Goal: Task Accomplishment & Management: Use online tool/utility

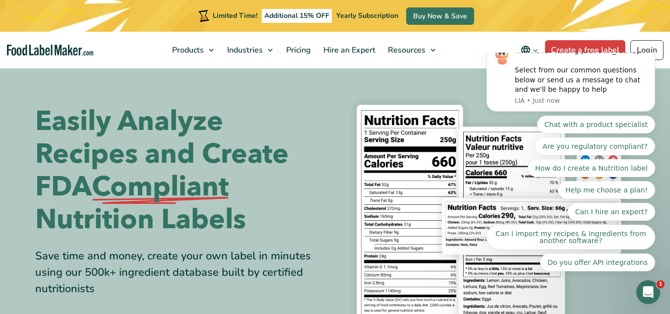
click at [633, 53] on html "Thanks for visiting FoodLabelMaker.com! Select from our common questions below …" at bounding box center [571, 165] width 198 height 225
click at [633, 54] on html "Thanks for visiting FoodLabelMaker.com! Select from our common questions below …" at bounding box center [571, 165] width 198 height 225
click at [646, 48] on link "Login" at bounding box center [646, 50] width 33 height 20
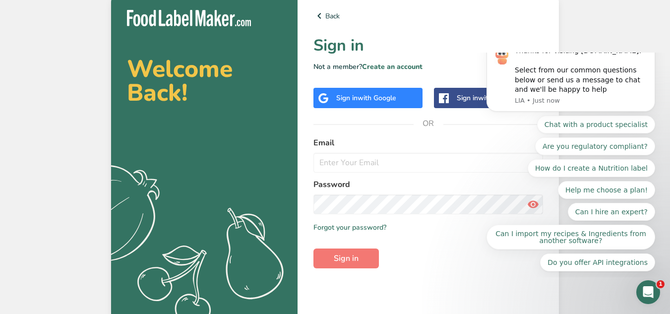
click at [396, 98] on span "with Google" at bounding box center [377, 97] width 39 height 9
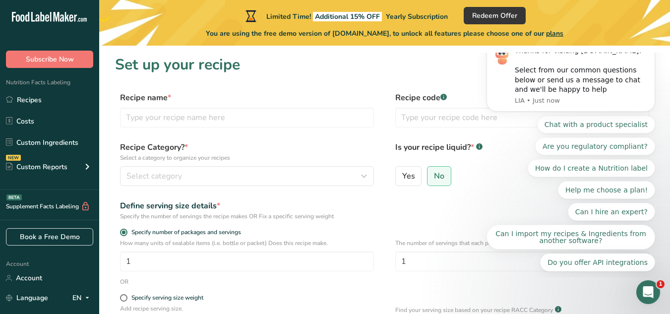
click at [380, 73] on h1 "Set up your recipe" at bounding box center [384, 65] width 539 height 22
click at [47, 101] on link "Recipes" at bounding box center [49, 99] width 99 height 19
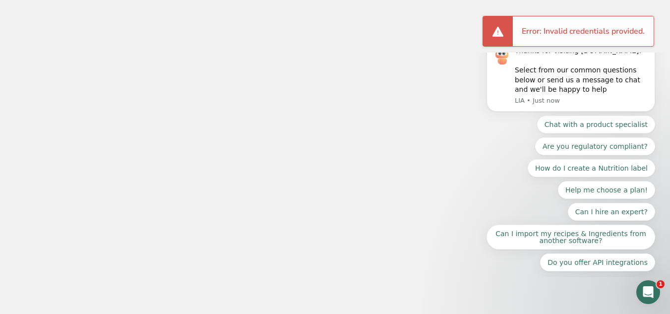
click at [655, 45] on icon "Dismiss notification" at bounding box center [652, 42] width 5 height 5
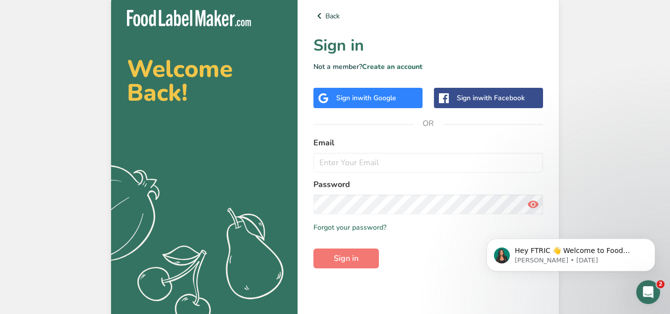
click at [346, 105] on div "Sign in with Google" at bounding box center [367, 98] width 109 height 20
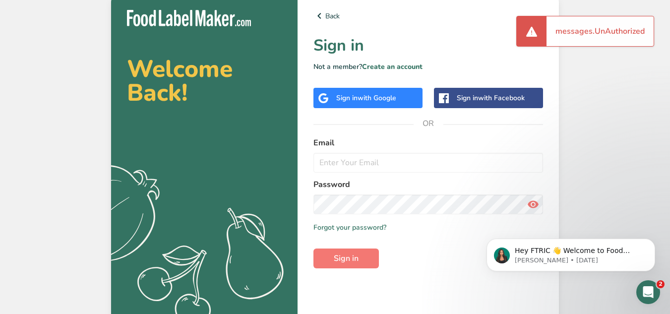
click at [347, 94] on div "Sign in with Google" at bounding box center [366, 98] width 60 height 10
click at [372, 88] on div "Sign in with Google" at bounding box center [367, 98] width 109 height 20
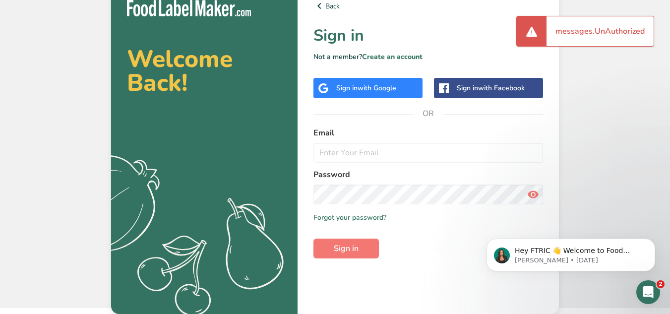
click at [336, 85] on div "Sign in with Google" at bounding box center [366, 88] width 60 height 10
click at [386, 85] on span "with Google" at bounding box center [377, 87] width 39 height 9
click at [388, 85] on span "with Google" at bounding box center [377, 87] width 39 height 9
click at [341, 154] on input "email" at bounding box center [428, 153] width 230 height 20
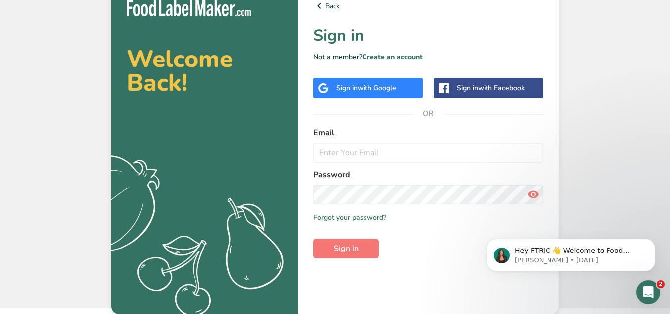
click at [360, 80] on div "Sign in with Google" at bounding box center [367, 88] width 109 height 20
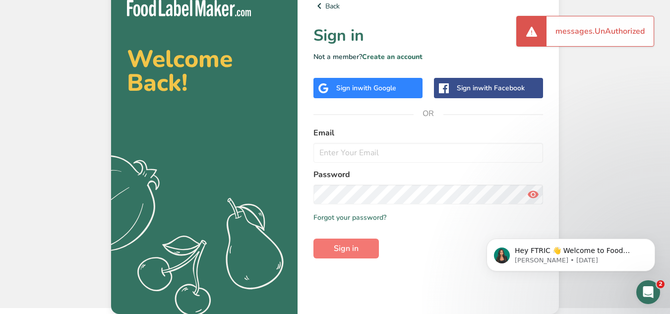
click at [357, 83] on div "Sign in with Google" at bounding box center [366, 88] width 60 height 10
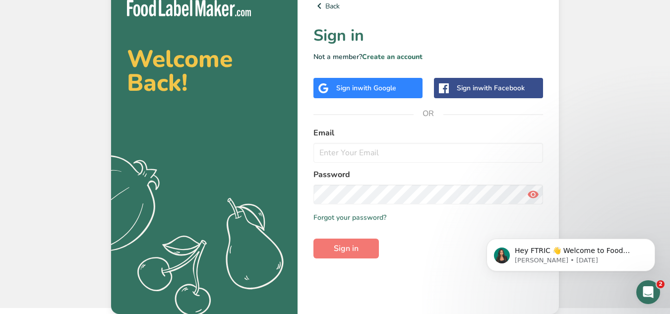
click at [386, 97] on div "Sign in with Google" at bounding box center [367, 88] width 109 height 20
click at [388, 88] on span "with Google" at bounding box center [377, 87] width 39 height 9
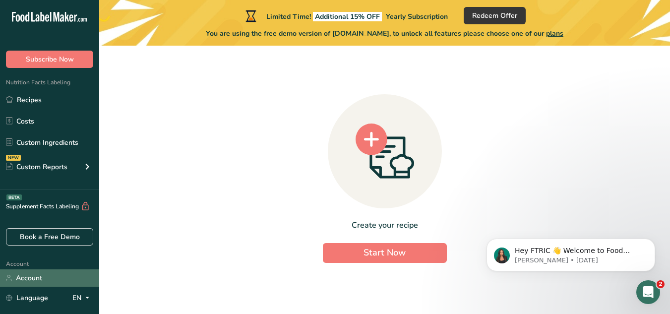
click at [16, 273] on link "Account" at bounding box center [49, 277] width 99 height 17
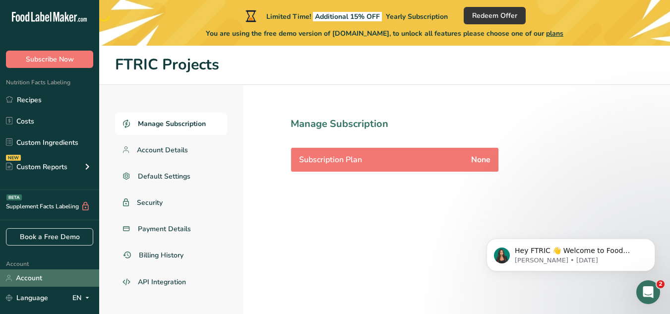
click at [45, 277] on link "Account" at bounding box center [49, 277] width 99 height 17
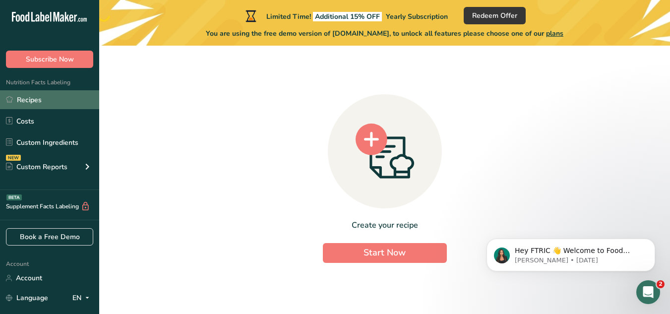
click at [60, 104] on link "Recipes" at bounding box center [49, 99] width 99 height 19
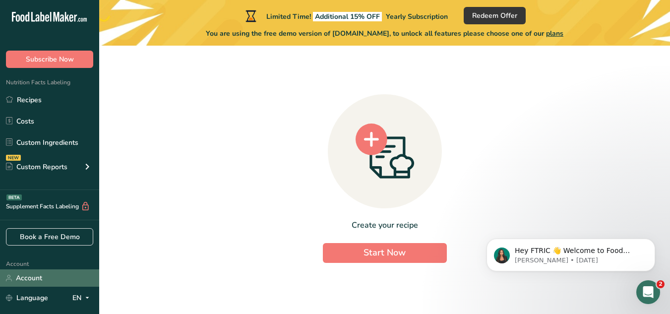
click at [60, 273] on link "Account" at bounding box center [49, 277] width 99 height 17
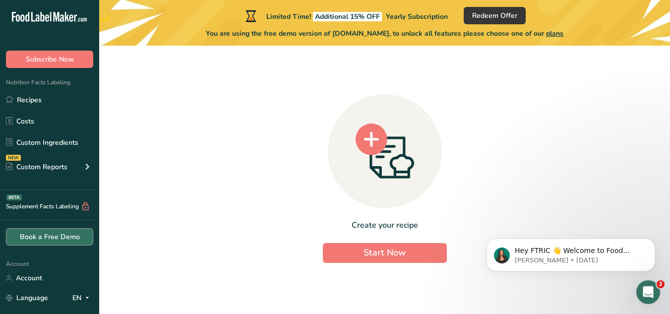
scroll to position [78, 0]
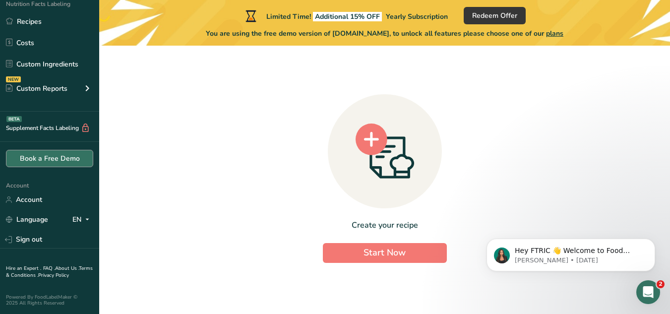
click at [74, 240] on link "Sign out" at bounding box center [49, 239] width 99 height 17
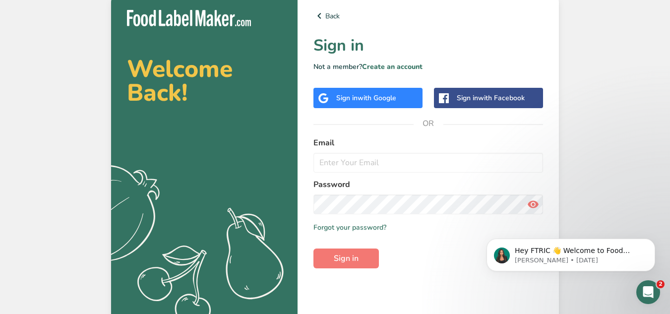
click at [405, 94] on div "Sign in with Google" at bounding box center [367, 98] width 109 height 20
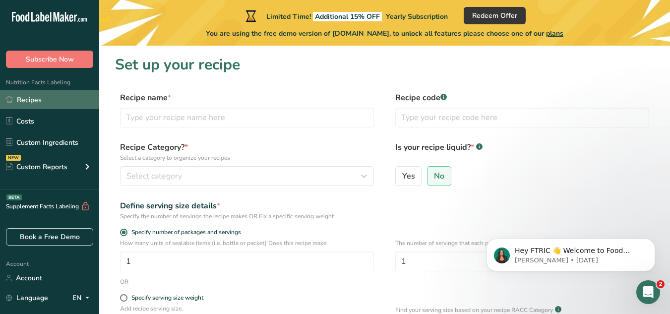
click at [55, 104] on link "Recipes" at bounding box center [49, 99] width 99 height 19
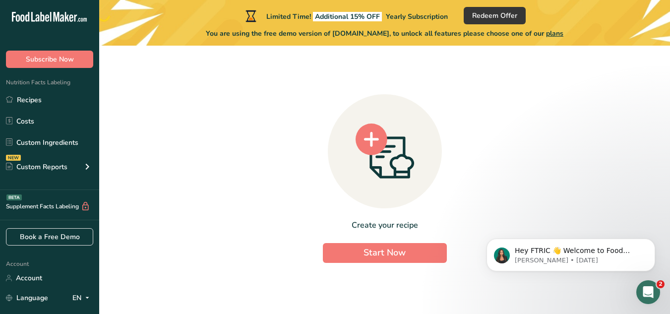
scroll to position [78, 0]
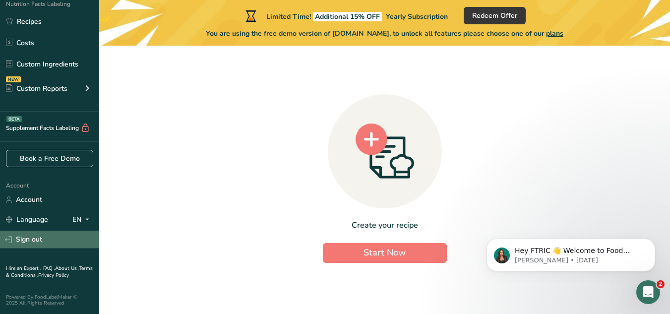
click at [46, 241] on link "Sign out" at bounding box center [49, 239] width 99 height 17
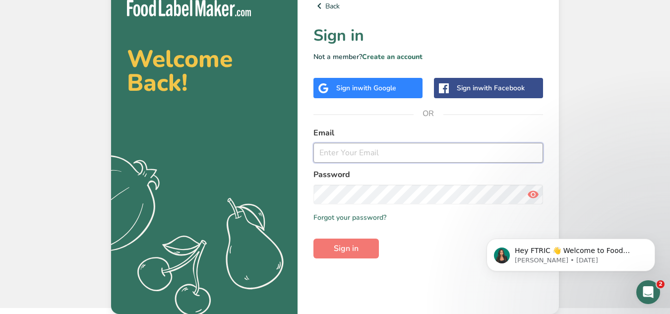
click at [345, 157] on input "email" at bounding box center [428, 153] width 230 height 20
type input "[EMAIL_ADDRESS][DOMAIN_NAME]"
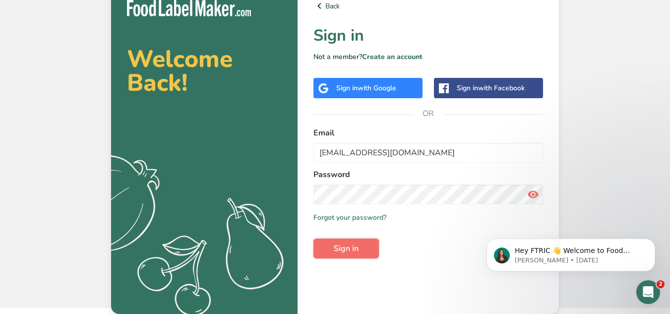
click at [341, 249] on span "Sign in" at bounding box center [346, 248] width 25 height 12
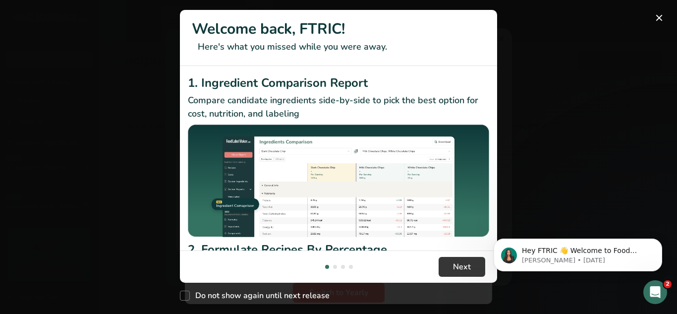
click at [656, 19] on button "New Features" at bounding box center [660, 18] width 16 height 16
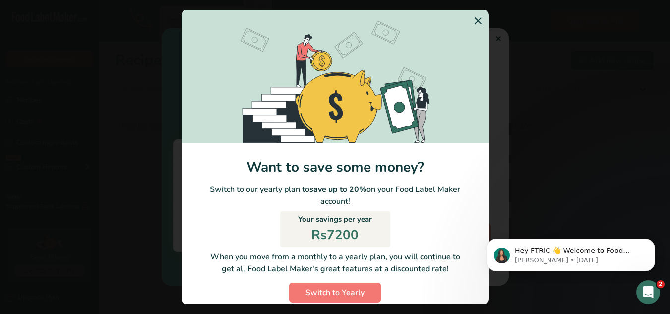
click at [472, 21] on icon "Switch to Yearly Modal" at bounding box center [478, 21] width 12 height 18
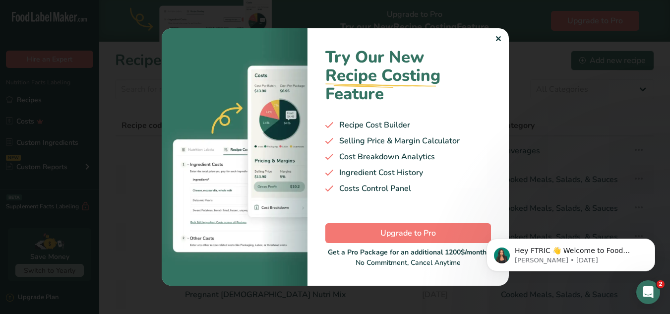
click at [497, 42] on div "✕" at bounding box center [498, 39] width 6 height 12
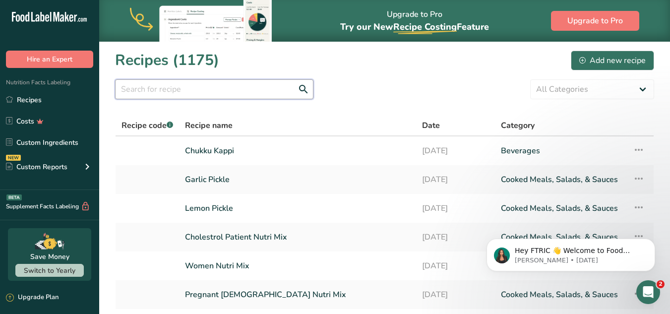
click at [166, 90] on input "text" at bounding box center [214, 89] width 198 height 20
click at [626, 65] on div "Add new recipe" at bounding box center [612, 61] width 66 height 12
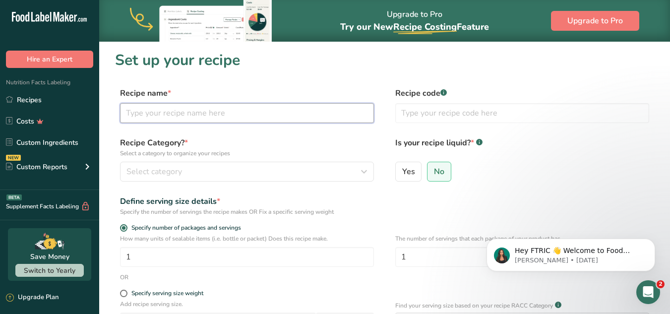
click at [344, 109] on input "text" at bounding box center [247, 113] width 254 height 20
drag, startPoint x: 136, startPoint y: 112, endPoint x: 120, endPoint y: 113, distance: 16.4
click at [120, 113] on input "breAKFAST BAR WOMAN" at bounding box center [247, 113] width 254 height 20
click at [284, 112] on input "BREAKFAST BAR WOMAN" at bounding box center [247, 113] width 254 height 20
type input "BREAKFAST BAR WOMAN A"
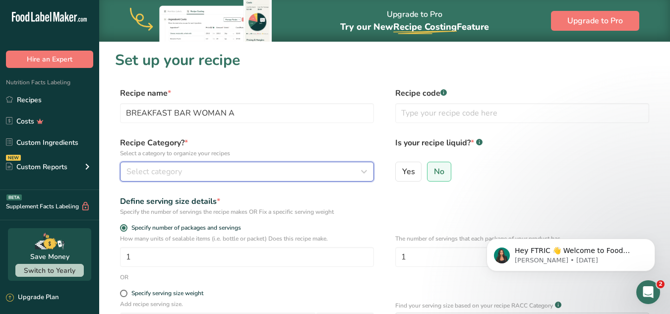
click at [221, 169] on div "Select category" at bounding box center [243, 172] width 235 height 12
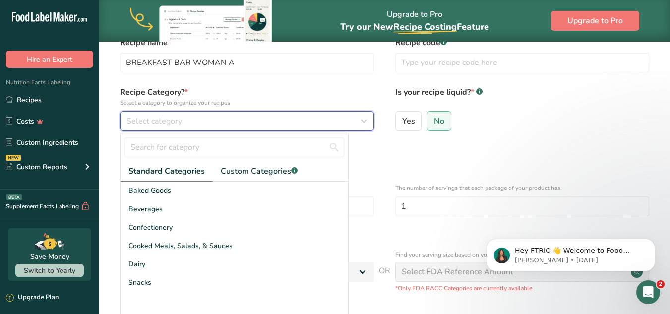
scroll to position [51, 0]
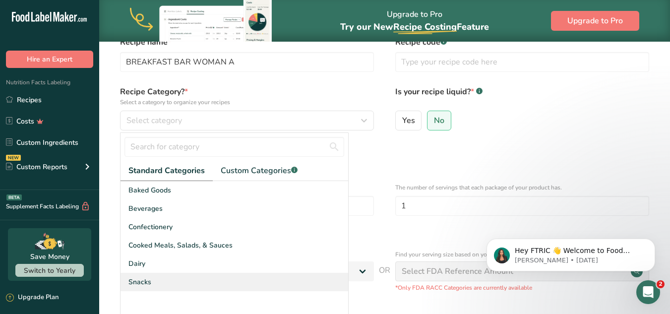
click at [144, 279] on span "Snacks" at bounding box center [139, 282] width 23 height 10
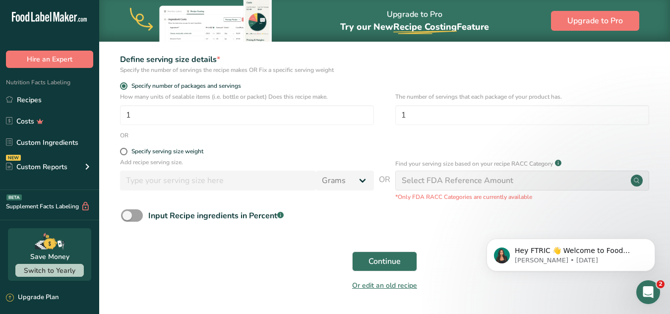
scroll to position [173, 0]
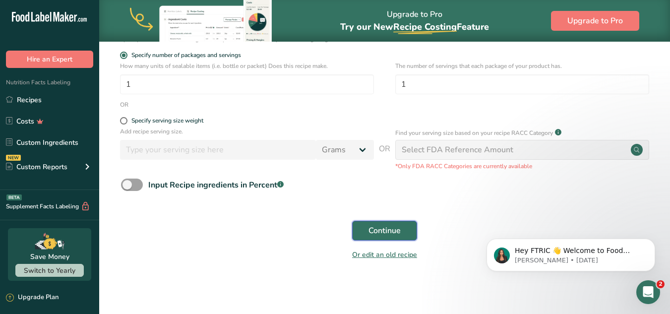
click at [367, 233] on button "Continue" at bounding box center [384, 231] width 65 height 20
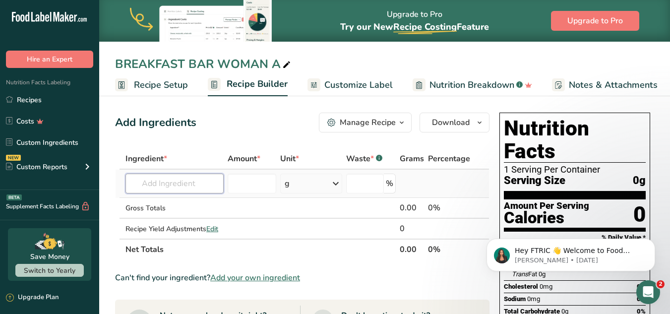
click at [199, 184] on input "text" at bounding box center [174, 184] width 98 height 20
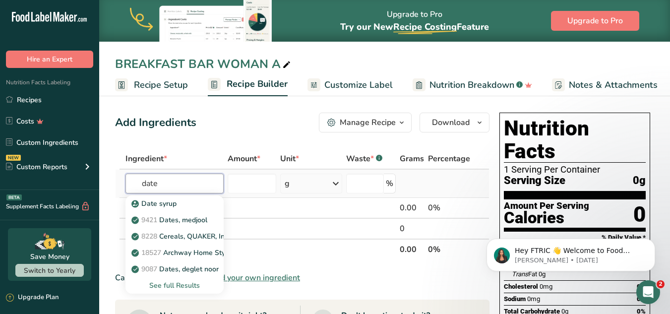
type input "date"
click at [176, 284] on div "See full Results" at bounding box center [174, 285] width 82 height 10
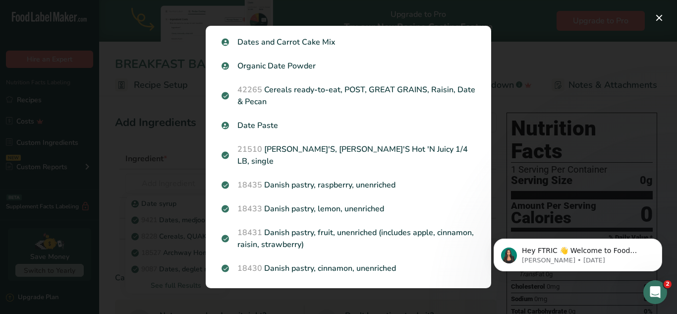
scroll to position [195, 0]
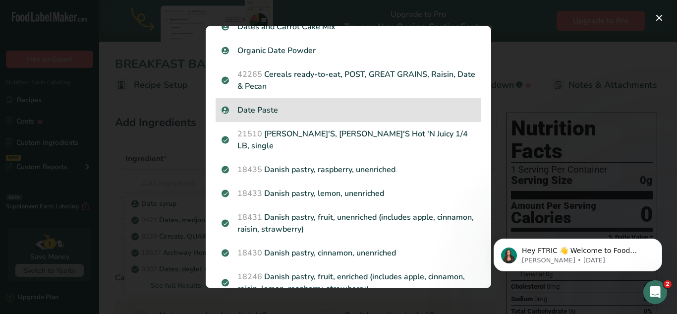
click at [259, 117] on div "Date Paste" at bounding box center [349, 110] width 266 height 24
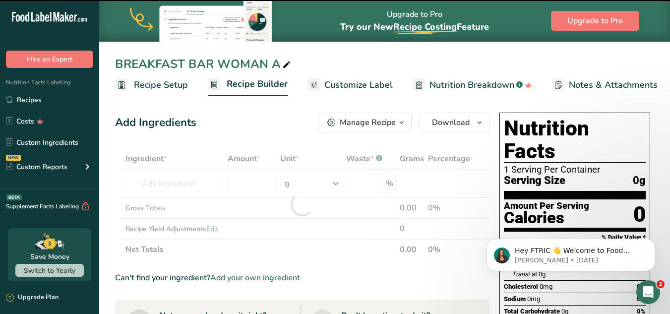
type input "0"
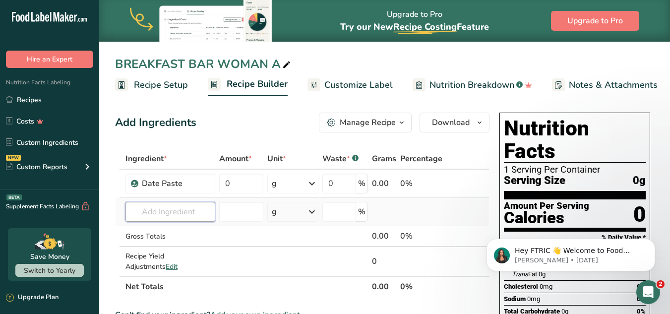
click at [175, 218] on input "text" at bounding box center [170, 212] width 90 height 20
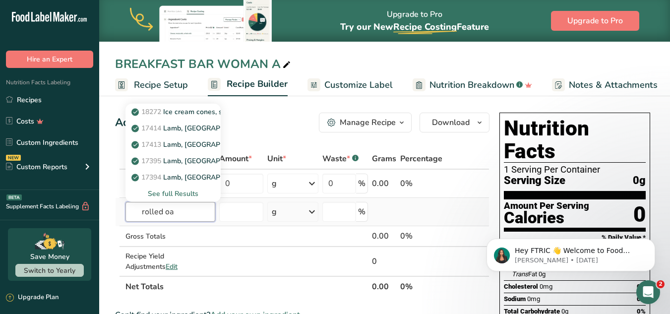
type input "rolled oat"
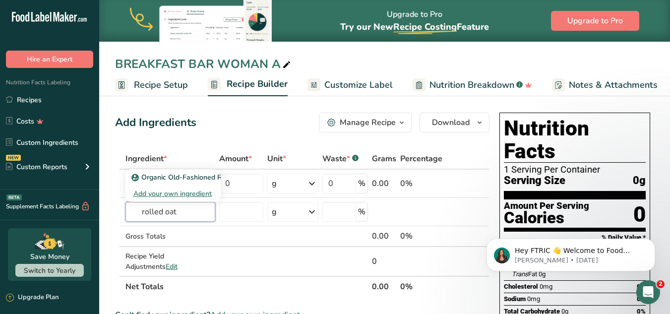
drag, startPoint x: 180, startPoint y: 212, endPoint x: 112, endPoint y: 218, distance: 68.6
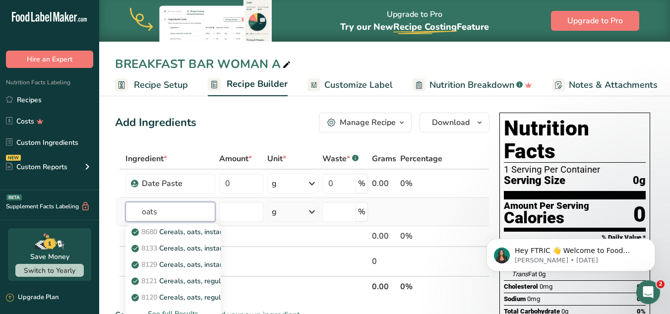
type input "oats"
click at [184, 311] on div "See full Results" at bounding box center [172, 313] width 79 height 10
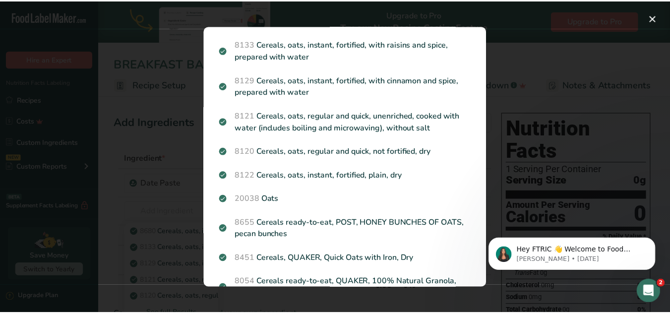
scroll to position [0, 0]
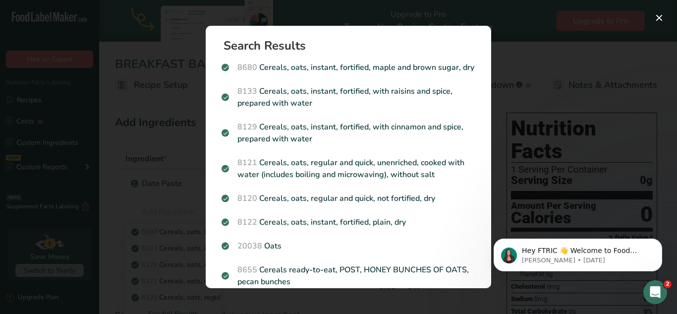
click at [0, 139] on div "Search results modal" at bounding box center [338, 157] width 677 height 314
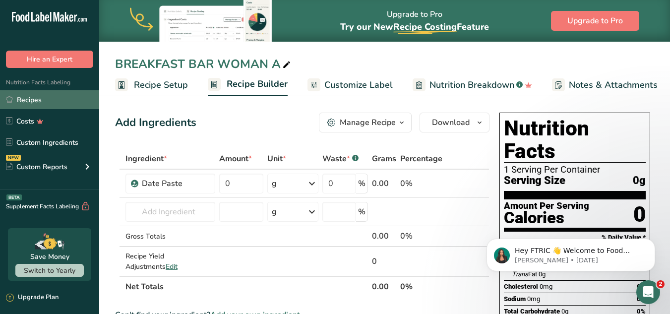
click at [23, 97] on link "Recipes" at bounding box center [49, 99] width 99 height 19
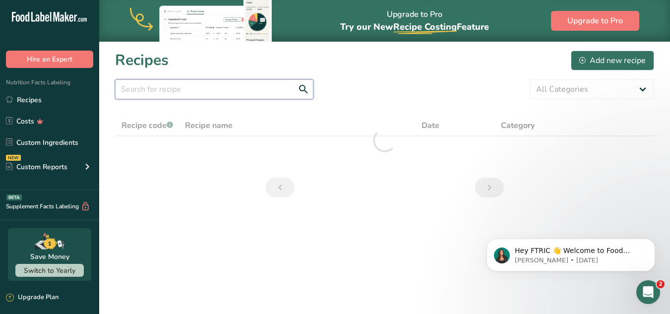
click at [174, 92] on input "text" at bounding box center [214, 89] width 198 height 20
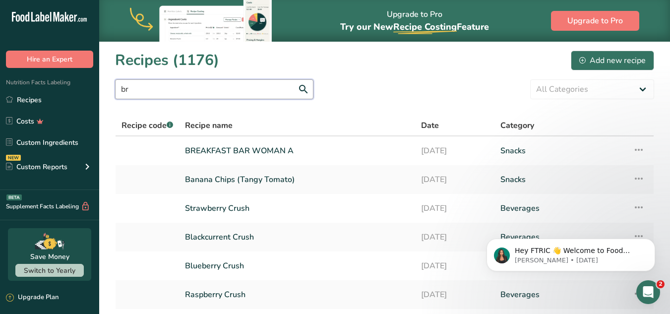
type input "b"
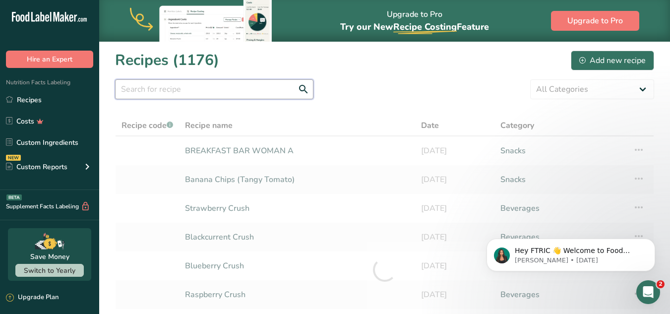
type input "b"
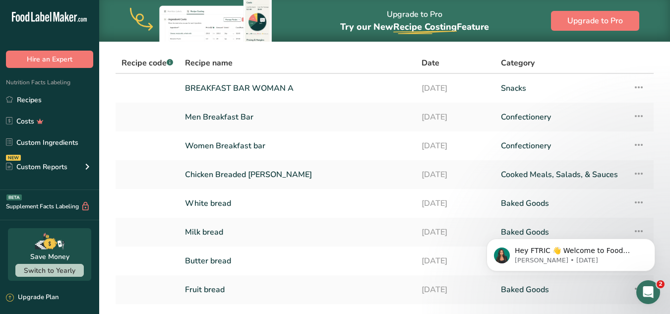
scroll to position [61, 0]
type input "bre"
click at [237, 146] on link "Women Breakfast bar" at bounding box center [297, 146] width 225 height 21
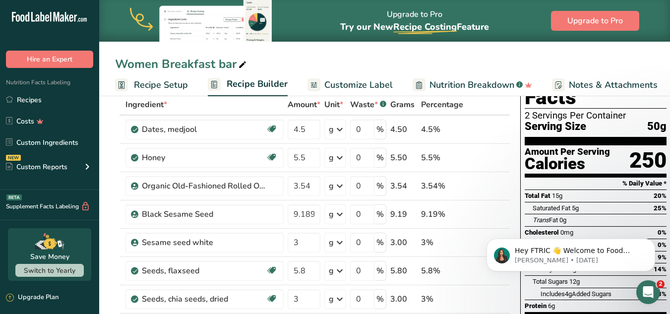
scroll to position [56, 0]
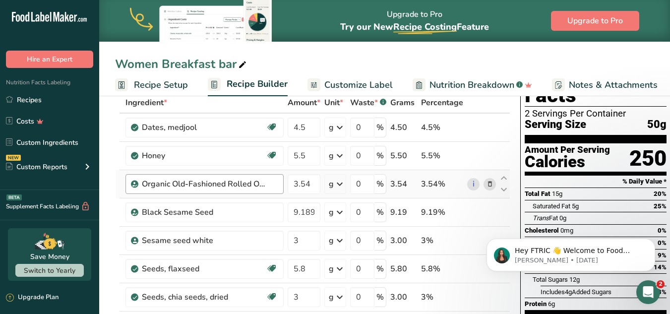
click at [258, 177] on div "Organic Old-Fashioned Rolled Oats" at bounding box center [204, 184] width 158 height 20
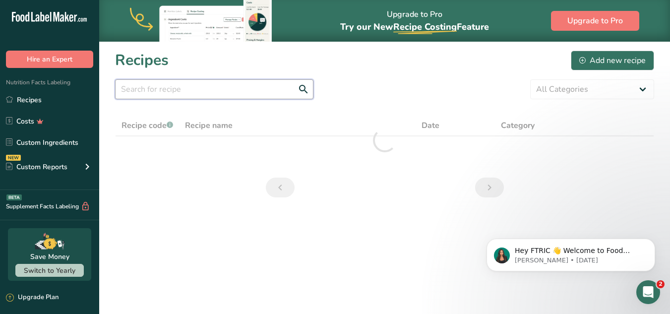
click at [151, 86] on input "text" at bounding box center [214, 89] width 198 height 20
click at [448, 85] on div "All Categories Baked Goods Beverages Confectionery Cooked Meals, Salads, & Sauc…" at bounding box center [384, 89] width 539 height 20
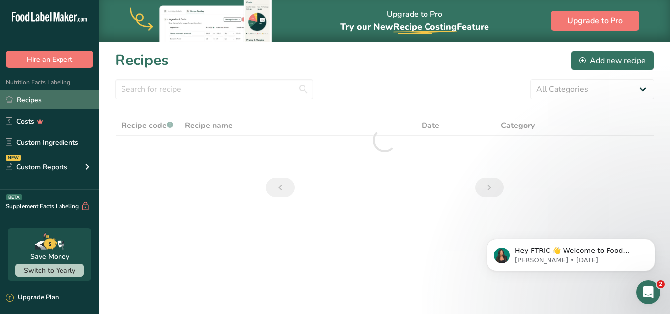
click at [55, 101] on link "Recipes" at bounding box center [49, 99] width 99 height 19
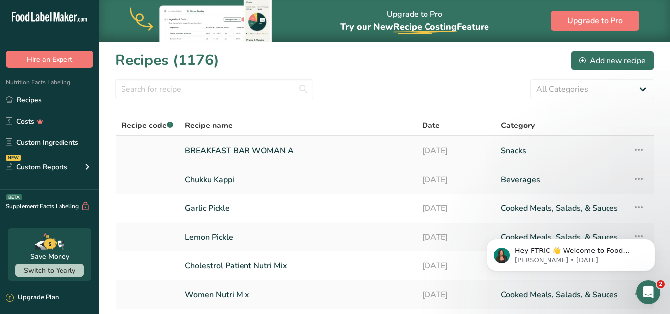
click at [229, 144] on link "BREAKFAST BAR WOMAN A" at bounding box center [297, 150] width 225 height 21
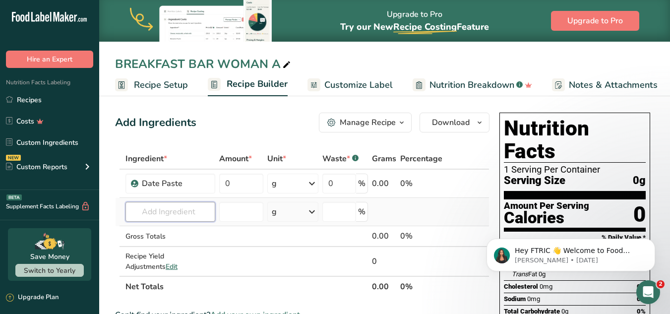
click at [161, 214] on input "text" at bounding box center [170, 212] width 90 height 20
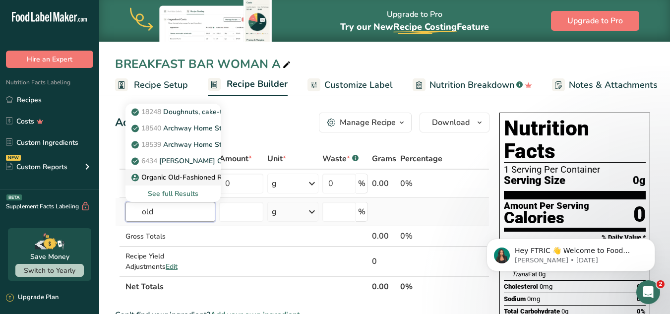
type input "old"
click at [180, 178] on p "Organic Old-Fashioned Rolled Oats" at bounding box center [193, 177] width 121 height 10
type input "Organic Old-Fashioned Rolled Oats"
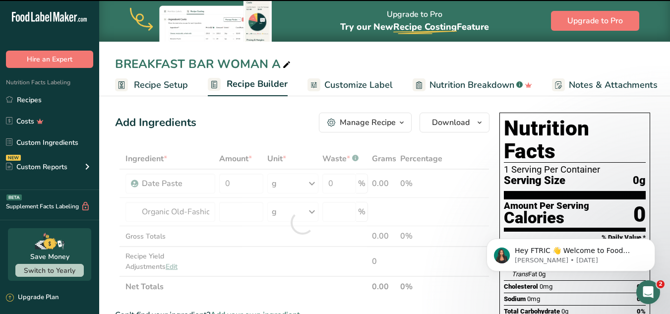
type input "0"
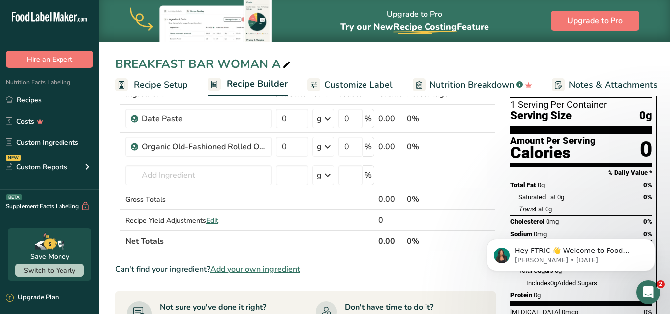
scroll to position [72, 0]
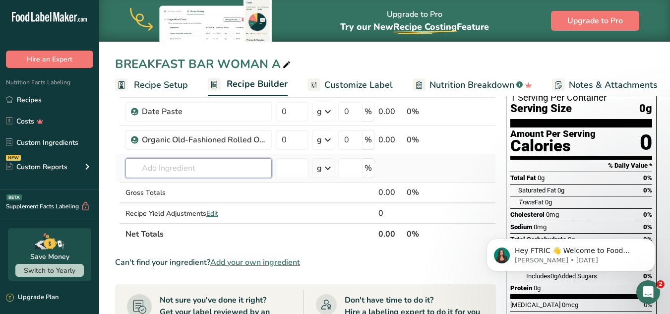
click at [224, 171] on input "text" at bounding box center [198, 168] width 146 height 20
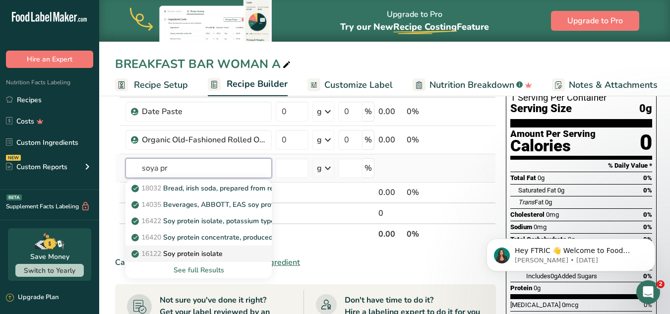
type input "soya pr"
click at [176, 250] on p "16122 Soy protein isolate" at bounding box center [177, 253] width 89 height 10
type input "Soy protein isolate"
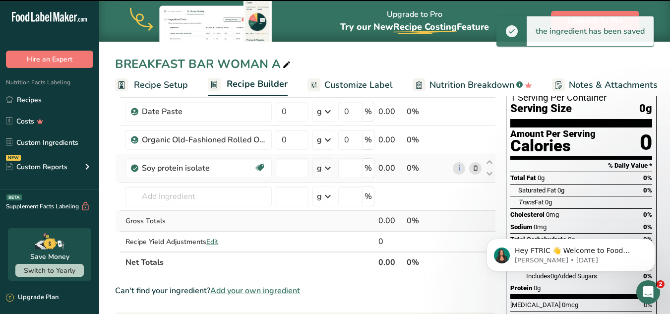
type input "0"
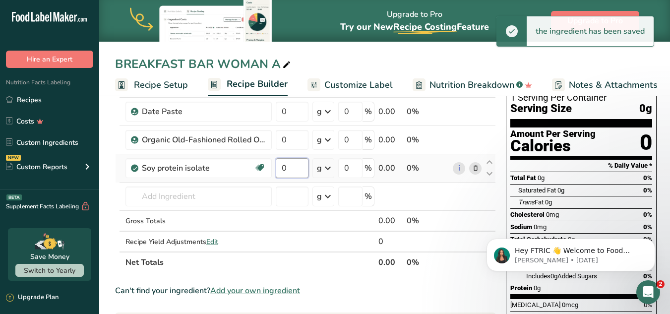
click at [296, 165] on input "0" at bounding box center [292, 168] width 33 height 20
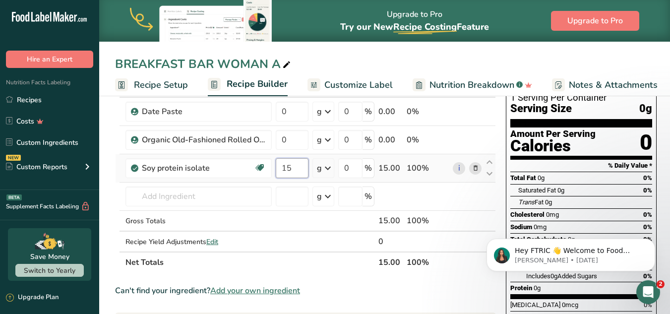
type input "15"
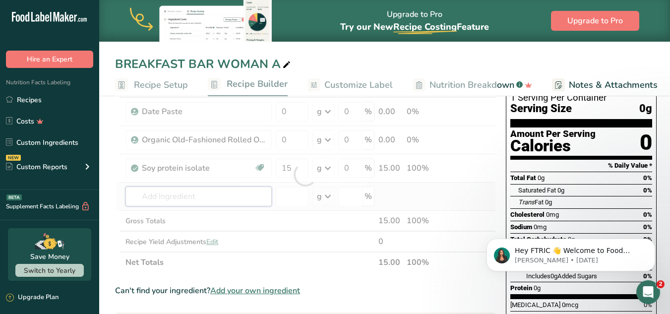
click at [195, 200] on div "Ingredient * Amount * Unit * Waste * .a-a{fill:#347362;}.b-a{fill:#fff;} Grams …" at bounding box center [305, 174] width 381 height 196
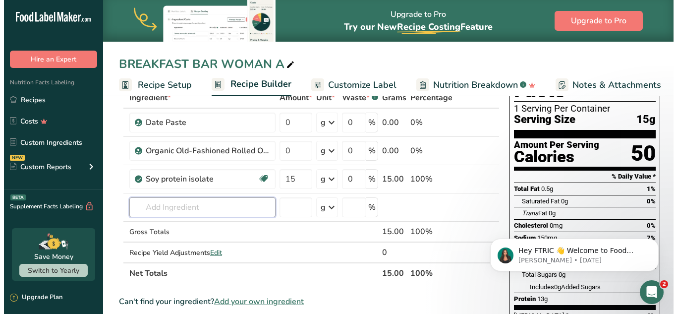
scroll to position [60, 0]
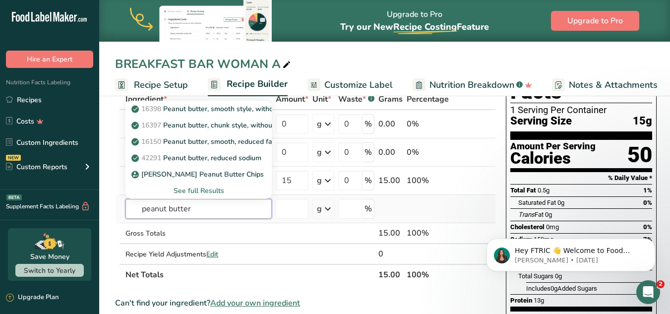
type input "peanut butter"
click at [185, 190] on div "See full Results" at bounding box center [198, 190] width 130 height 10
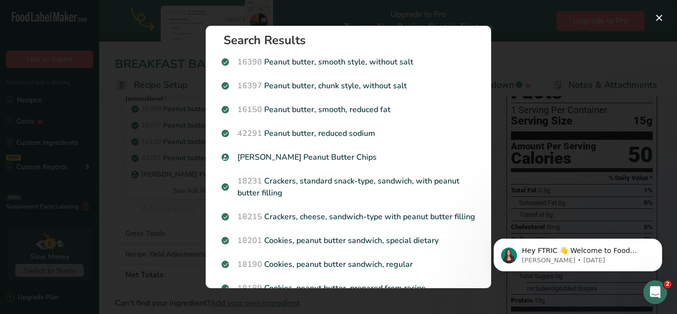
scroll to position [0, 0]
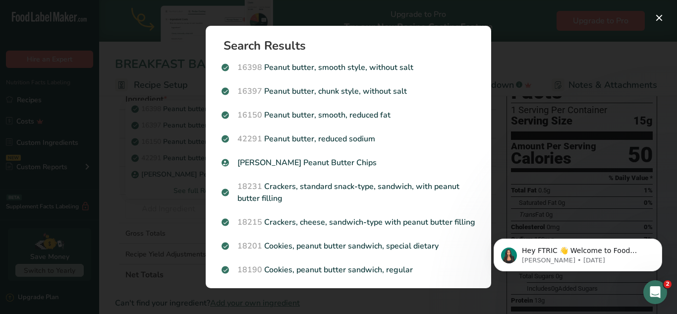
drag, startPoint x: 483, startPoint y: 67, endPoint x: 484, endPoint y: 78, distance: 11.4
click at [484, 78] on section "Search Results 16398 Peanut butter, smooth style, without salt 16397 Peanut but…" at bounding box center [349, 157] width 286 height 262
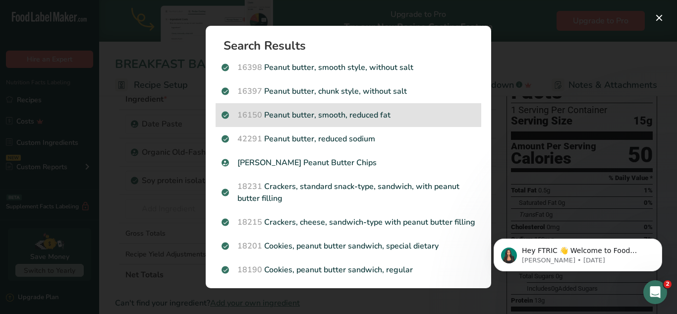
click at [302, 117] on p "16150 Peanut butter, smooth, reduced fat" at bounding box center [349, 115] width 254 height 12
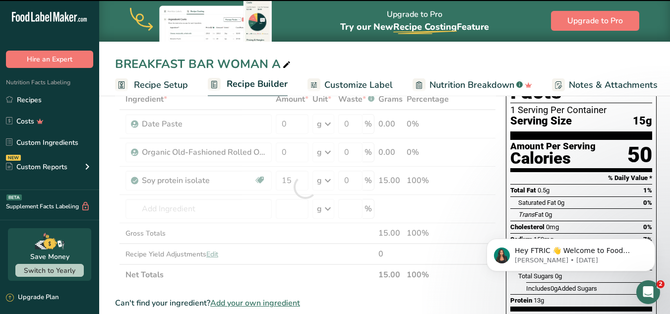
type input "0"
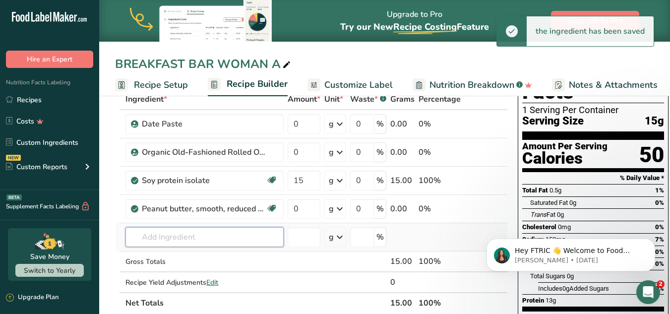
click at [216, 240] on input "text" at bounding box center [204, 237] width 158 height 20
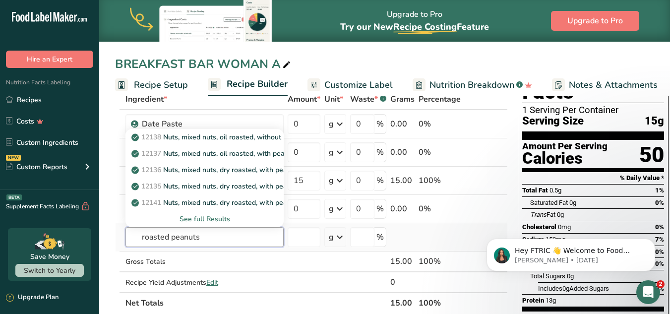
click at [207, 235] on input "roasted peanuts" at bounding box center [204, 237] width 158 height 20
drag, startPoint x: 207, startPoint y: 235, endPoint x: 116, endPoint y: 233, distance: 90.8
click at [116, 233] on tr "roasted peanuts 12138 Nuts, mixed nuts, oil roasted, without peanuts, without s…" at bounding box center [312, 237] width 392 height 28
type input "peanuts"
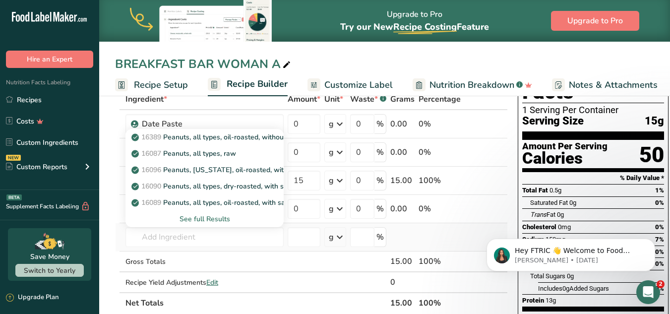
click at [203, 218] on div "See full Results" at bounding box center [204, 219] width 142 height 10
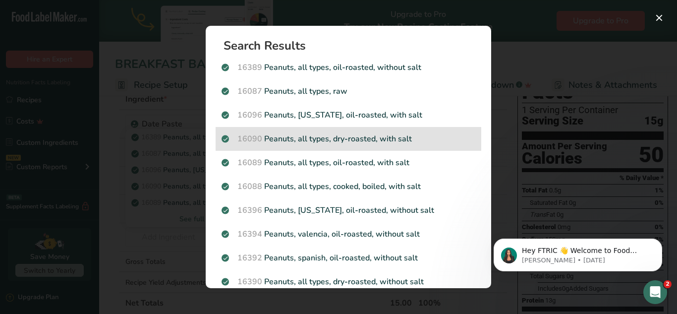
click at [320, 140] on p "16090 Peanuts, all types, dry-roasted, with salt" at bounding box center [349, 139] width 254 height 12
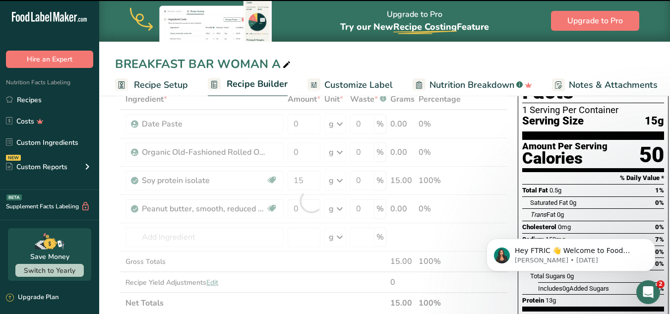
type input "0"
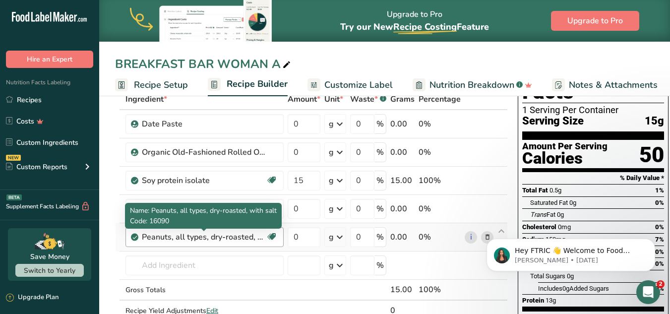
click at [184, 238] on div "Peanuts, all types, dry-roasted, with salt" at bounding box center [204, 237] width 124 height 12
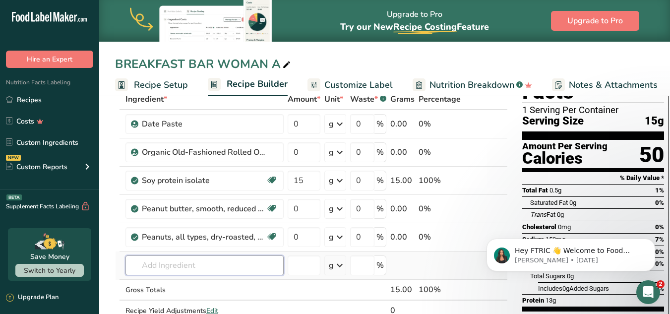
click at [176, 266] on input "text" at bounding box center [204, 265] width 158 height 20
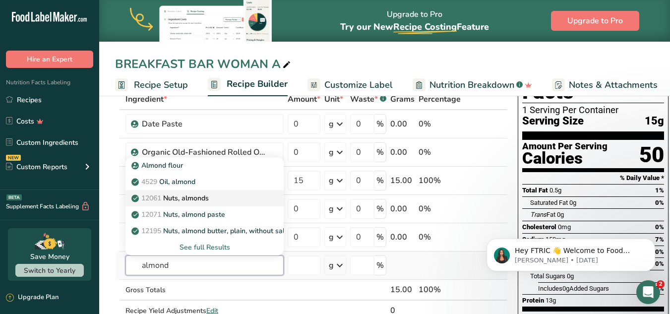
type input "almond"
click at [179, 201] on p "12061 Nuts, almonds" at bounding box center [170, 198] width 75 height 10
type input "Nuts, almonds"
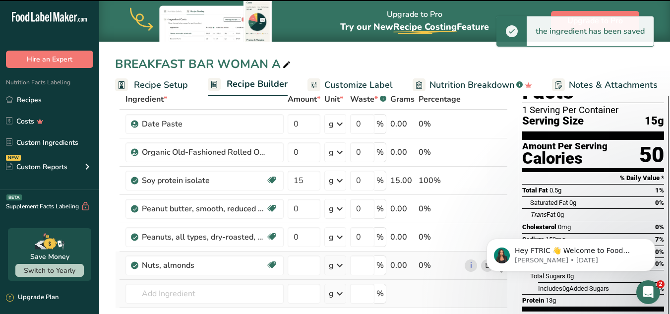
type input "0"
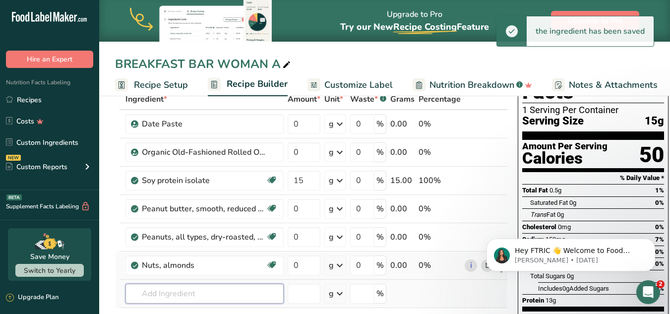
click at [205, 290] on input "text" at bounding box center [204, 294] width 158 height 20
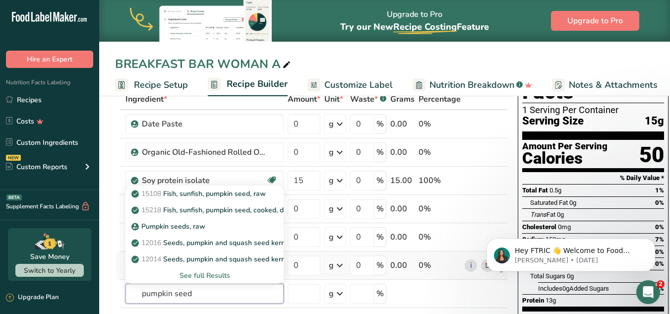
type input "pumpkin seed"
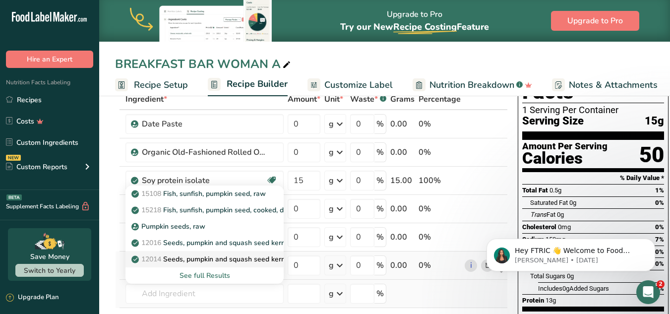
click at [193, 265] on link "12014 Seeds, pumpkin and squash seed kernels, dried" at bounding box center [204, 259] width 158 height 16
type input "Seeds, pumpkin and squash seed kernels, dried"
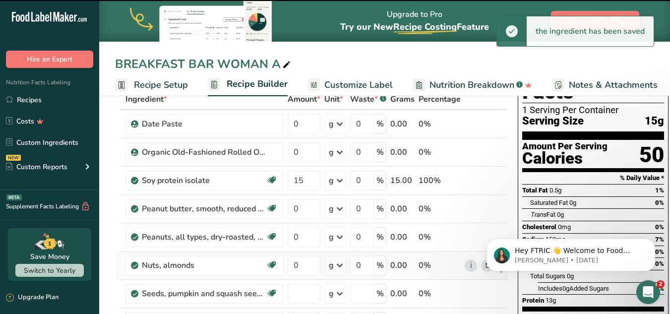
type input "0"
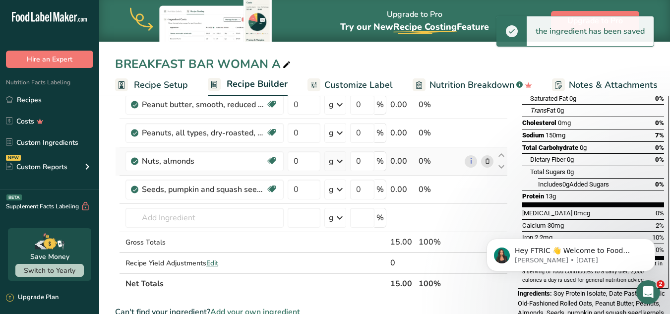
scroll to position [204, 0]
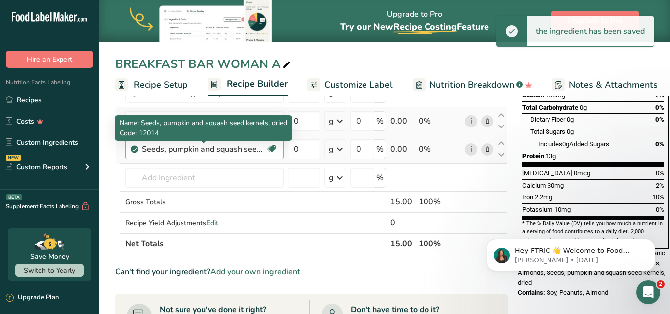
click at [253, 150] on div "Seeds, pumpkin and squash seed kernels, dried" at bounding box center [204, 149] width 124 height 12
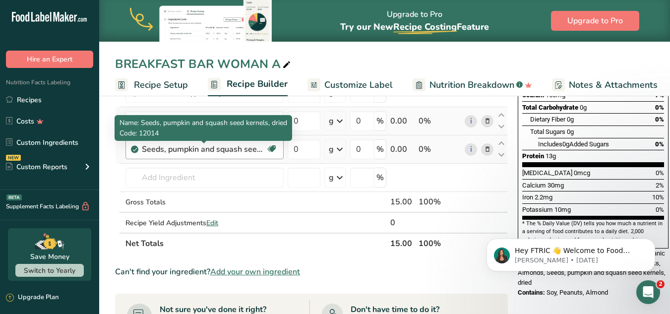
click at [246, 150] on div "Seeds, pumpkin and squash seed kernels, dried" at bounding box center [204, 149] width 124 height 12
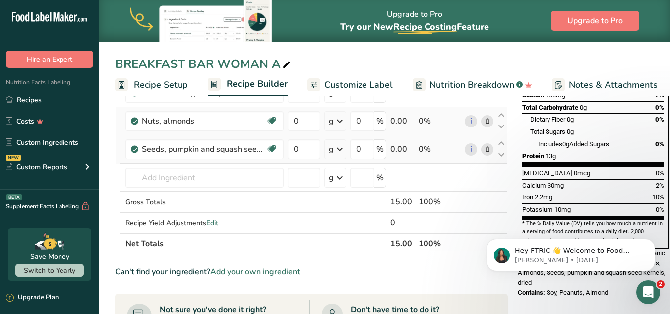
click at [485, 152] on icon at bounding box center [487, 149] width 7 height 10
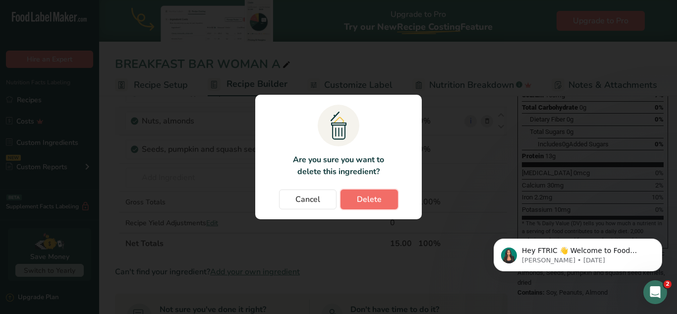
click at [360, 207] on button "Delete" at bounding box center [370, 199] width 58 height 20
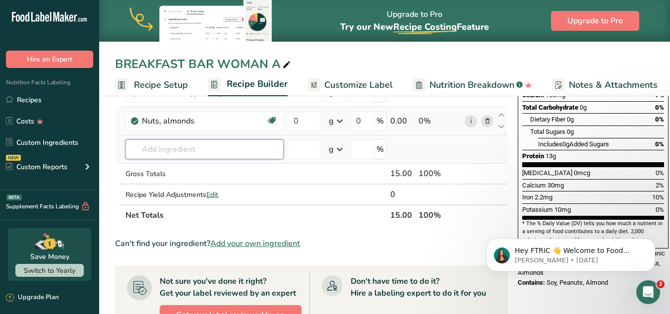
click at [223, 146] on input "text" at bounding box center [204, 149] width 158 height 20
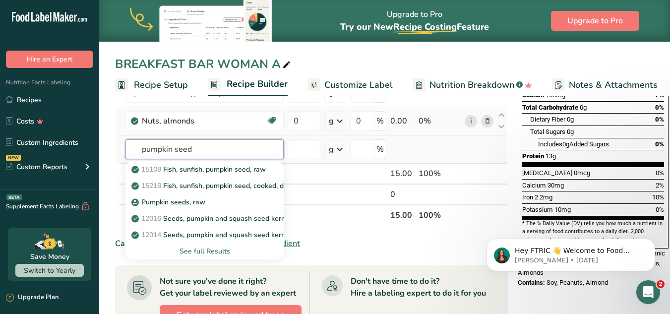
type input "pumpkin seed"
click at [206, 252] on div "See full Results" at bounding box center [204, 251] width 142 height 10
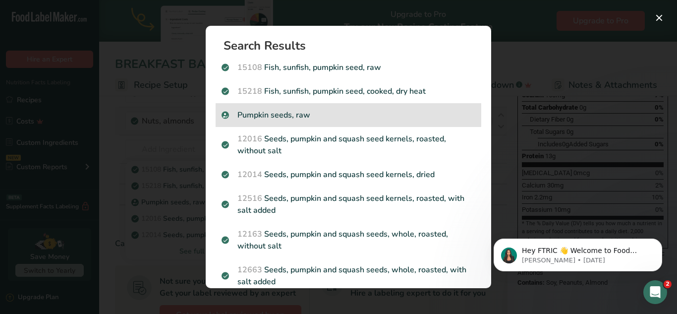
click at [296, 117] on p "Pumpkin seeds, raw" at bounding box center [349, 115] width 254 height 12
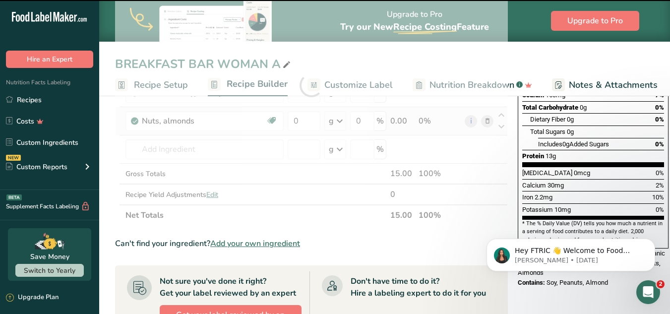
type input "0"
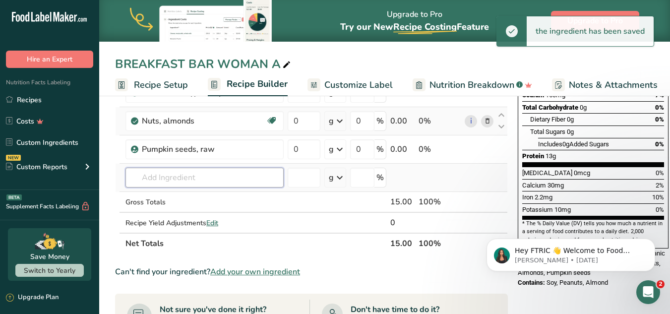
click at [225, 168] on input "text" at bounding box center [204, 178] width 158 height 20
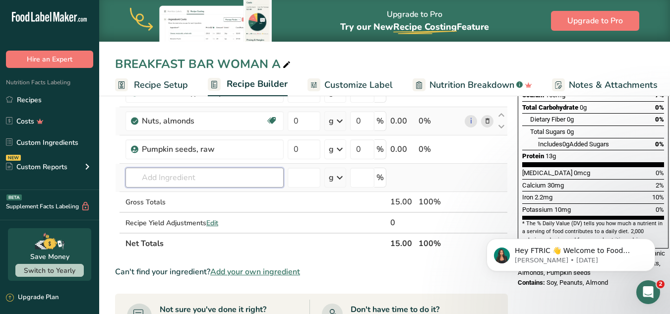
type input "x"
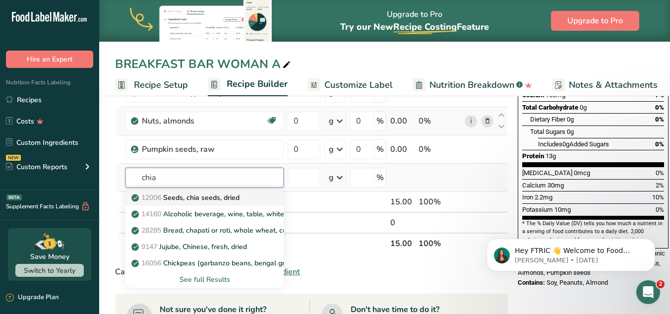
type input "chia"
click at [215, 195] on p "12006 Seeds, chia seeds, dried" at bounding box center [186, 197] width 106 height 10
type input "Seeds, chia seeds, dried"
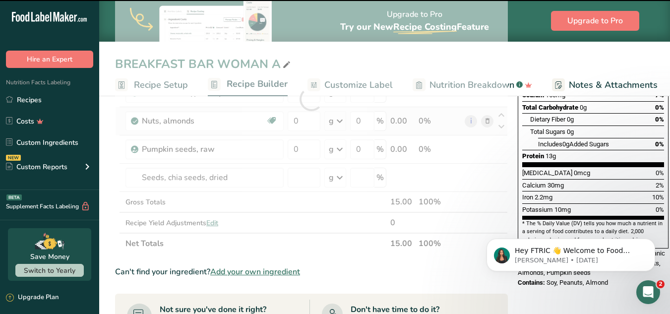
type input "0"
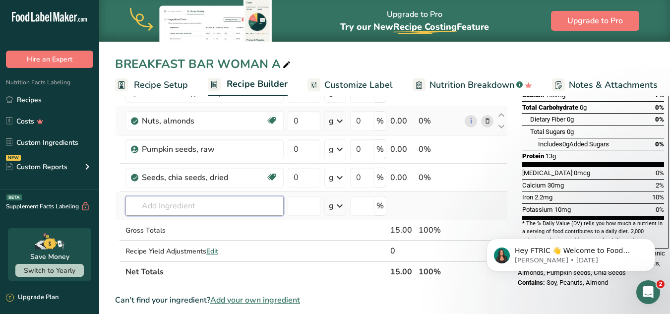
click at [169, 204] on input "text" at bounding box center [204, 206] width 158 height 20
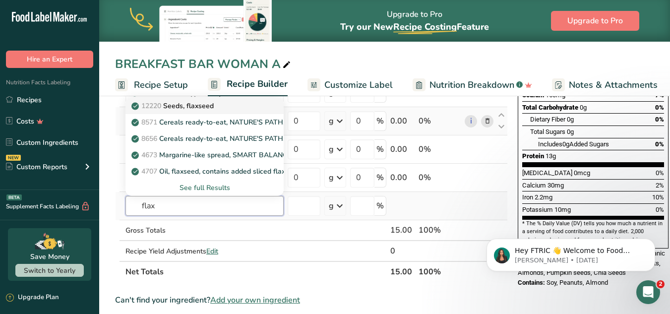
type input "flax"
click at [193, 107] on p "12220 Seeds, flaxseed" at bounding box center [173, 106] width 80 height 10
type input "Seeds, flaxseed"
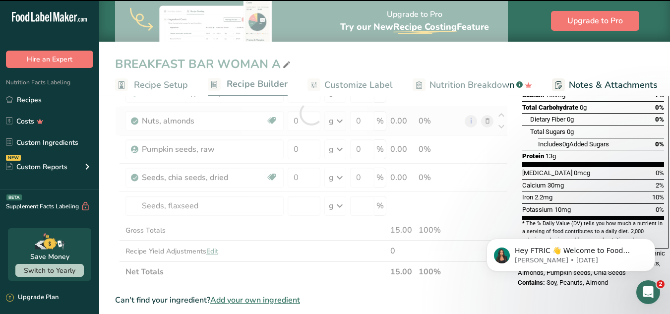
type input "0"
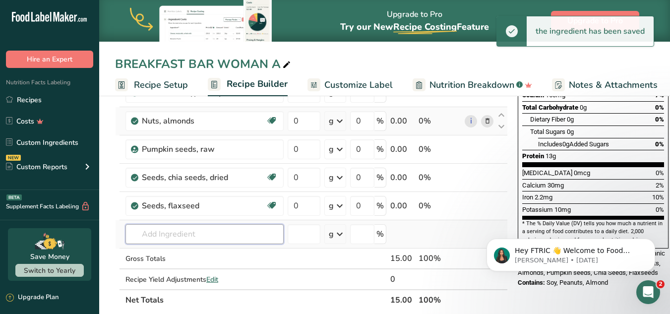
click at [176, 236] on input "text" at bounding box center [204, 234] width 158 height 20
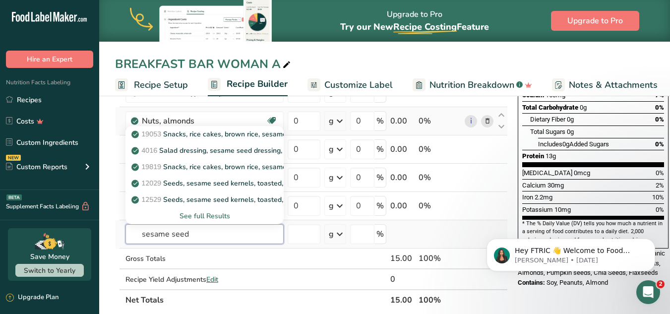
type input "sesame seed"
click at [205, 217] on div "See full Results" at bounding box center [204, 216] width 142 height 10
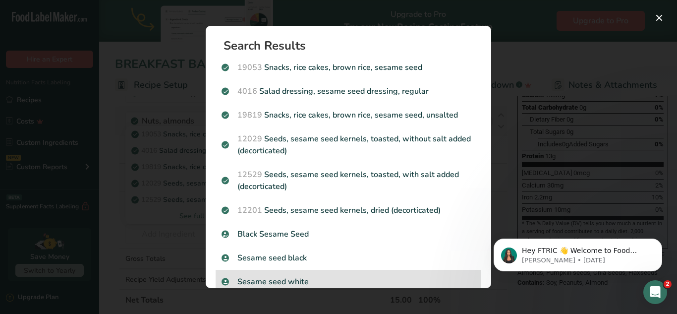
click at [352, 282] on p "Sesame seed white" at bounding box center [349, 282] width 254 height 12
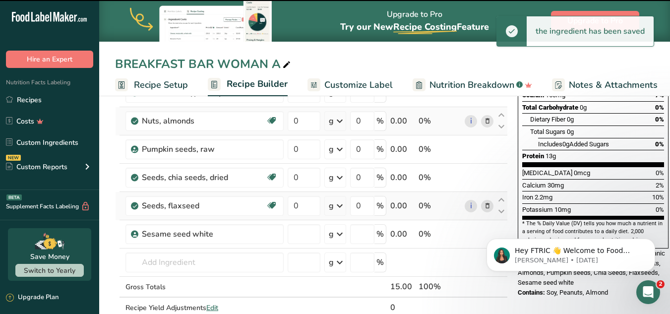
type input "0"
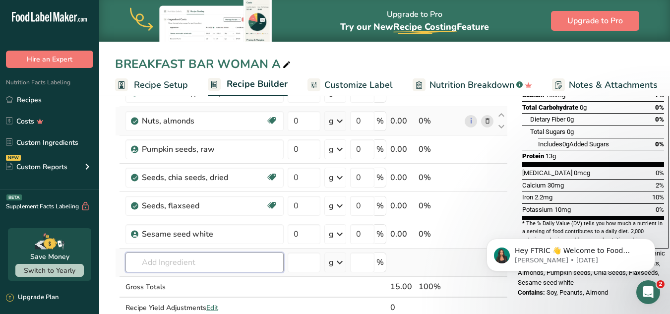
click at [187, 259] on input "text" at bounding box center [204, 262] width 158 height 20
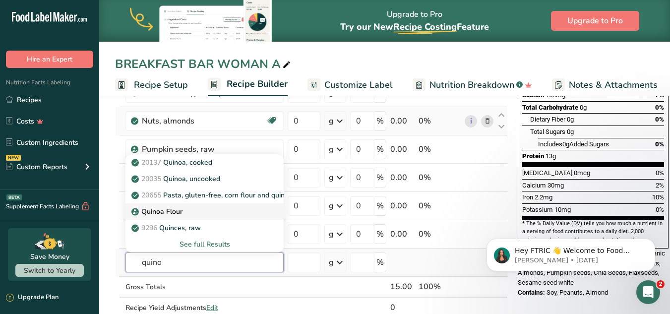
type input "quino"
click at [209, 212] on div "Quinoa Flour" at bounding box center [196, 211] width 126 height 10
type input "Quinoa Flour"
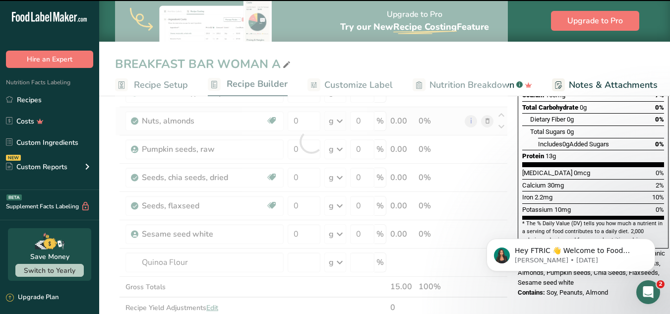
type input "0"
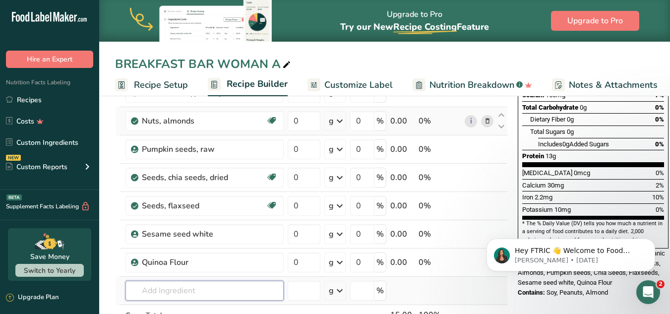
click at [197, 288] on input "text" at bounding box center [204, 291] width 158 height 20
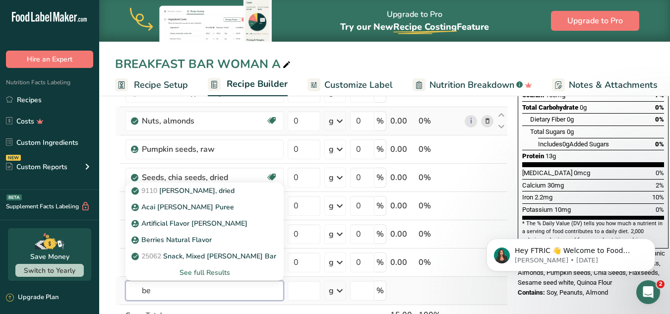
type input "b"
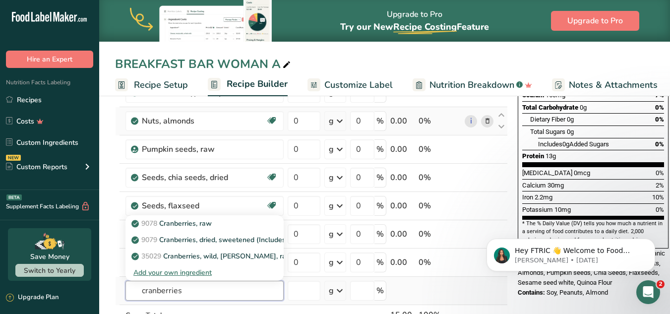
type input "cranberries"
click at [193, 269] on div "Add your own ingredient" at bounding box center [204, 272] width 142 height 10
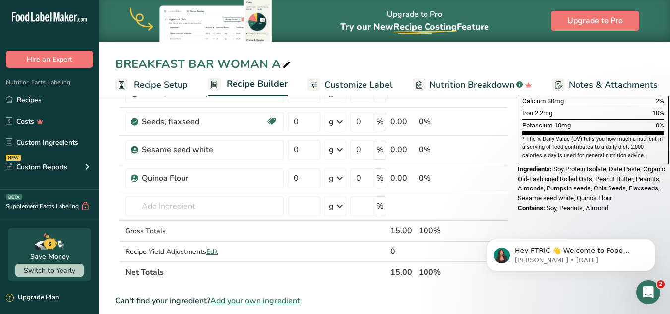
scroll to position [285, 0]
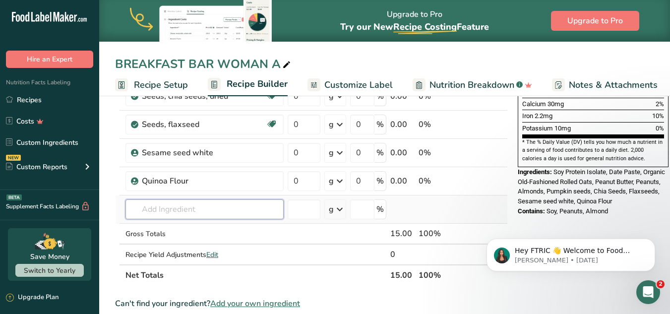
click at [210, 214] on input "text" at bounding box center [204, 209] width 158 height 20
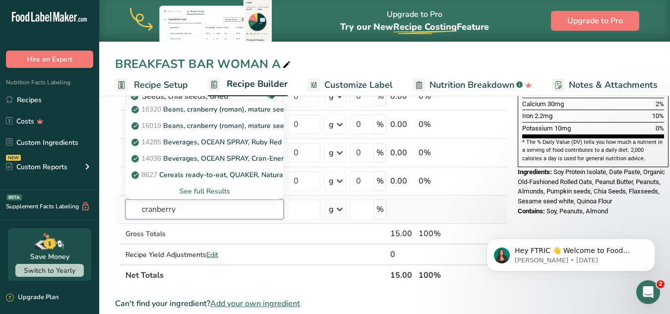
type input "cranberry"
click at [213, 191] on div "See full Results" at bounding box center [204, 191] width 142 height 10
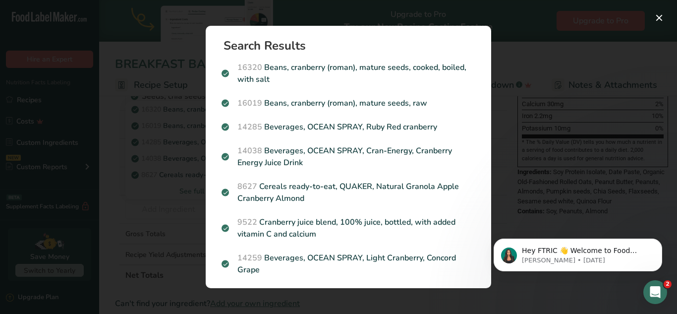
click at [192, 144] on div "Search Results 16320 Beans, cranberry (roman), mature seeds, cooked, boiled, wi…" at bounding box center [348, 157] width 317 height 294
click at [168, 275] on div "Search results modal" at bounding box center [338, 157] width 677 height 314
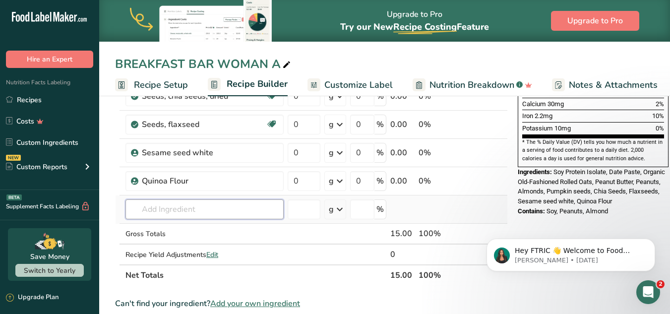
click at [197, 206] on input "text" at bounding box center [204, 209] width 158 height 20
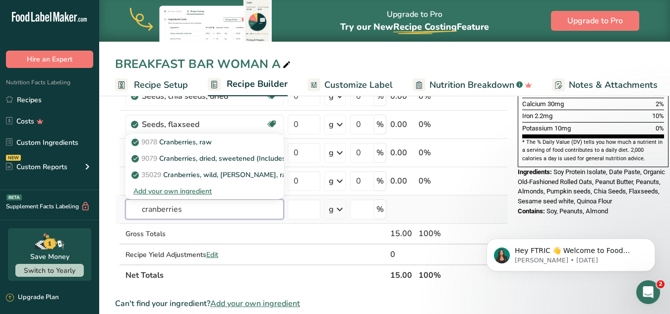
type input "cranberries"
click at [192, 192] on div "Add your own ingredient" at bounding box center [204, 191] width 142 height 10
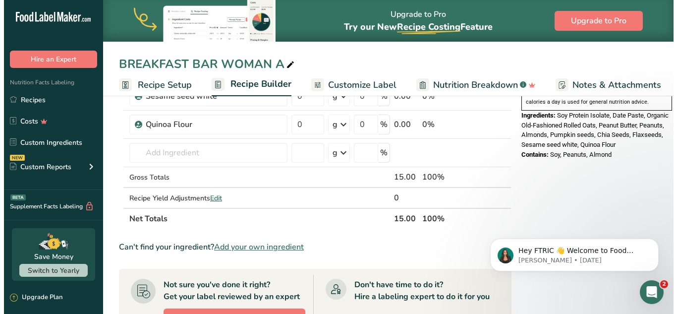
scroll to position [257, 0]
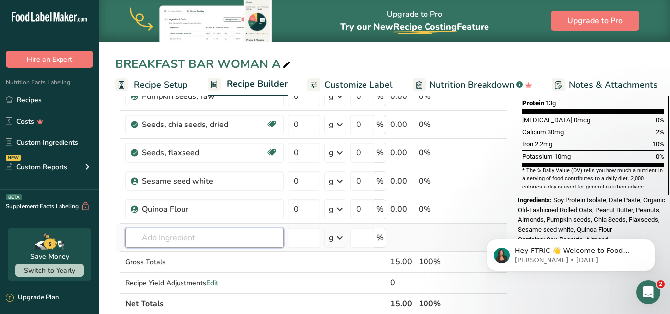
click at [262, 236] on input "text" at bounding box center [204, 238] width 158 height 20
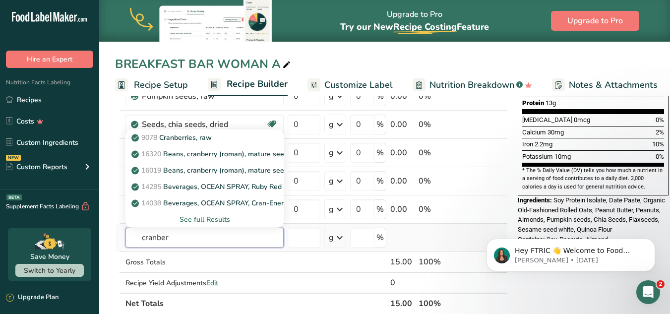
type input "cranber"
click at [205, 214] on div "See full Results" at bounding box center [204, 219] width 142 height 10
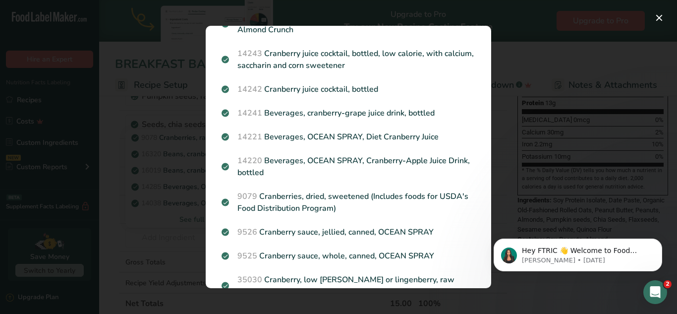
scroll to position [753, 0]
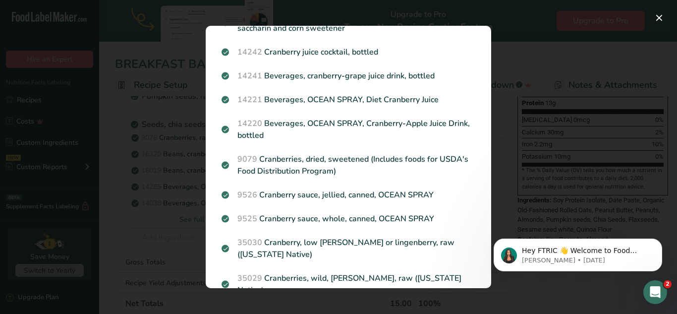
drag, startPoint x: 484, startPoint y: 238, endPoint x: 482, endPoint y: 93, distance: 144.3
click at [482, 218] on html "Hey FTRIC 👋 Welcome to Food Label Maker🙌 Take a look around! If you have any qu…" at bounding box center [578, 252] width 198 height 69
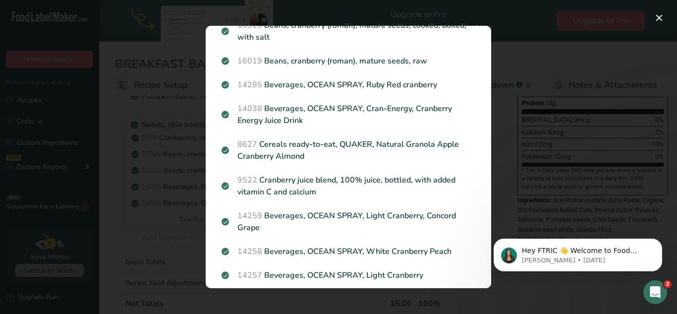
scroll to position [0, 0]
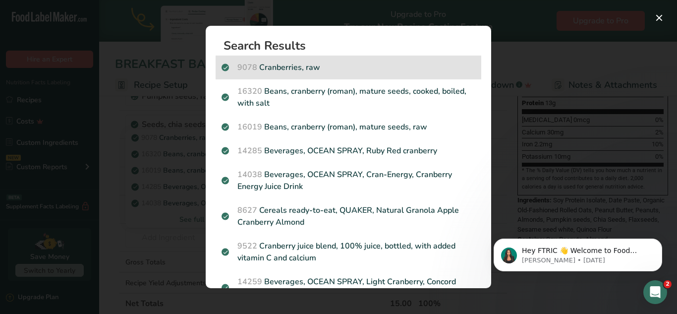
click at [306, 68] on p "9078 Cranberries, raw" at bounding box center [349, 67] width 254 height 12
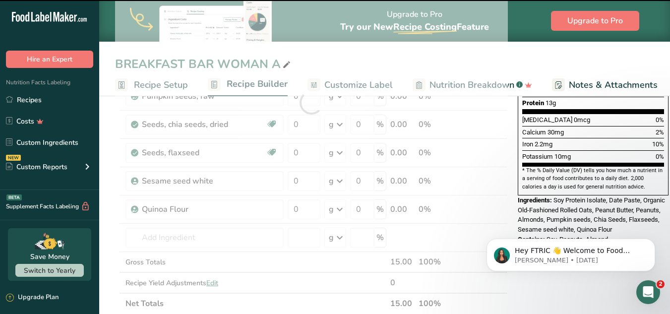
type input "0"
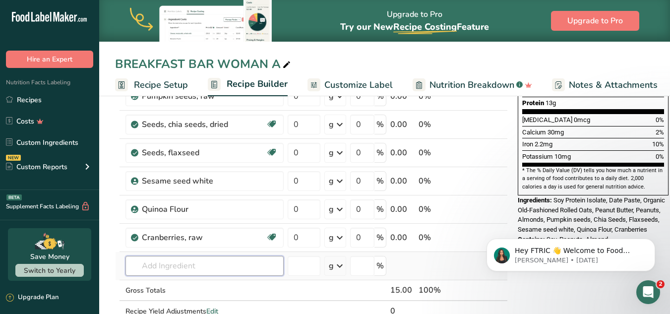
click at [203, 264] on input "text" at bounding box center [204, 266] width 158 height 20
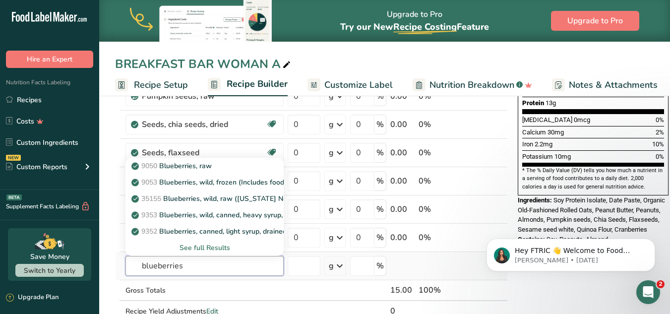
type input "blueberries"
click at [201, 242] on div "See full Results" at bounding box center [204, 247] width 142 height 10
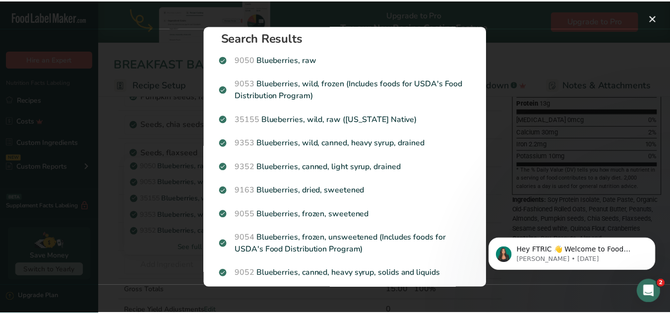
scroll to position [7, 0]
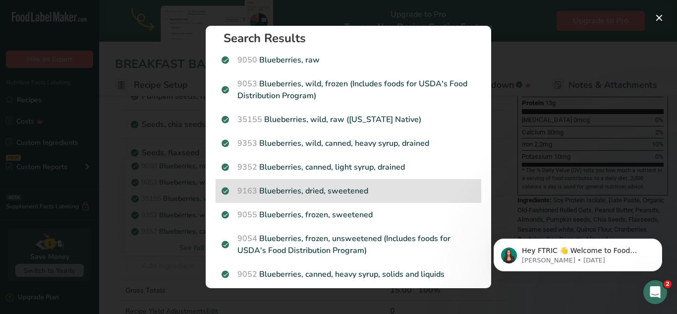
click at [299, 192] on p "9163 Blueberries, dried, sweetened" at bounding box center [349, 191] width 254 height 12
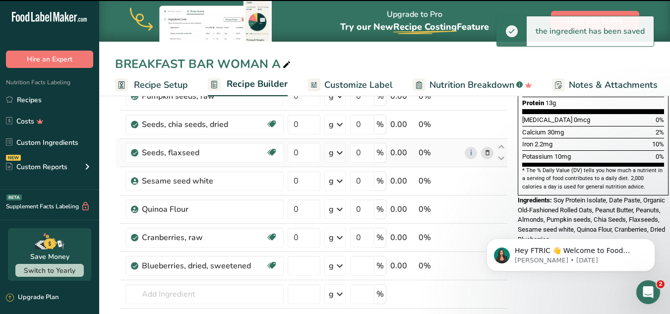
type input "0"
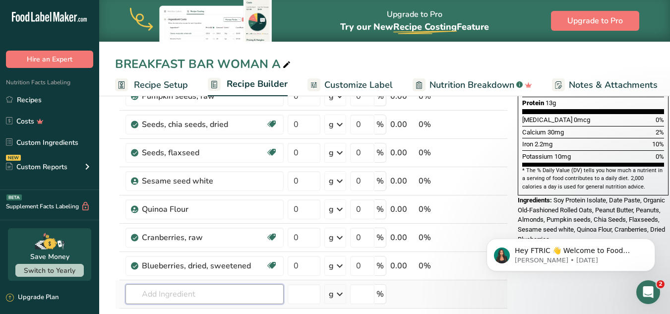
click at [200, 293] on input "text" at bounding box center [204, 294] width 158 height 20
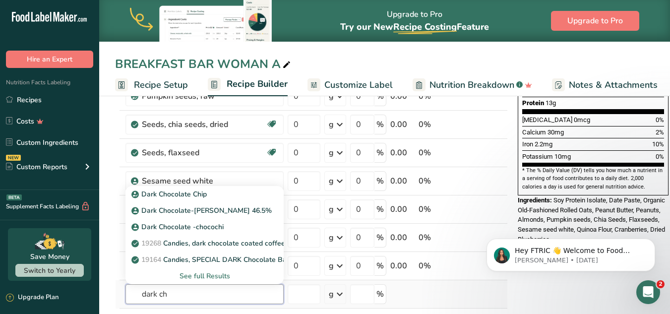
type input "dark ch"
click at [201, 275] on div "See full Results" at bounding box center [204, 276] width 142 height 10
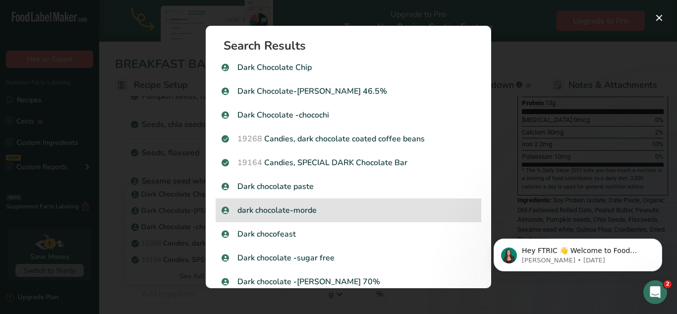
click at [298, 216] on div "dark chocolate-morde" at bounding box center [349, 210] width 266 height 24
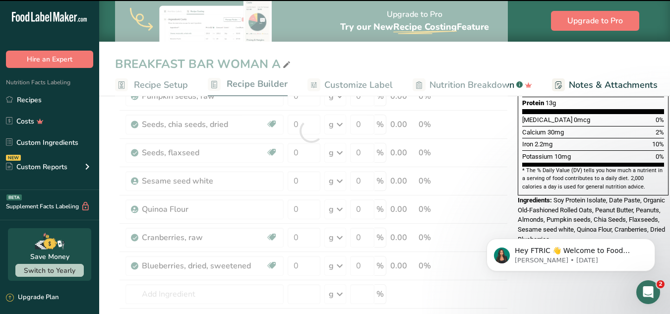
type input "0"
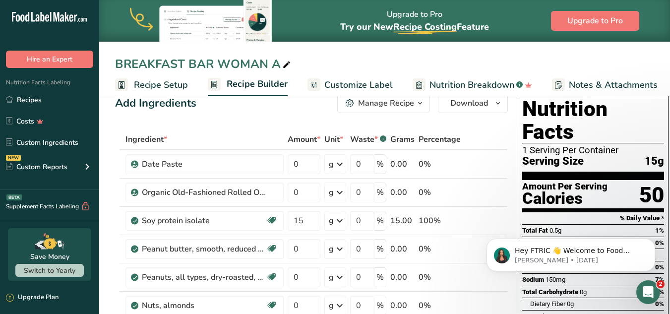
scroll to position [23, 0]
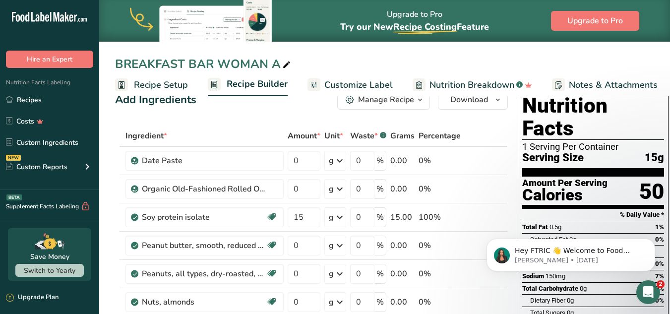
click at [647, 179] on div "50" at bounding box center [651, 192] width 25 height 26
click at [656, 179] on div "50" at bounding box center [651, 192] width 25 height 26
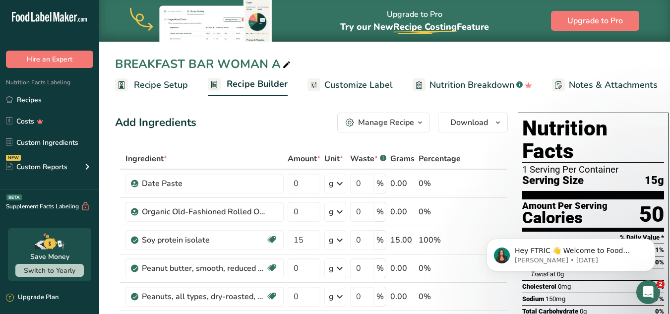
click at [135, 79] on span "Recipe Setup" at bounding box center [161, 84] width 54 height 13
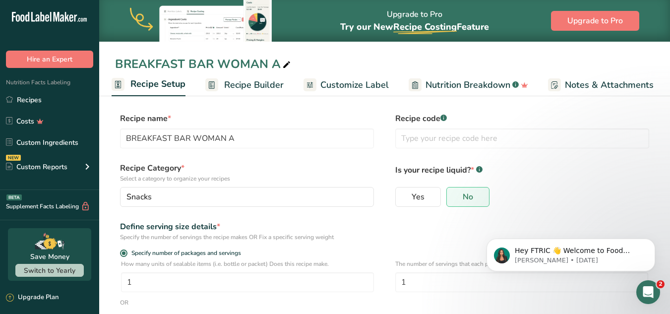
scroll to position [6, 0]
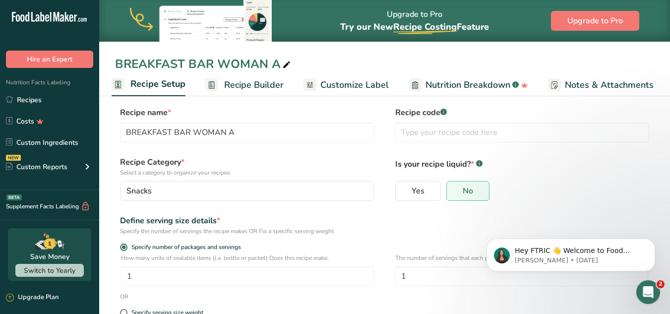
click at [237, 82] on span "Recipe Builder" at bounding box center [254, 84] width 60 height 13
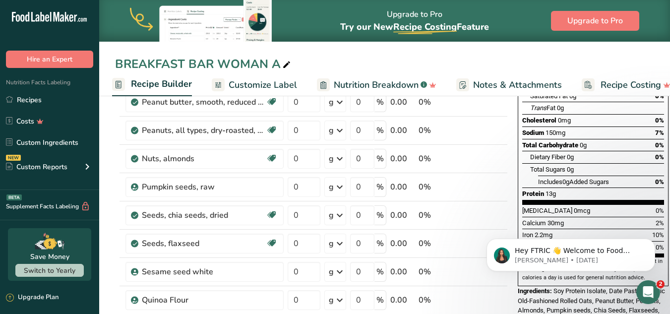
scroll to position [175, 0]
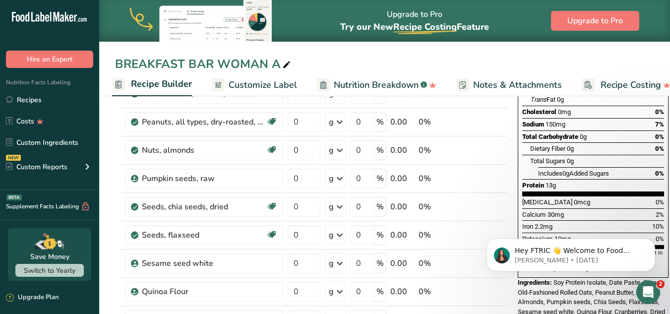
click at [558, 220] on div "Iron 2.2mg 10%" at bounding box center [593, 226] width 142 height 12
click at [262, 81] on span "Customize Label" at bounding box center [263, 84] width 68 height 13
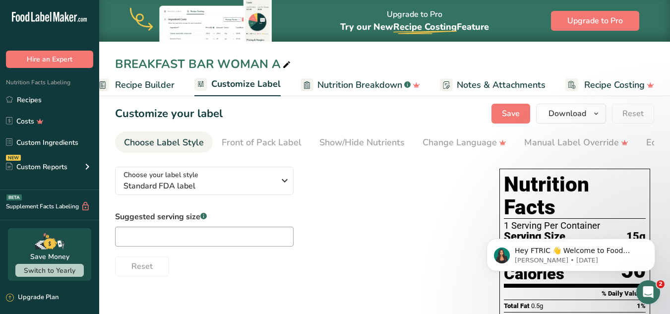
scroll to position [4, 0]
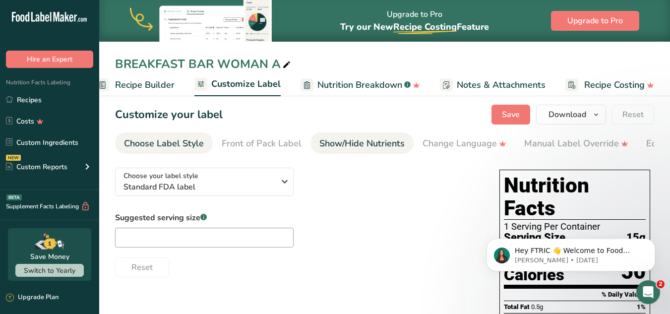
click at [374, 148] on div "Show/Hide Nutrients" at bounding box center [361, 143] width 85 height 13
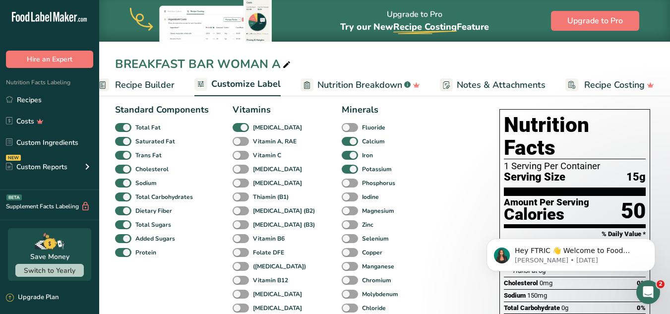
scroll to position [63, 0]
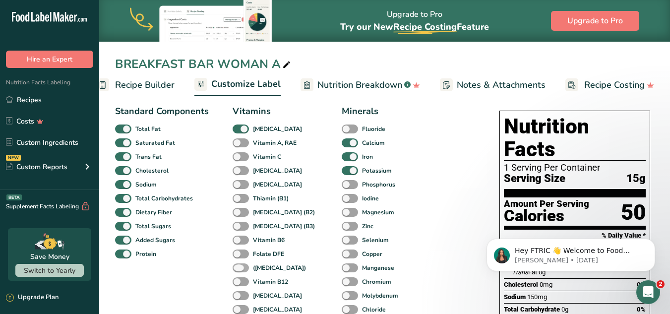
click at [239, 271] on span at bounding box center [241, 267] width 16 height 9
click at [239, 271] on input "(Folic Acid)" at bounding box center [236, 267] width 6 height 6
checkbox input "true"
click at [241, 159] on span at bounding box center [241, 156] width 16 height 9
click at [239, 159] on input "Vitamin C" at bounding box center [236, 156] width 6 height 6
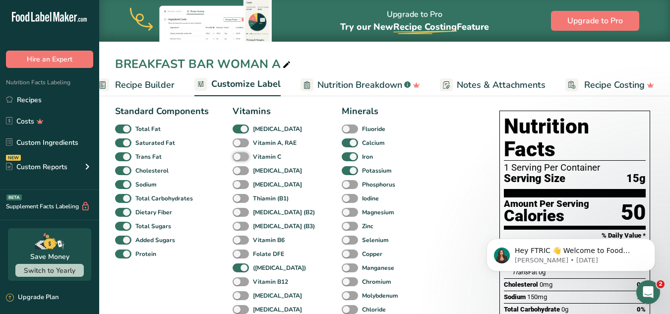
checkbox input "true"
click at [342, 196] on span at bounding box center [350, 198] width 16 height 9
click at [342, 196] on input "Iodine" at bounding box center [345, 198] width 6 height 6
checkbox input "true"
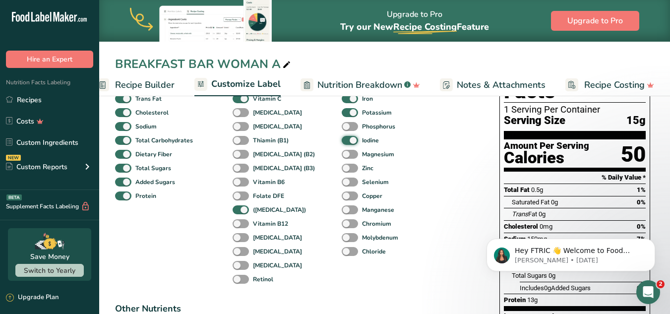
scroll to position [122, 0]
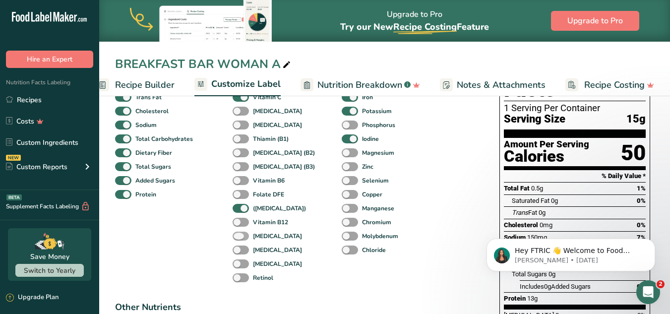
click at [241, 236] on span at bounding box center [241, 236] width 16 height 9
click at [239, 236] on input "Biotin" at bounding box center [236, 236] width 6 height 6
checkbox input "true"
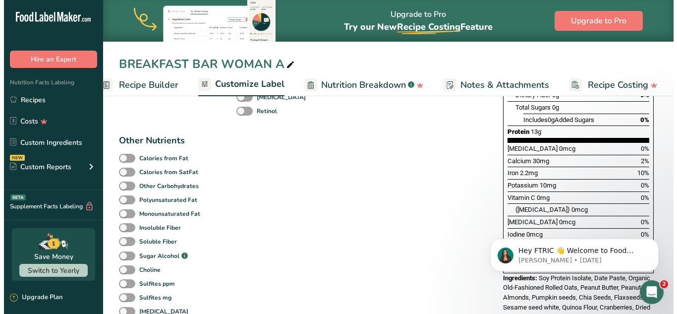
scroll to position [0, 0]
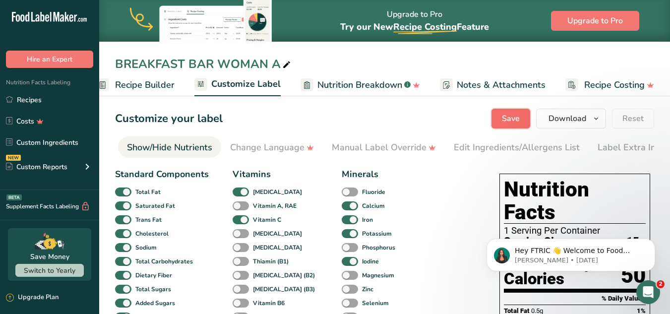
click at [500, 112] on button "Save" at bounding box center [510, 119] width 39 height 20
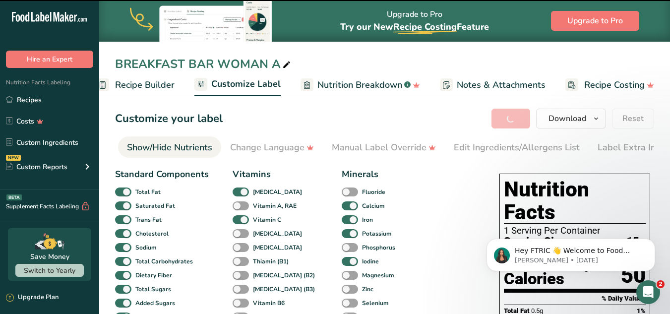
click at [158, 85] on span "Recipe Builder" at bounding box center [145, 84] width 60 height 13
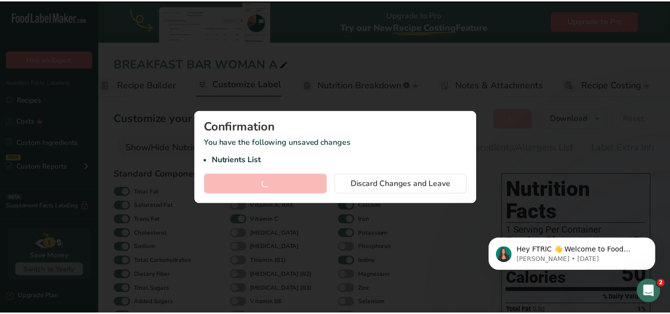
scroll to position [0, 96]
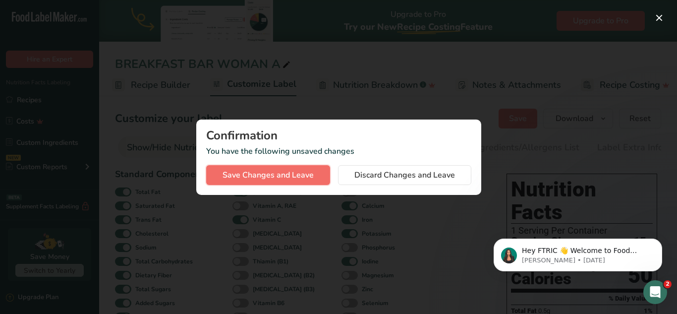
click at [270, 175] on span "Save Changes and Leave" at bounding box center [268, 175] width 91 height 12
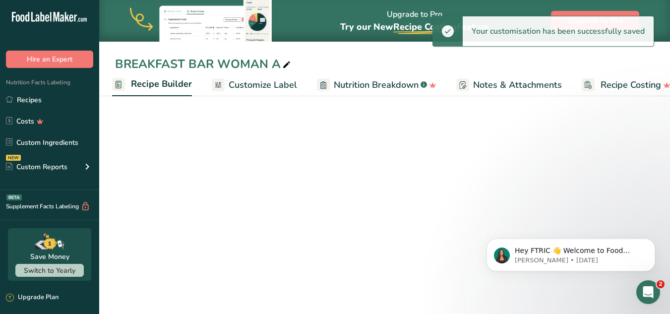
click at [141, 82] on span "Recipe Builder" at bounding box center [161, 83] width 61 height 13
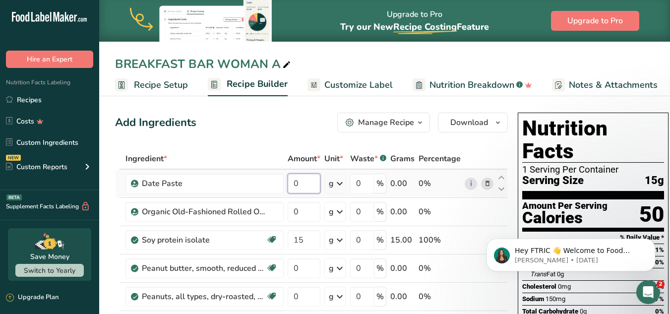
click at [306, 178] on input "0" at bounding box center [304, 184] width 33 height 20
type input "20"
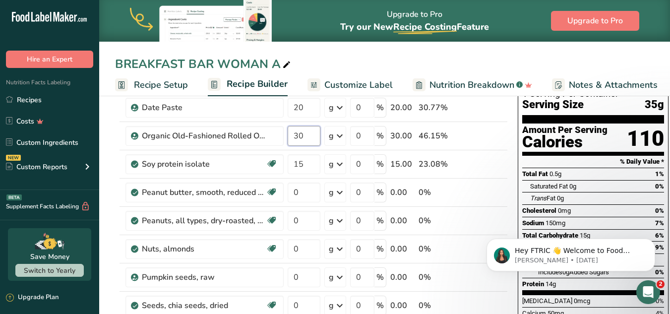
scroll to position [79, 0]
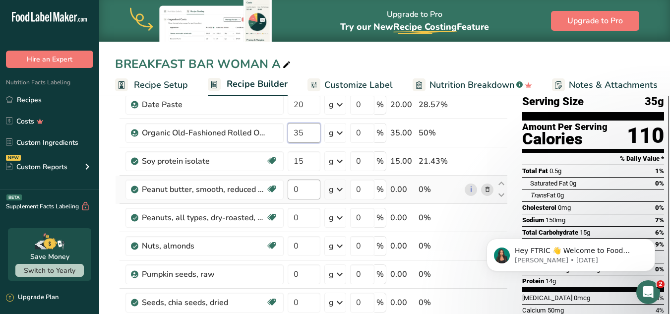
type input "35"
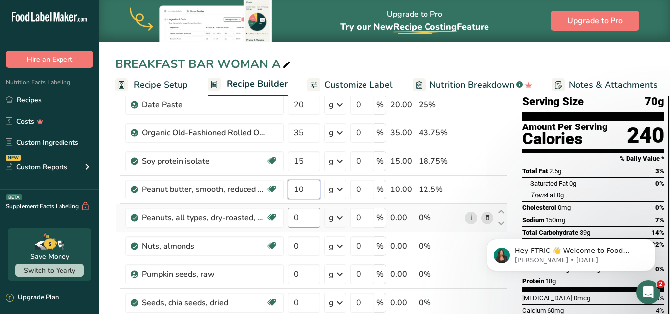
type input "10"
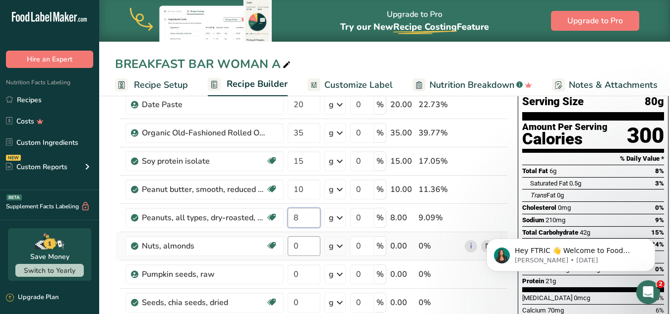
type input "8"
type input "5"
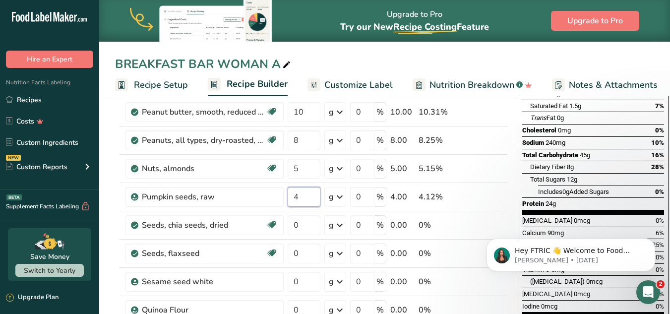
scroll to position [191, 0]
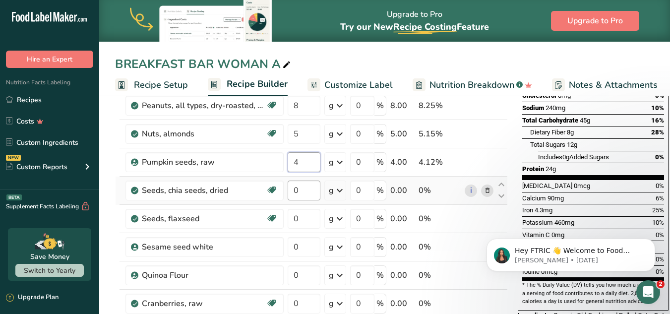
type input "4"
click at [306, 187] on div "Ingredient * Amount * Unit * Waste * .a-a{fill:#347362;}.b-a{fill:#fff;} Grams …" at bounding box center [311, 210] width 393 height 507
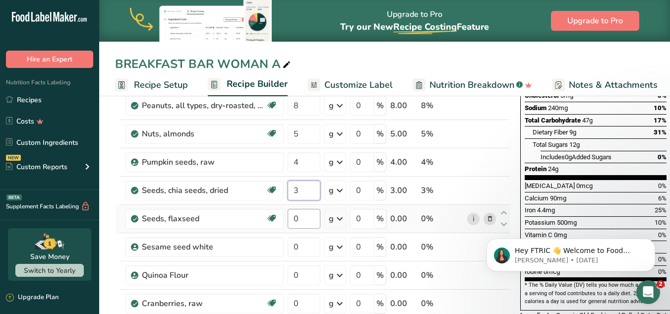
type input "3"
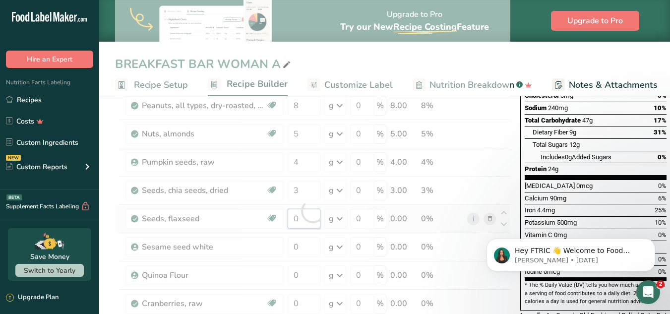
click at [304, 218] on div "Ingredient * Amount * Unit * Waste * .a-a{fill:#347362;}.b-a{fill:#fff;} Grams …" at bounding box center [312, 210] width 395 height 507
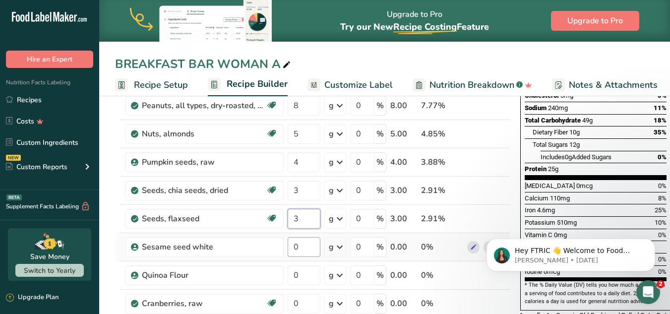
type input "3"
click at [302, 253] on div "Ingredient * Amount * Unit * Waste * .a-a{fill:#347362;}.b-a{fill:#fff;} Grams …" at bounding box center [312, 210] width 395 height 507
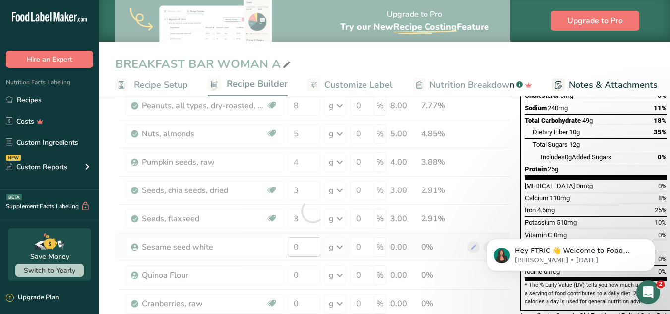
click at [302, 253] on div at bounding box center [312, 210] width 395 height 507
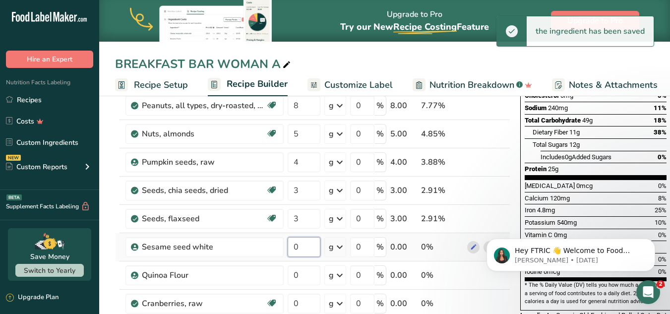
click at [309, 248] on input "0" at bounding box center [304, 247] width 33 height 20
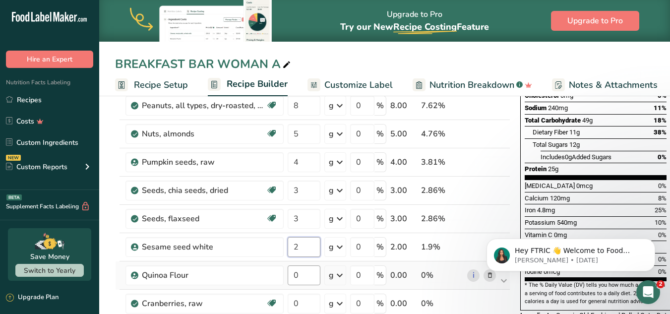
type input "2"
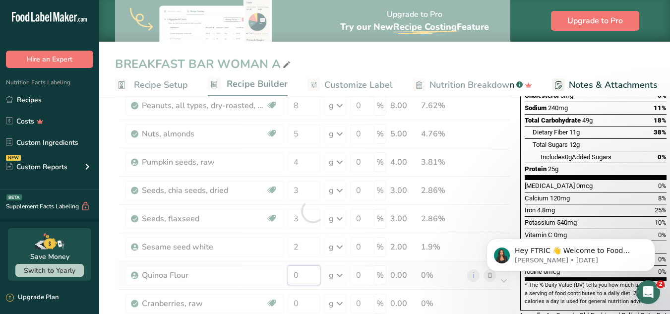
click at [308, 276] on div "Ingredient * Amount * Unit * Waste * .a-a{fill:#347362;}.b-a{fill:#fff;} Grams …" at bounding box center [312, 210] width 395 height 507
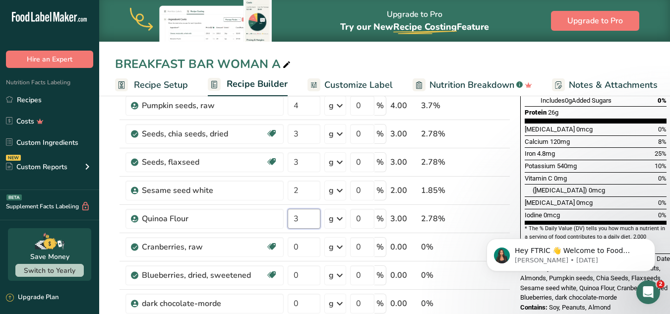
scroll to position [279, 0]
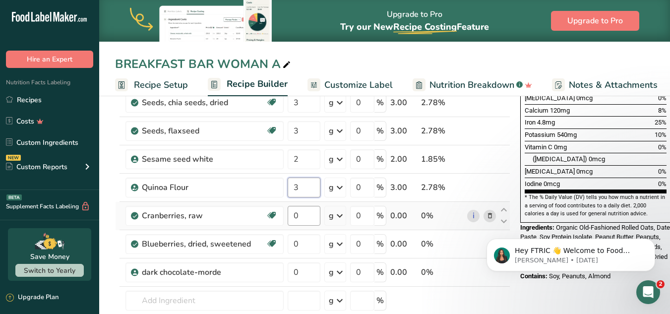
type input "3"
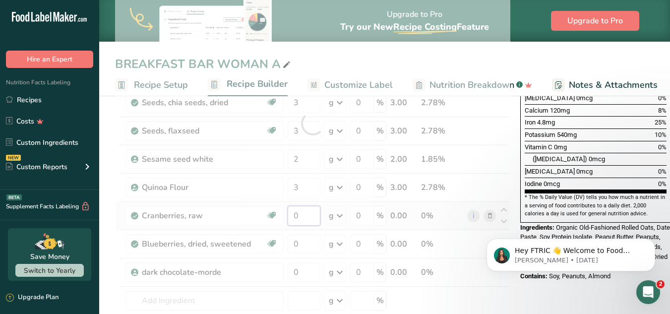
click at [317, 214] on div "Ingredient * Amount * Unit * Waste * .a-a{fill:#347362;}.b-a{fill:#fff;} Grams …" at bounding box center [312, 123] width 395 height 507
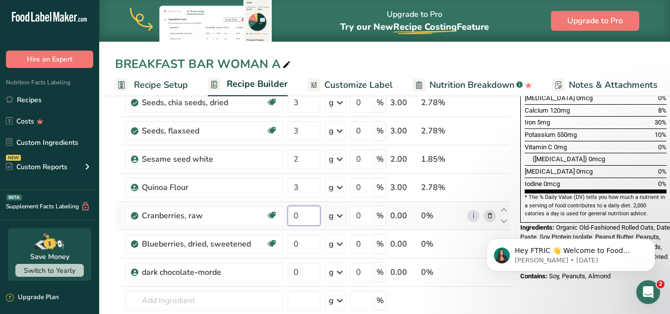
type input "2"
type input "1.5"
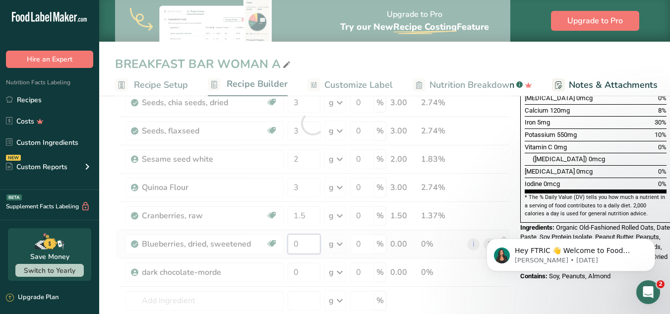
click at [313, 247] on div "Ingredient * Amount * Unit * Waste * .a-a{fill:#347362;}.b-a{fill:#fff;} Grams …" at bounding box center [312, 123] width 395 height 507
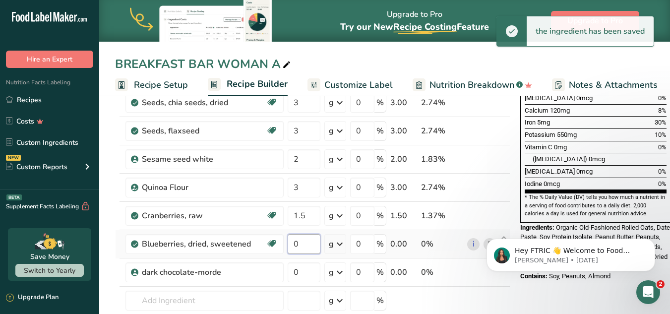
type input "1"
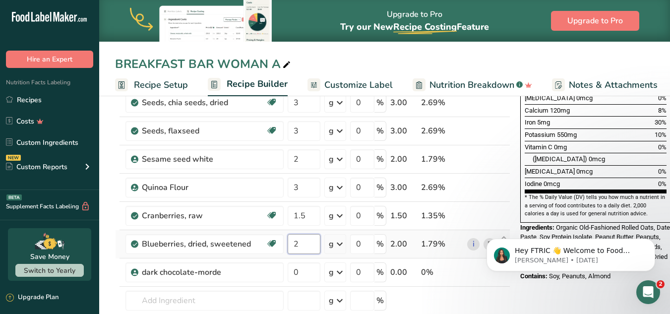
type input "2"
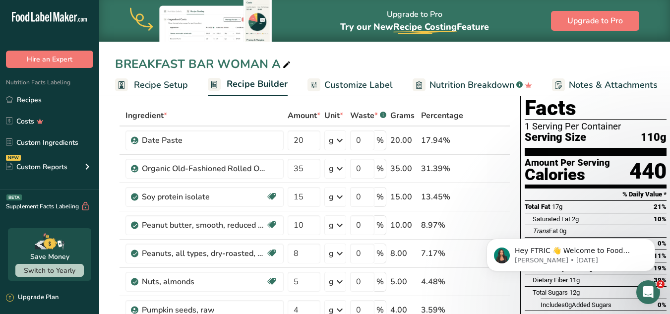
scroll to position [8, 0]
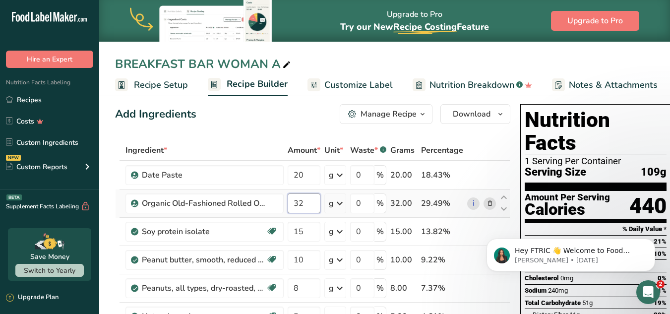
drag, startPoint x: 308, startPoint y: 203, endPoint x: 286, endPoint y: 203, distance: 21.8
click at [286, 203] on td "32" at bounding box center [304, 203] width 37 height 28
type input "25"
click at [309, 176] on input "20" at bounding box center [304, 175] width 33 height 20
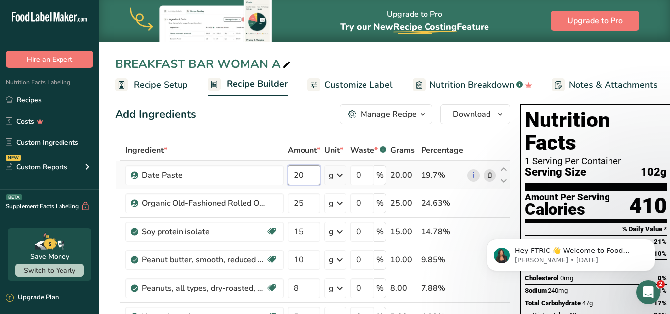
type input "2"
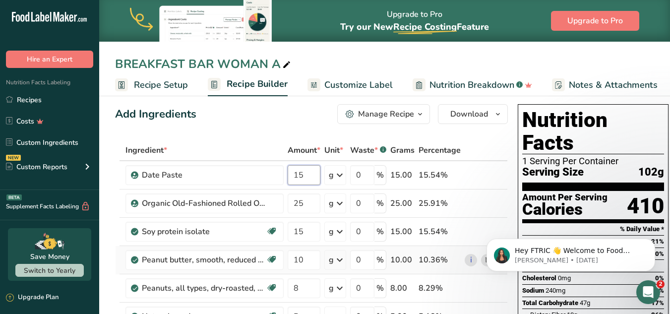
type input "15"
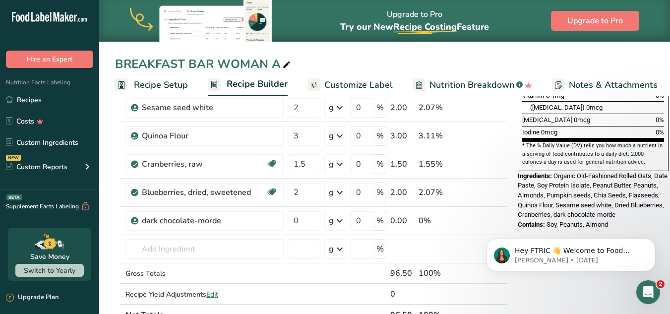
scroll to position [332, 0]
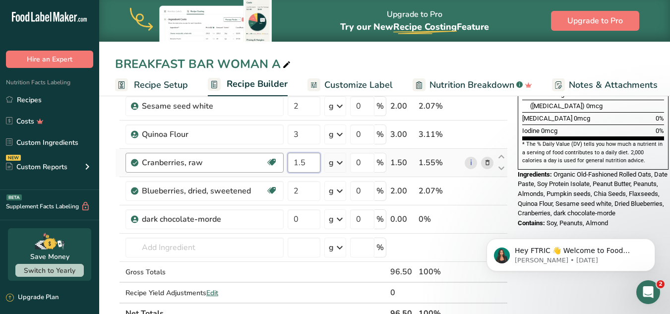
drag, startPoint x: 312, startPoint y: 163, endPoint x: 273, endPoint y: 157, distance: 39.1
click at [273, 157] on tr "Cranberries, raw Source of Antioxidants Dairy free Gluten free Vegan Vegetarian…" at bounding box center [312, 163] width 392 height 28
type input "2"
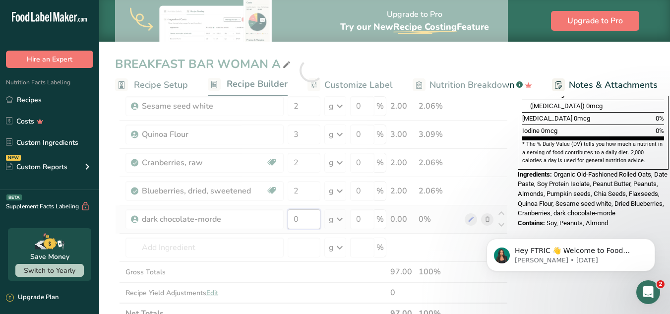
click at [302, 221] on div "Ingredient * Amount * Unit * Waste * .a-a{fill:#347362;}.b-a{fill:#fff;} Grams …" at bounding box center [311, 70] width 393 height 507
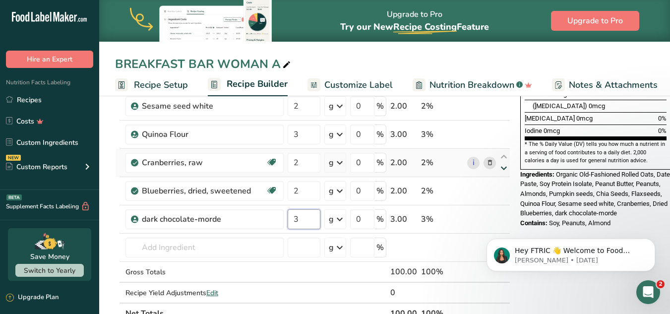
type input "3"
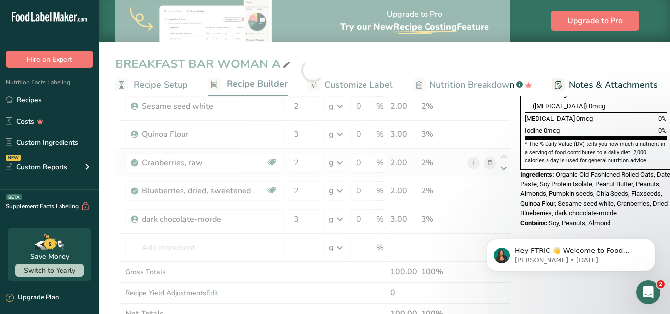
click at [503, 169] on div "Ingredient * Amount * Unit * Waste * .a-a{fill:#347362;}.b-a{fill:#fff;} Grams …" at bounding box center [312, 70] width 395 height 507
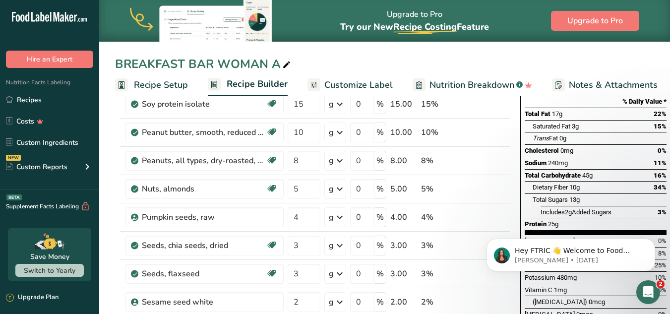
scroll to position [0, 0]
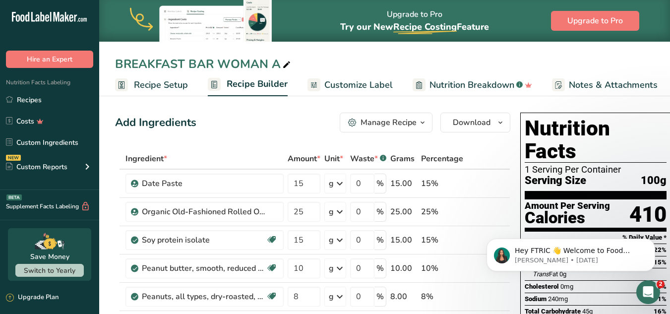
click at [362, 82] on span "Customize Label" at bounding box center [358, 84] width 68 height 13
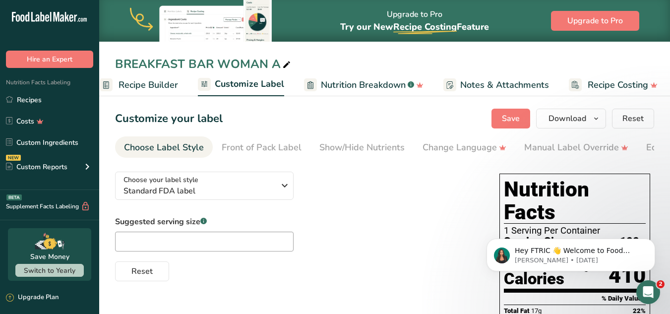
scroll to position [0, 112]
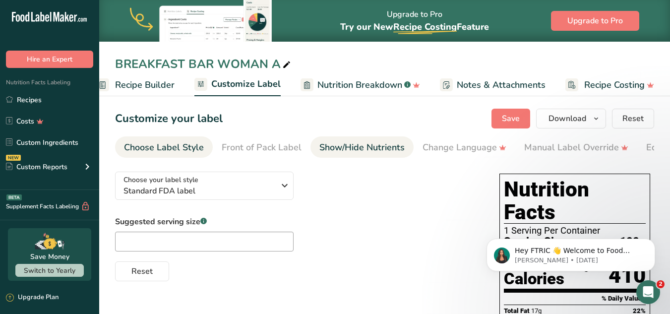
click at [374, 147] on div "Show/Hide Nutrients" at bounding box center [361, 147] width 85 height 13
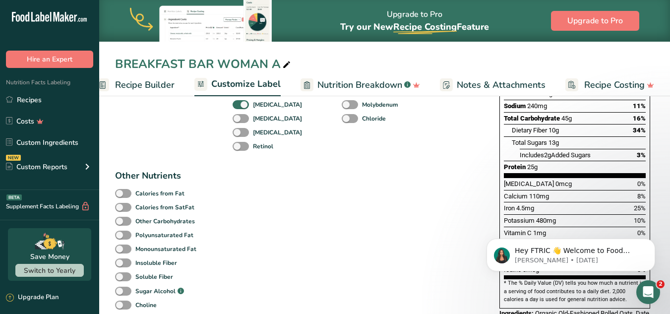
scroll to position [257, 0]
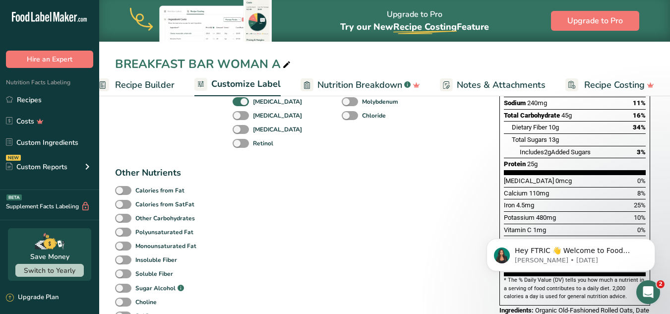
click at [394, 215] on div "Standard Components Total Fat Saturated Fat Trans Fat Cholesterol Sodium Total …" at bounding box center [297, 204] width 364 height 587
click at [430, 203] on div "Standard Components Total Fat Saturated Fat Trans Fat Cholesterol Sodium Total …" at bounding box center [297, 204] width 364 height 587
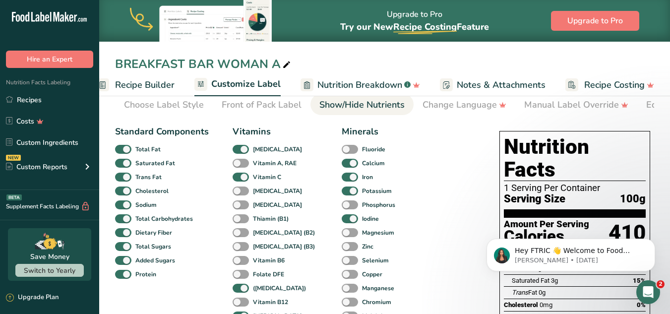
scroll to position [36, 0]
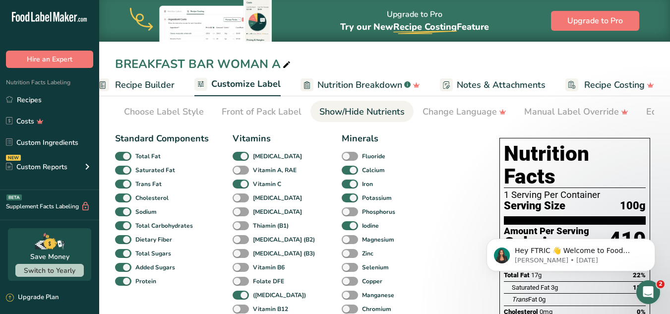
click at [155, 79] on span "Recipe Builder" at bounding box center [145, 84] width 60 height 13
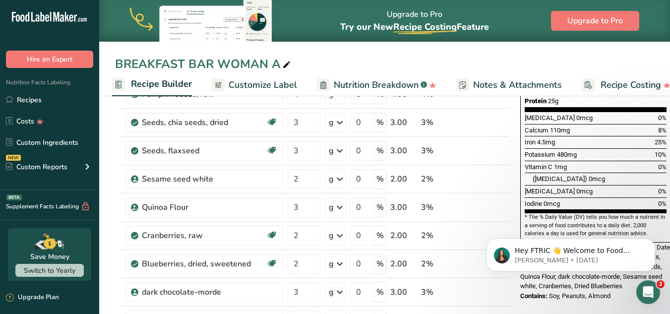
scroll to position [278, 0]
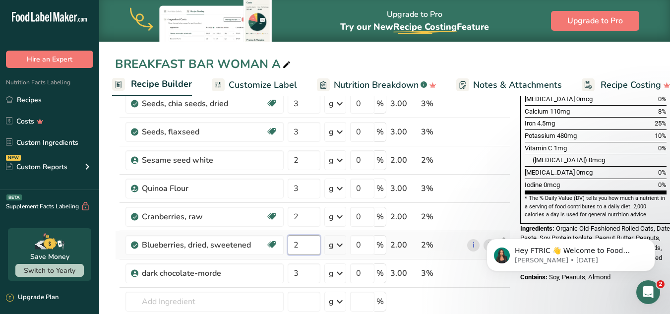
click at [304, 247] on input "2" at bounding box center [304, 245] width 33 height 20
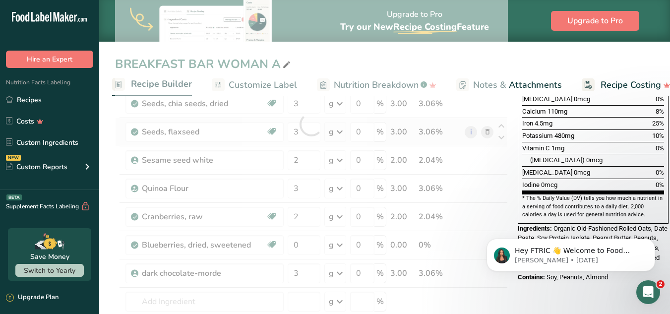
click at [424, 138] on div "Ingredient * Amount * Unit * Waste * .a-a{fill:#347362;}.b-a{fill:#fff;} Grams …" at bounding box center [311, 124] width 393 height 507
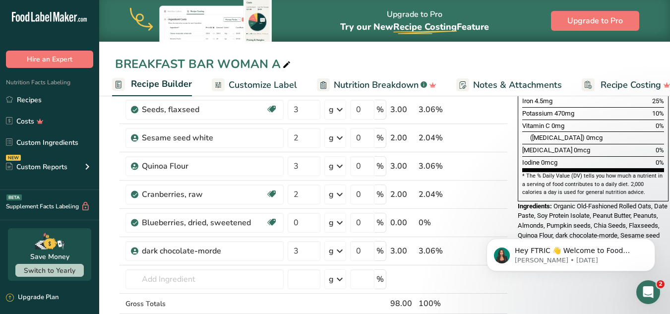
scroll to position [302, 0]
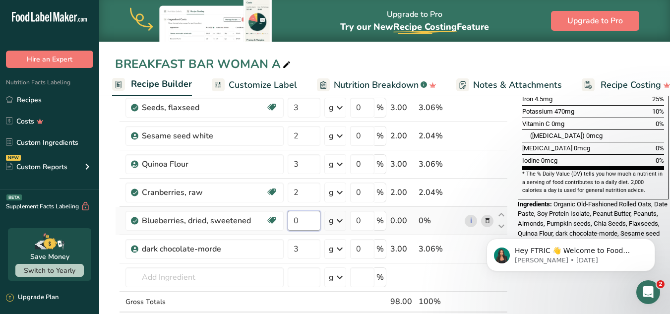
click at [305, 222] on input "0" at bounding box center [304, 221] width 33 height 20
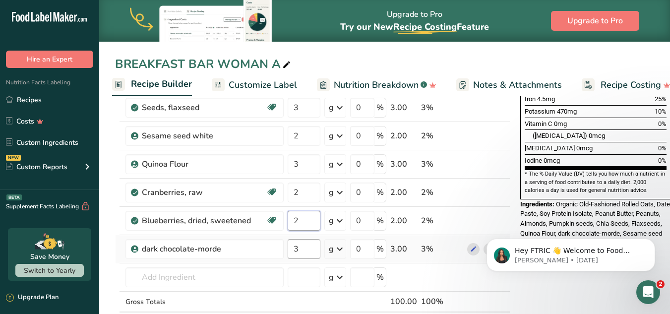
type input "2"
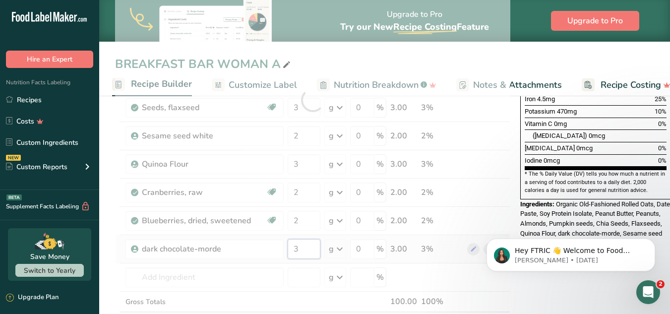
click at [300, 251] on div "Ingredient * Amount * Unit * Waste * .a-a{fill:#347362;}.b-a{fill:#fff;} Grams …" at bounding box center [312, 99] width 395 height 507
click at [418, 212] on div "Ingredient * Amount * Unit * Waste * .a-a{fill:#347362;}.b-a{fill:#fff;} Grams …" at bounding box center [311, 99] width 393 height 507
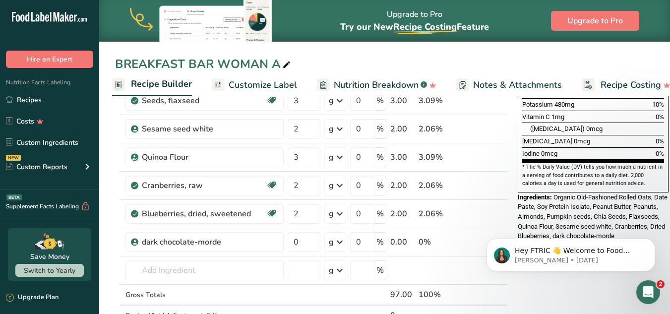
scroll to position [319, 0]
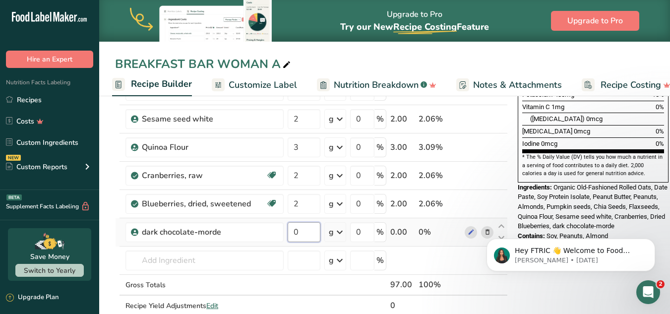
click at [298, 231] on input "0" at bounding box center [304, 232] width 33 height 20
type input "2"
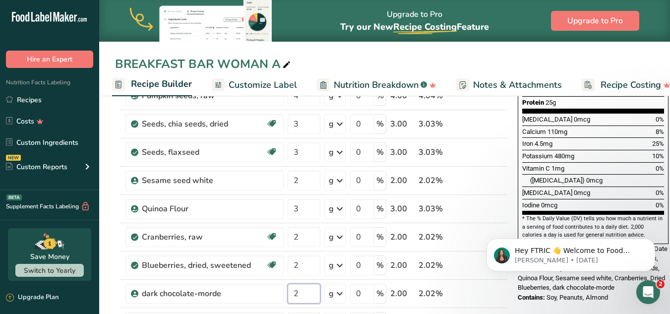
scroll to position [255, 0]
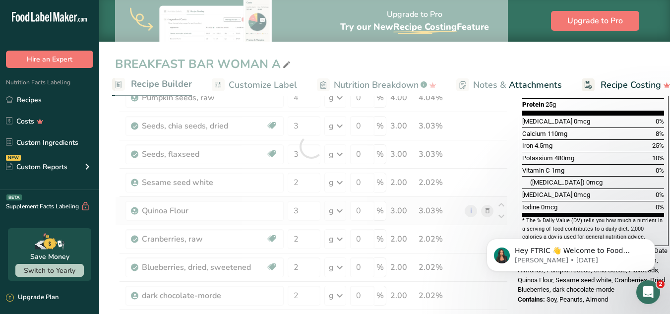
click at [482, 201] on div "Ingredient * Amount * Unit * Waste * .a-a{fill:#347362;}.b-a{fill:#fff;} Grams …" at bounding box center [311, 146] width 393 height 507
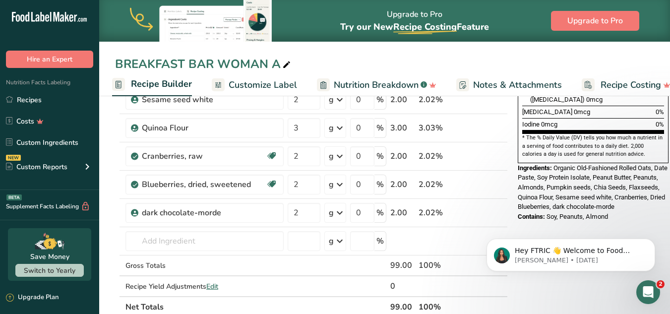
scroll to position [340, 0]
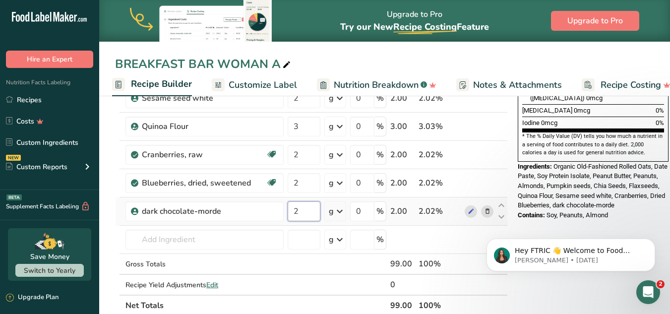
click at [300, 212] on input "2" at bounding box center [304, 211] width 33 height 20
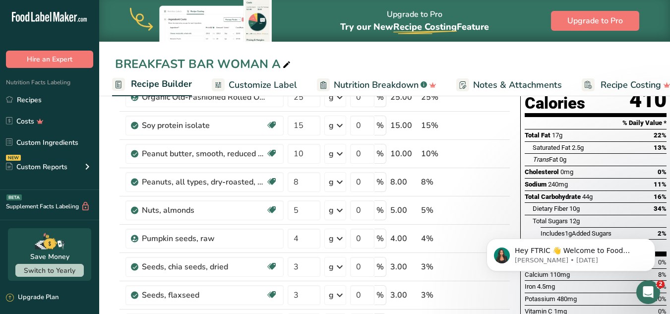
scroll to position [116, 0]
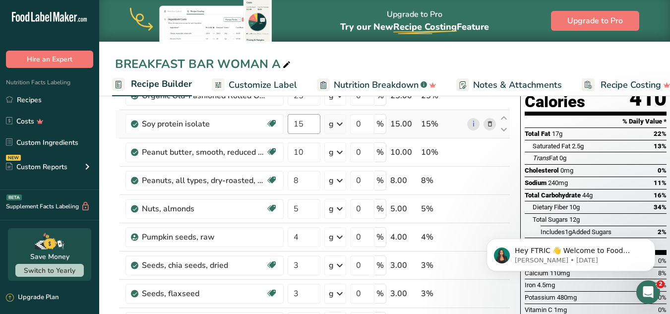
type input "3"
click at [305, 123] on div "Ingredient * Amount * Unit * Waste * .a-a{fill:#347362;}.b-a{fill:#fff;} Grams …" at bounding box center [312, 285] width 395 height 507
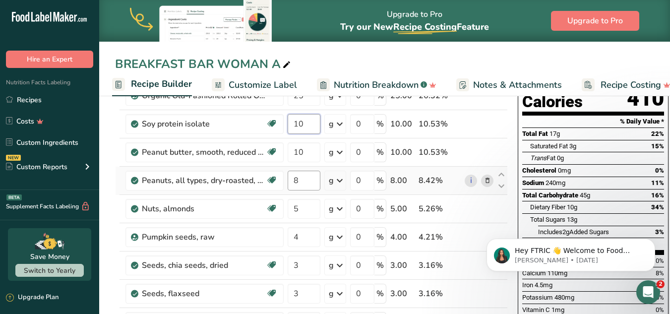
type input "10"
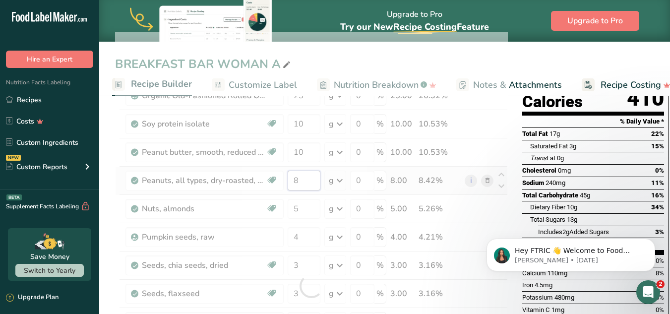
click at [311, 181] on div "Ingredient * Amount * Unit * Waste * .a-a{fill:#347362;}.b-a{fill:#fff;} Grams …" at bounding box center [311, 285] width 393 height 507
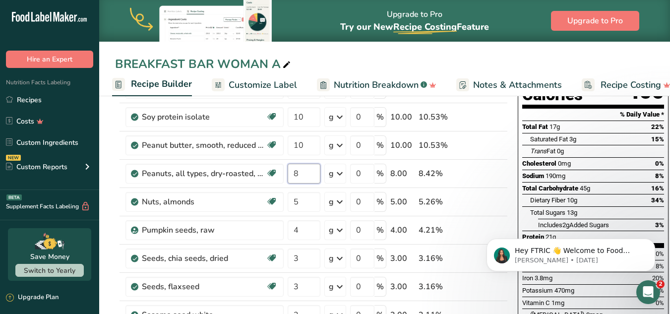
scroll to position [120, 0]
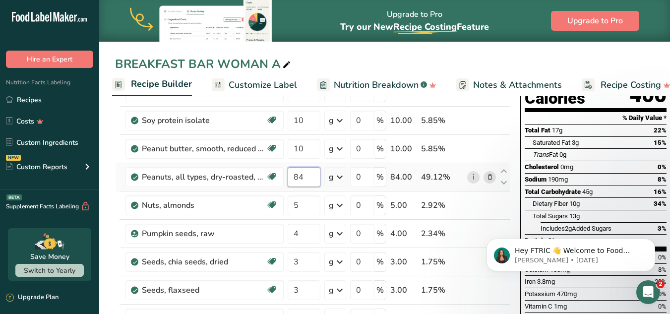
type input "8"
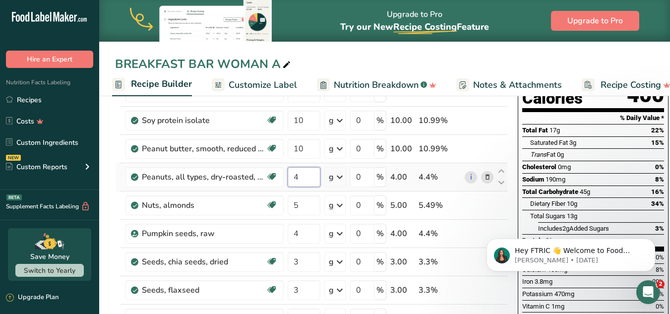
type input "4"
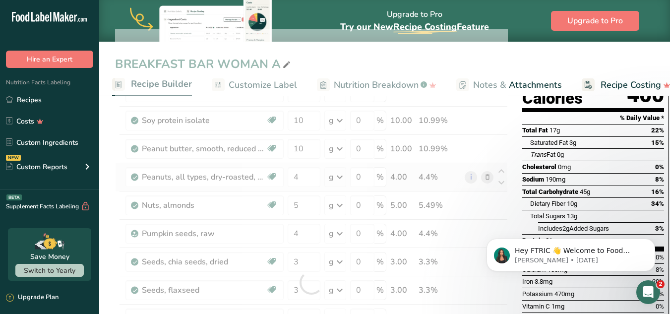
click at [396, 172] on div "Ingredient * Amount * Unit * Waste * .a-a{fill:#347362;}.b-a{fill:#fff;} Grams …" at bounding box center [311, 282] width 393 height 507
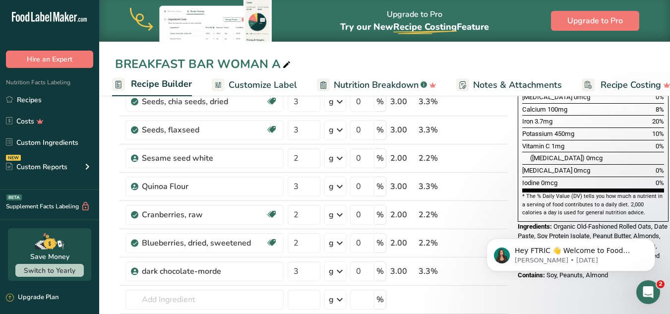
scroll to position [288, 0]
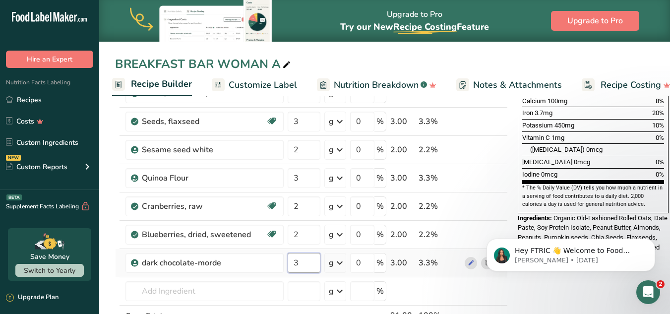
click at [317, 259] on input "3" at bounding box center [304, 263] width 33 height 20
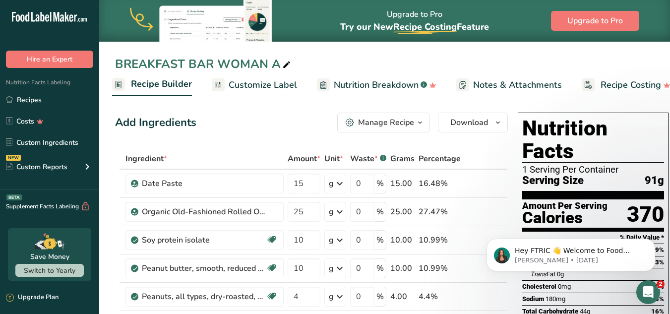
scroll to position [21, 0]
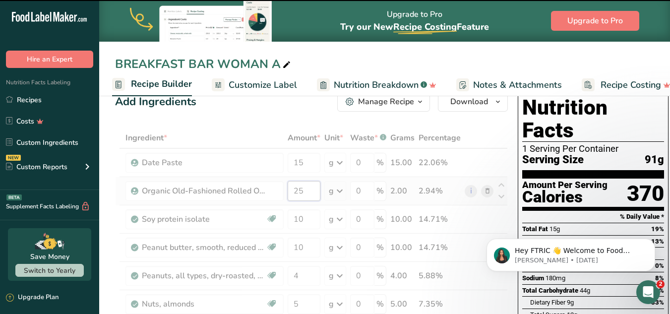
type input "2"
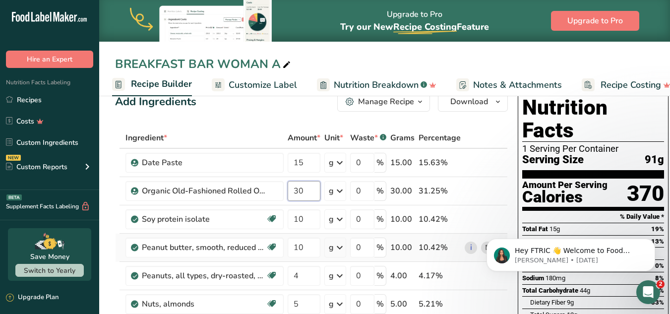
type input "30"
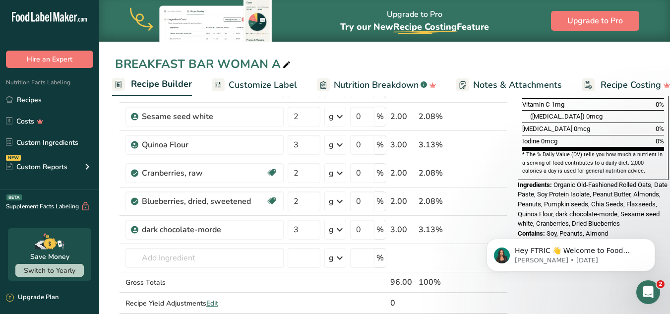
scroll to position [323, 0]
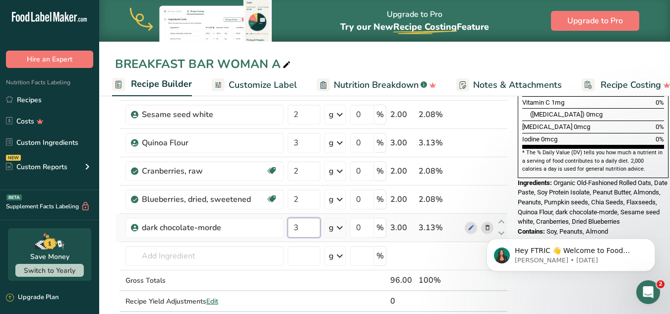
click at [312, 231] on input "3" at bounding box center [304, 228] width 33 height 20
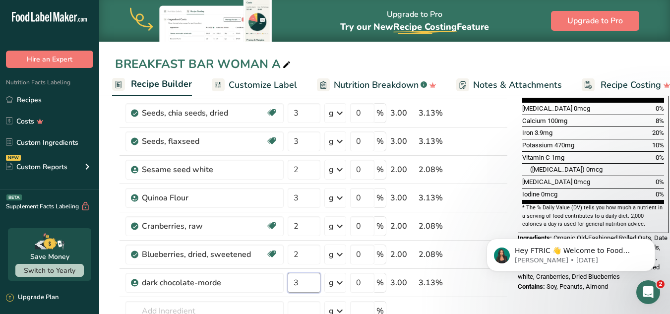
scroll to position [289, 0]
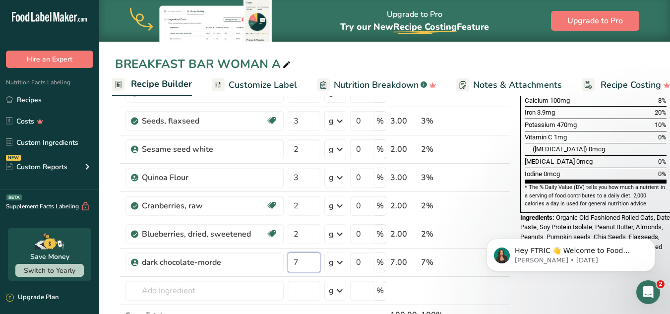
type input "7"
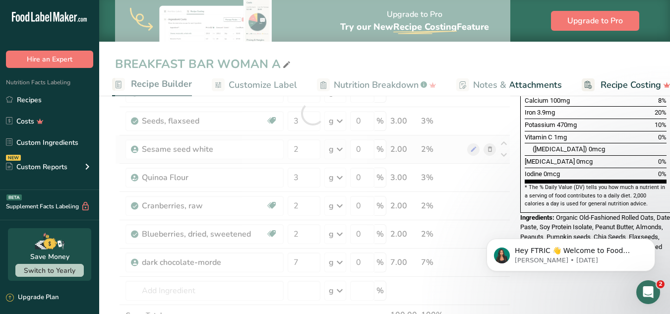
click at [423, 160] on div "Ingredient * Amount * Unit * Waste * .a-a{fill:#347362;}.b-a{fill:#fff;} Grams …" at bounding box center [312, 113] width 395 height 507
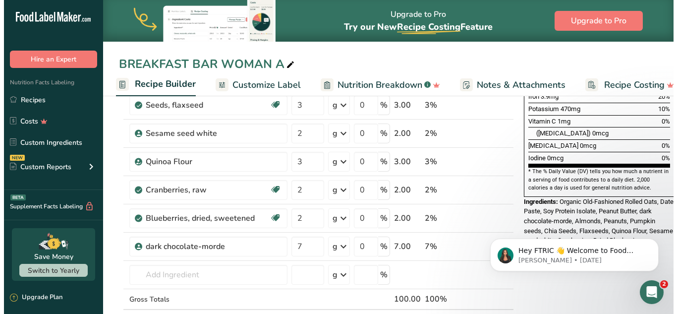
scroll to position [301, 0]
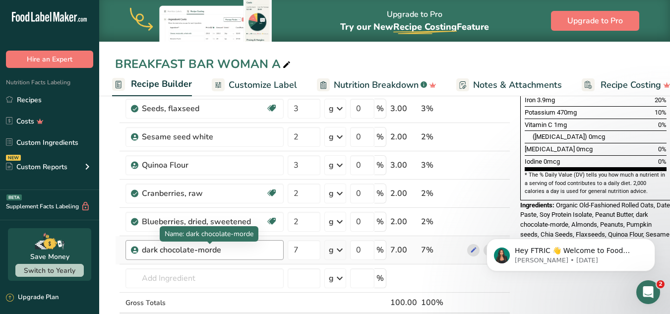
click at [216, 252] on div "dark chocolate-morde" at bounding box center [204, 250] width 124 height 12
click at [232, 249] on div "dark chocolate-morde" at bounding box center [204, 250] width 124 height 12
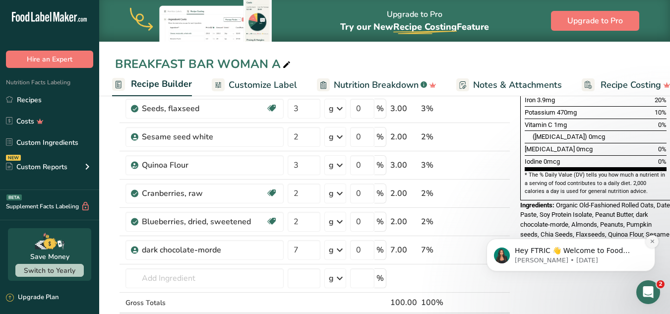
drag, startPoint x: 655, startPoint y: 241, endPoint x: 650, endPoint y: 242, distance: 5.7
click at [650, 242] on button "Dismiss notification" at bounding box center [652, 241] width 13 height 13
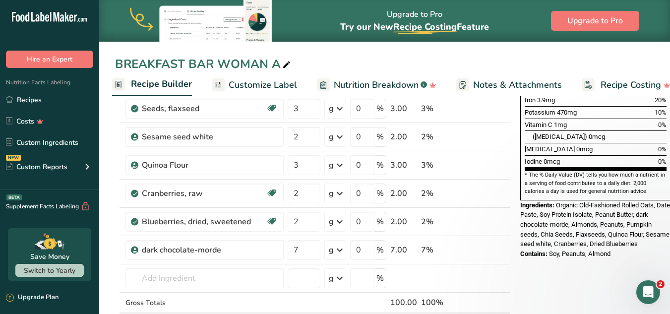
click at [655, 242] on div "Nutrition Facts 1 Serving Per Container Serving Size 100g Amount Per Serving Ca…" at bounding box center [595, 38] width 159 height 461
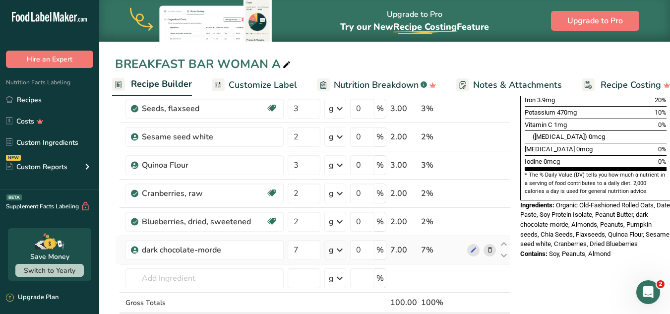
click at [486, 249] on icon at bounding box center [489, 250] width 7 height 10
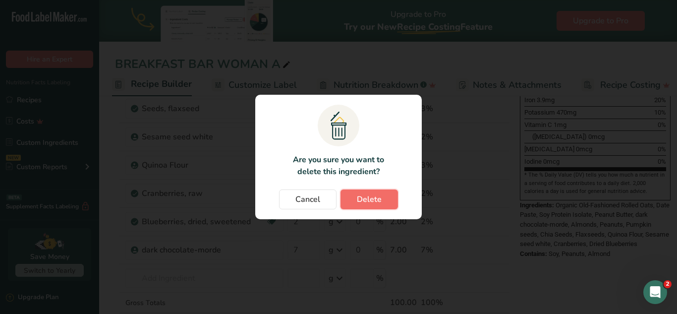
click at [352, 196] on button "Delete" at bounding box center [370, 199] width 58 height 20
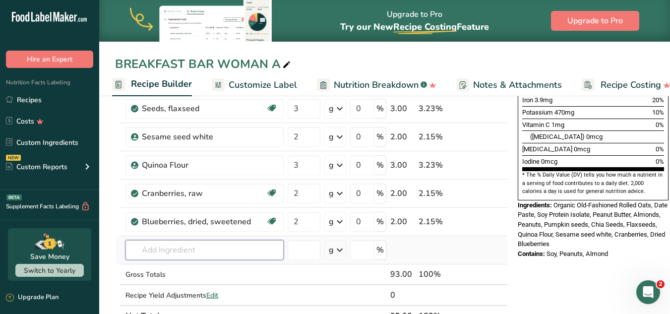
click at [147, 247] on input "text" at bounding box center [204, 250] width 158 height 20
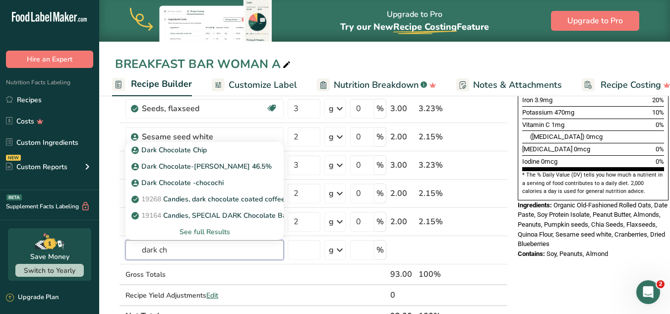
type input "dark ch"
click at [182, 228] on div "See full Results" at bounding box center [204, 232] width 142 height 10
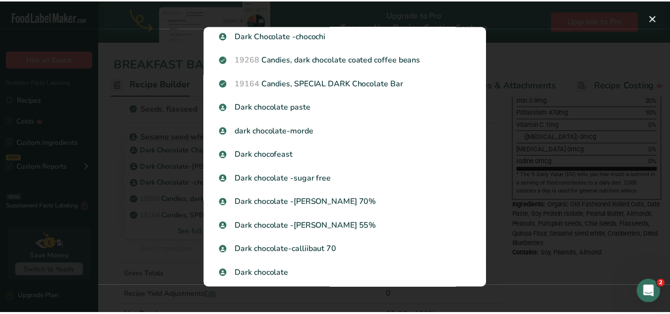
scroll to position [88, 0]
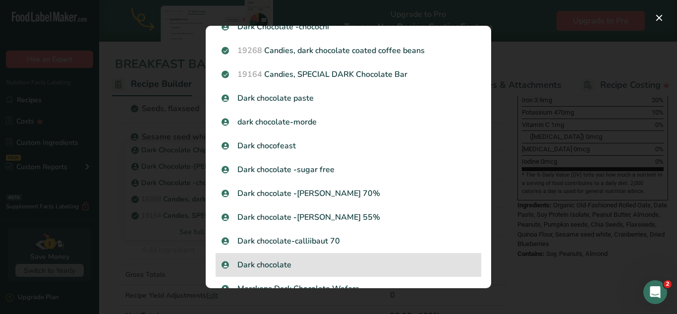
click at [265, 268] on p "Dark chocolate" at bounding box center [349, 265] width 254 height 12
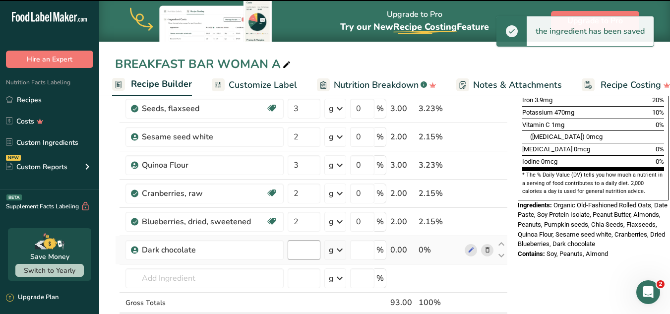
type input "0"
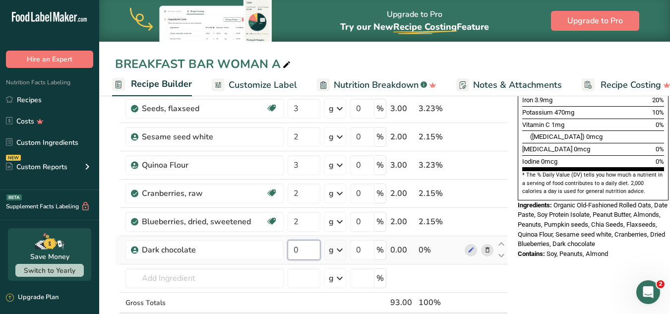
click at [304, 247] on input "0" at bounding box center [304, 250] width 33 height 20
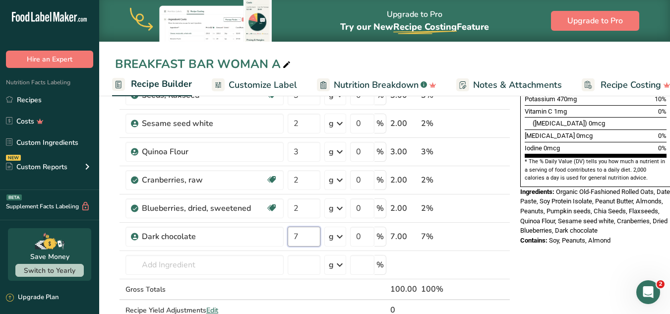
scroll to position [325, 0]
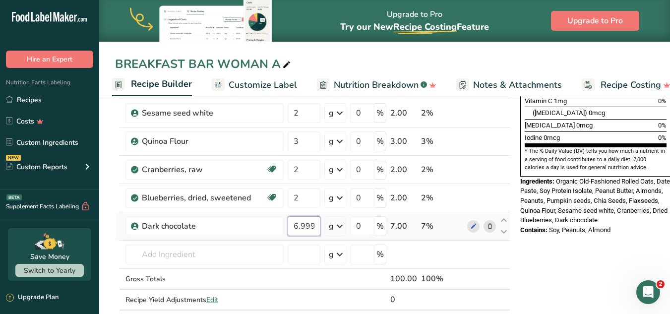
click at [313, 226] on input "6.999999" at bounding box center [304, 226] width 33 height 20
drag, startPoint x: 292, startPoint y: 228, endPoint x: 323, endPoint y: 226, distance: 30.8
click at [323, 226] on tr "Dark chocolate 6.999999 g Weight Units g kg mg See more Volume Units l Volume u…" at bounding box center [313, 226] width 394 height 28
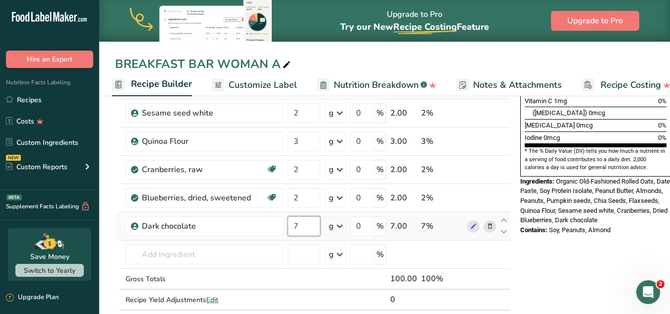
type input "7"
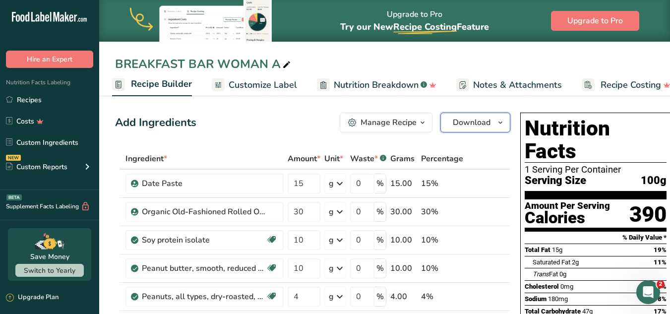
click at [482, 120] on span "Download" at bounding box center [472, 123] width 38 height 12
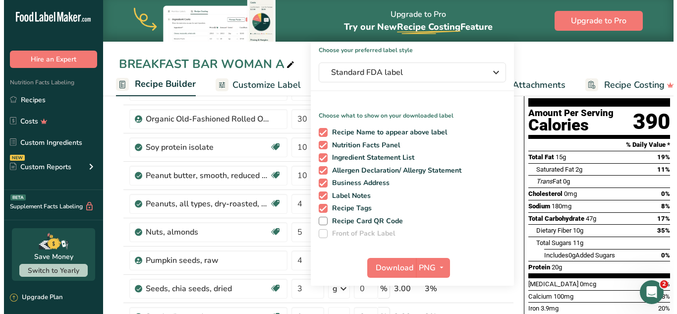
scroll to position [95, 0]
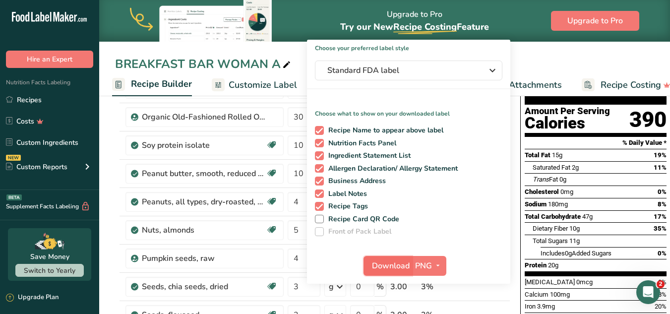
click at [376, 263] on span "Download" at bounding box center [391, 266] width 38 height 12
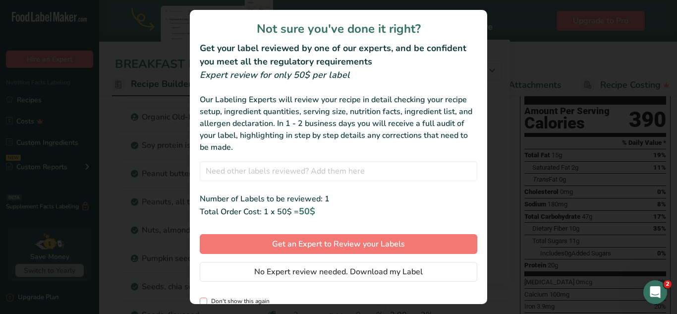
click at [207, 299] on span "review labels modal" at bounding box center [203, 301] width 7 height 7
click at [206, 299] on input "Don't show this again" at bounding box center [203, 301] width 6 height 6
checkbox input "true"
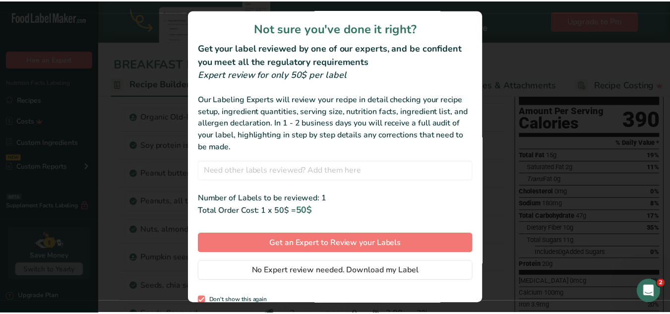
scroll to position [11, 0]
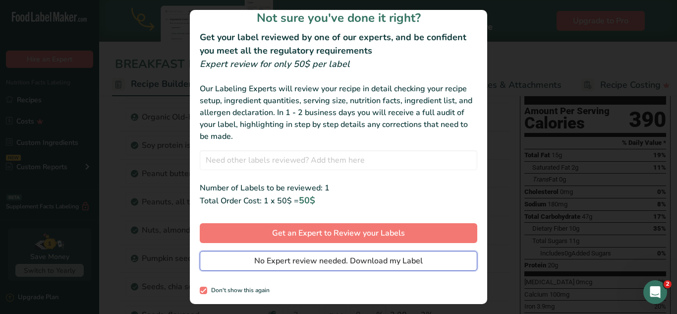
click at [406, 264] on span "No Expert review needed. Download my Label" at bounding box center [338, 261] width 169 height 12
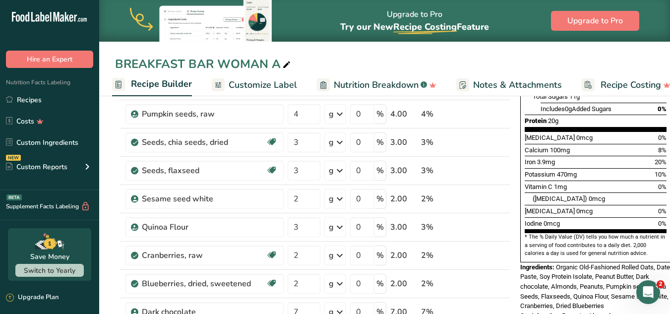
scroll to position [395, 0]
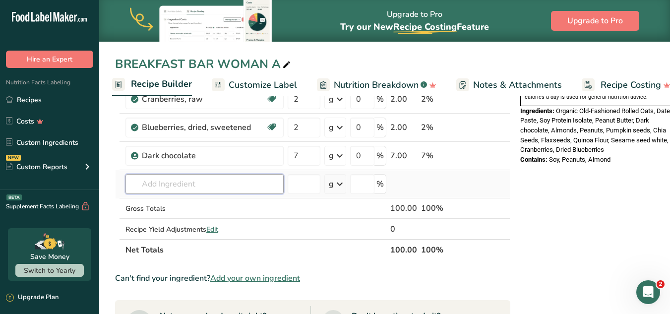
click at [199, 180] on input "text" at bounding box center [204, 184] width 158 height 20
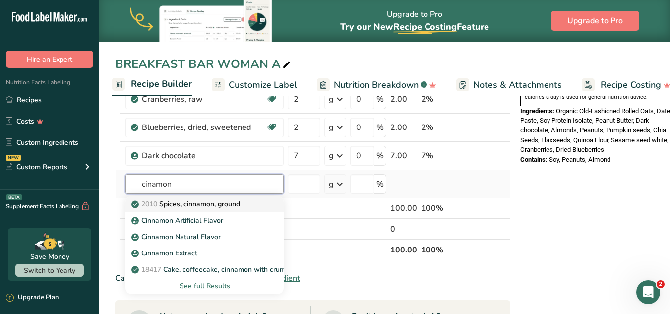
type input "cinamon"
click at [201, 202] on p "2010 Spices, cinnamon, ground" at bounding box center [186, 204] width 107 height 10
type input "Spices, cinnamon, ground"
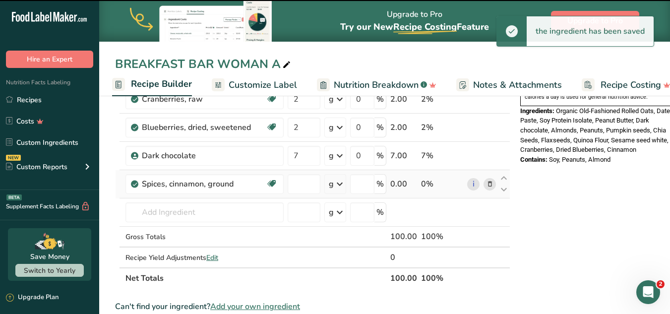
type input "0"
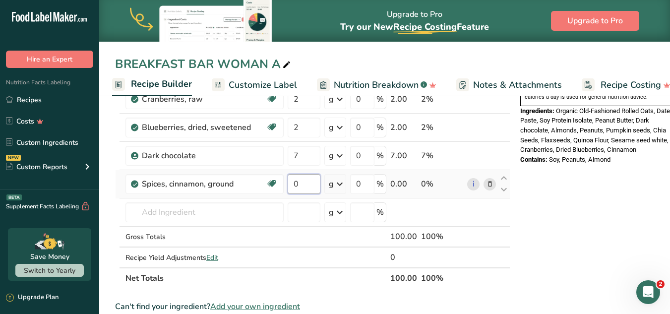
click at [300, 187] on input "0" at bounding box center [304, 184] width 33 height 20
type input "0.2"
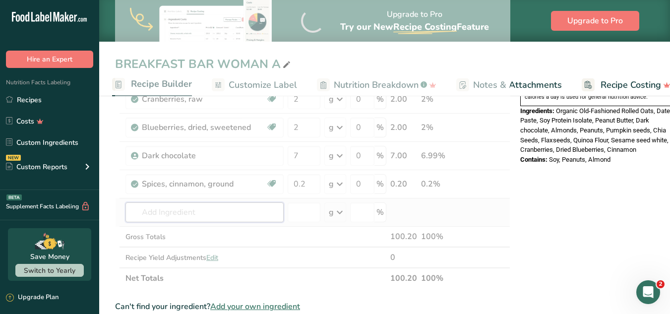
click at [204, 214] on div "Ingredient * Amount * Unit * Waste * .a-a{fill:#347362;}.b-a{fill:#fff;} Grams …" at bounding box center [312, 21] width 395 height 536
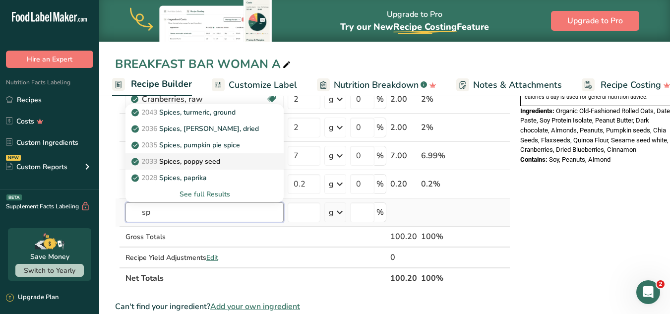
type input "s"
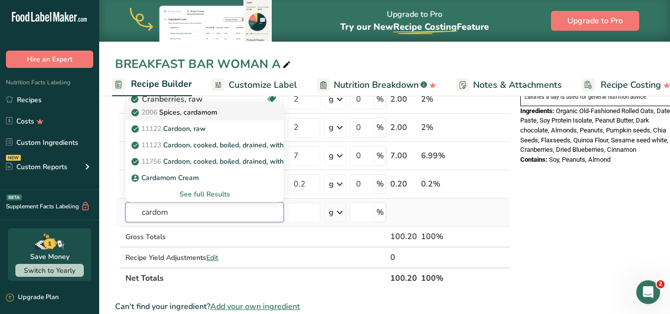
type input "cardom"
click at [214, 119] on link "2006 Spices, cardamom" at bounding box center [204, 112] width 158 height 16
type input "Spices, cardamom"
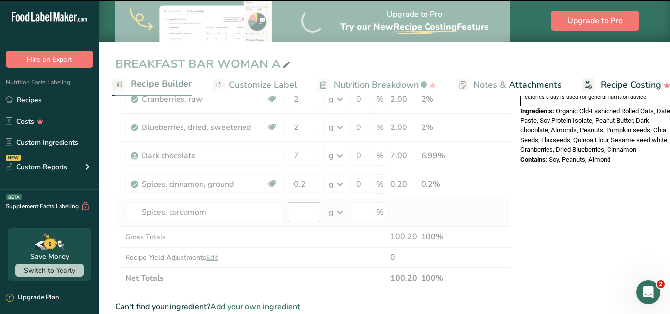
type input "0"
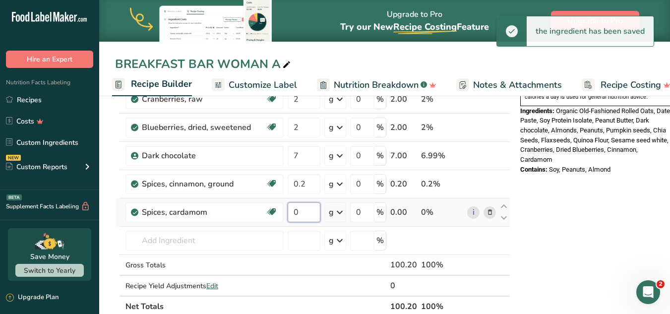
click at [300, 211] on input "0" at bounding box center [304, 212] width 33 height 20
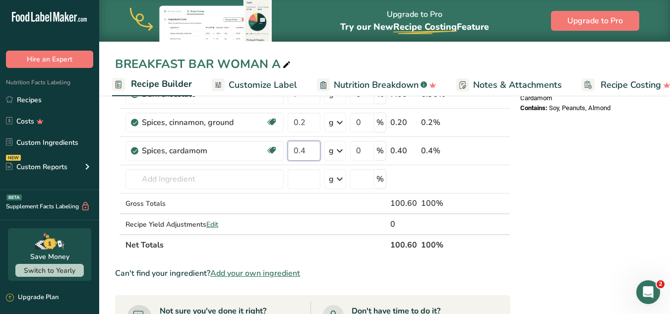
scroll to position [453, 0]
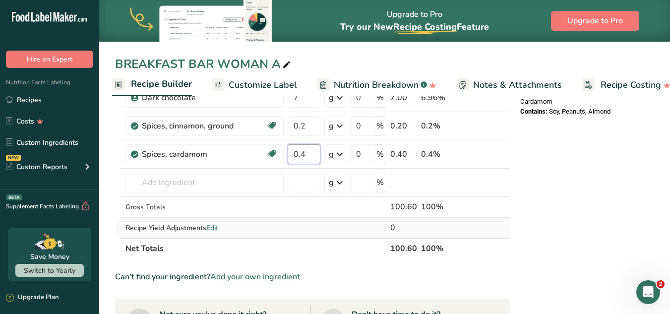
type input "0.4"
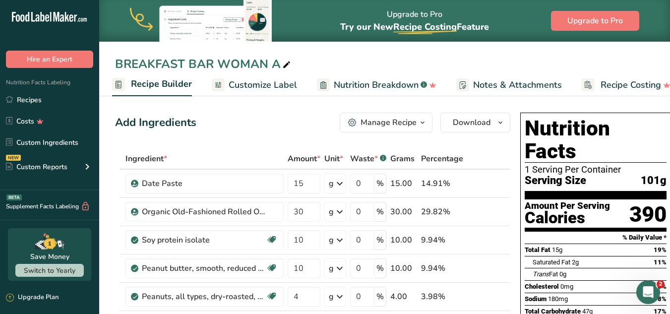
scroll to position [53, 0]
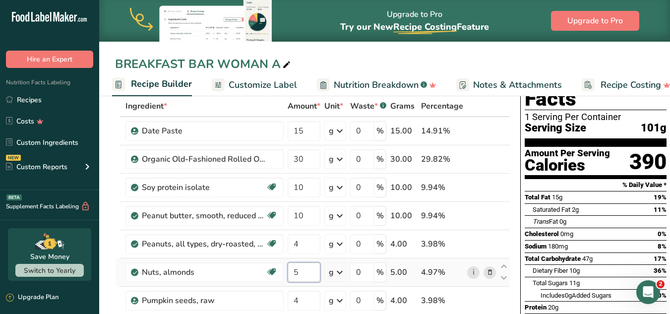
click at [304, 274] on input "5" at bounding box center [304, 272] width 33 height 20
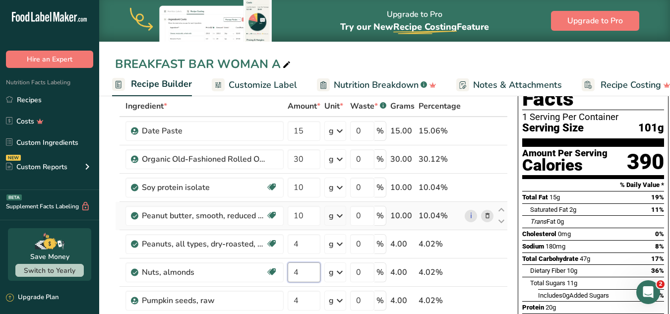
type input "4"
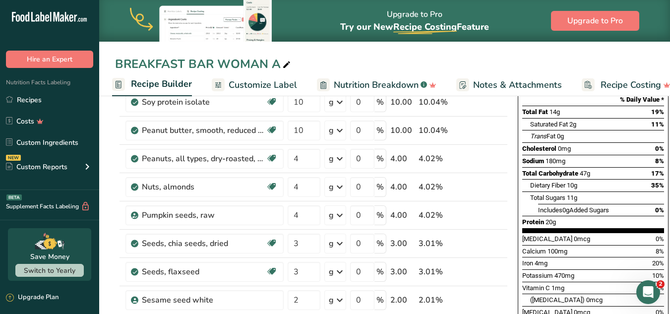
scroll to position [11, 0]
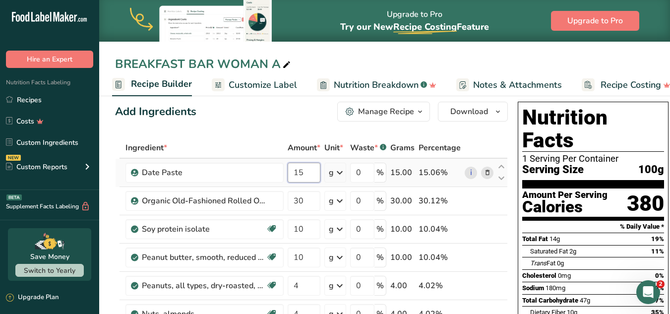
click at [313, 174] on input "15" at bounding box center [304, 173] width 33 height 20
type input "10.5"
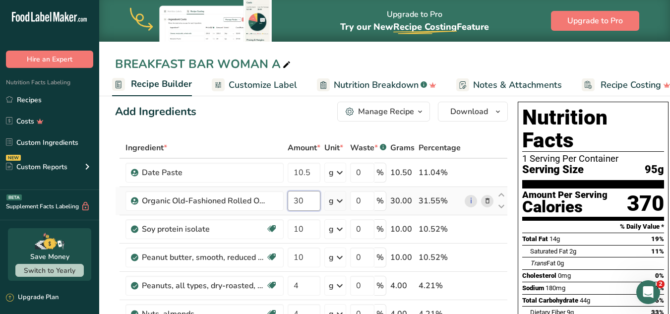
click at [305, 202] on input "30" at bounding box center [304, 201] width 33 height 20
type input "3"
type input "21"
type input "1"
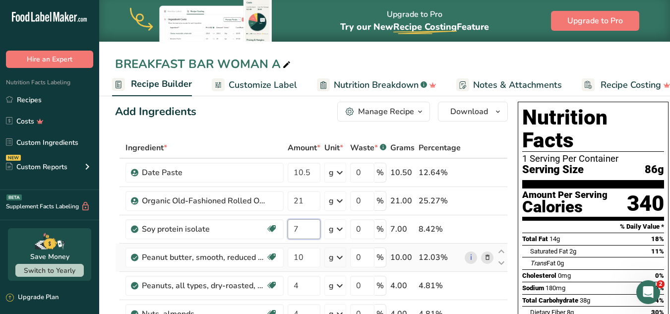
type input "7"
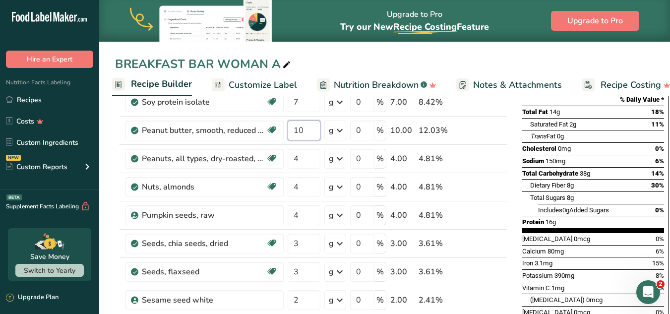
scroll to position [139, 0]
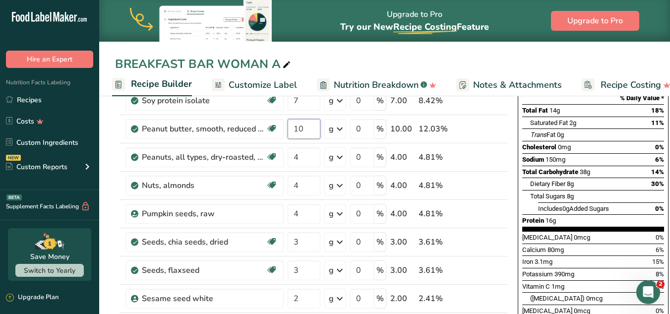
type input "1"
type input "7"
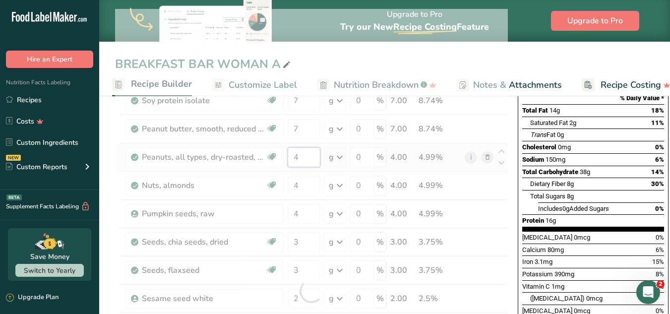
click at [309, 149] on div "Ingredient * Amount * Unit * Waste * .a-a{fill:#347362;}.b-a{fill:#fff;} Grams …" at bounding box center [311, 291] width 393 height 564
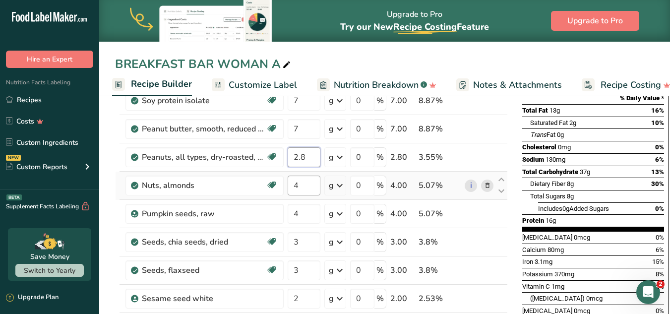
type input "2.8"
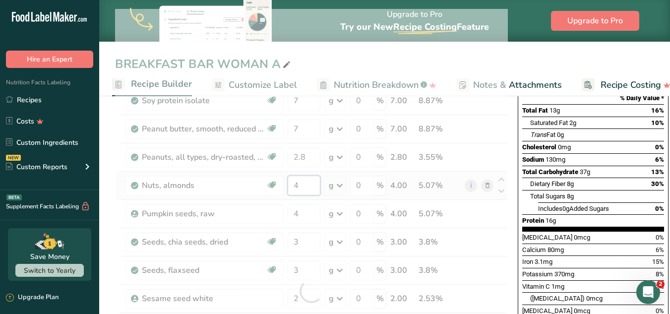
click at [309, 185] on div "Ingredient * Amount * Unit * Waste * .a-a{fill:#347362;}.b-a{fill:#fff;} Grams …" at bounding box center [311, 291] width 393 height 564
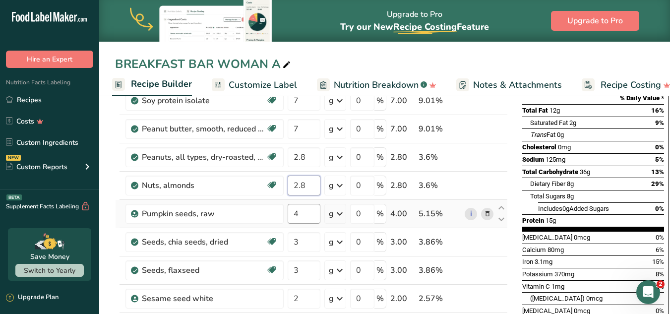
type input "2.8"
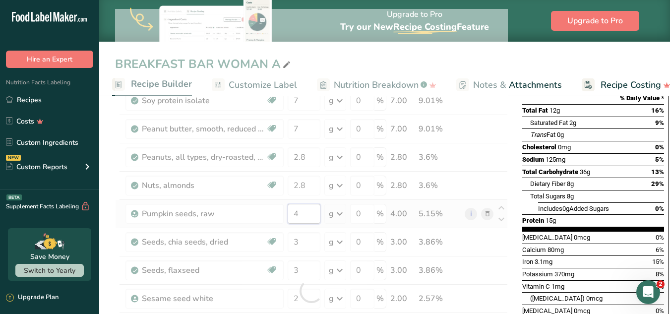
click at [302, 216] on div "Ingredient * Amount * Unit * Waste * .a-a{fill:#347362;}.b-a{fill:#fff;} Grams …" at bounding box center [311, 291] width 393 height 564
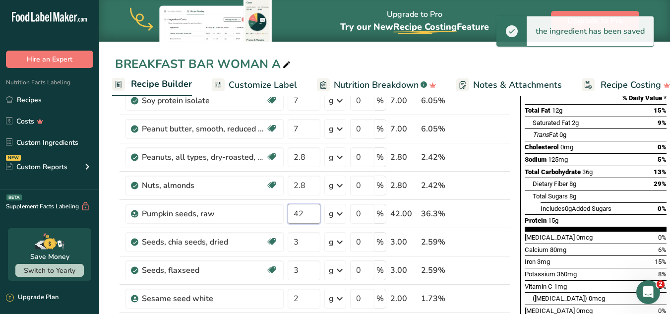
type input "4"
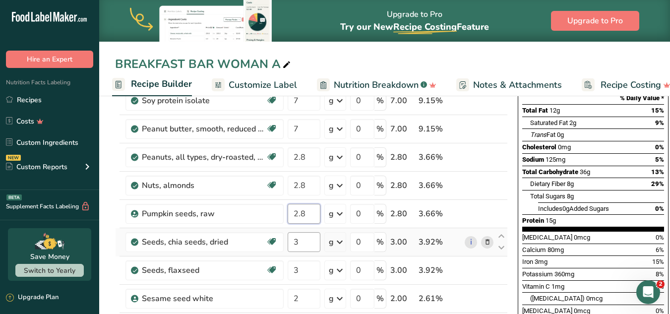
type input "2.8"
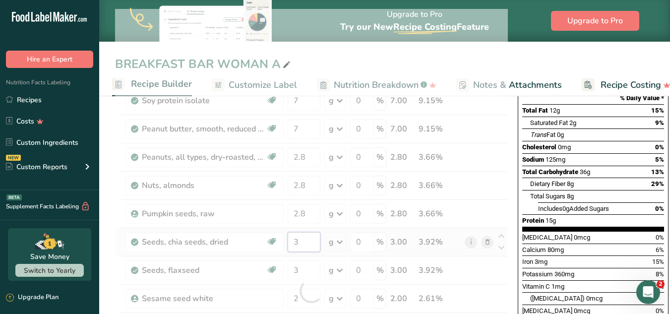
click at [308, 242] on div "Ingredient * Amount * Unit * Waste * .a-a{fill:#347362;}.b-a{fill:#fff;} Grams …" at bounding box center [311, 291] width 393 height 564
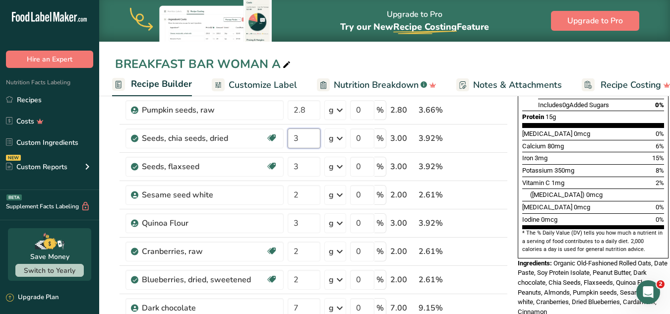
scroll to position [248, 0]
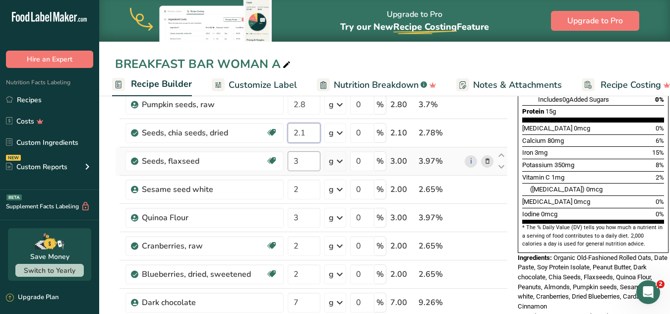
type input "2.1"
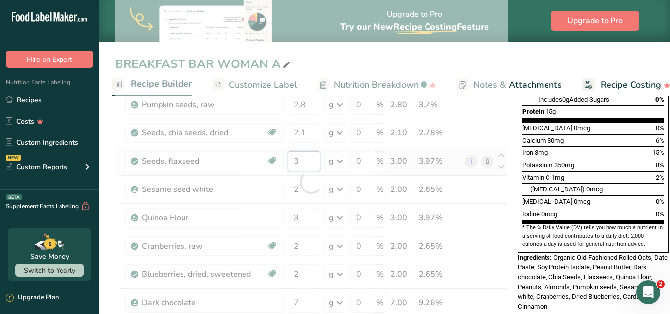
click at [305, 161] on div "Ingredient * Amount * Unit * Waste * .a-a{fill:#347362;}.b-a{fill:#fff;} Grams …" at bounding box center [311, 182] width 393 height 564
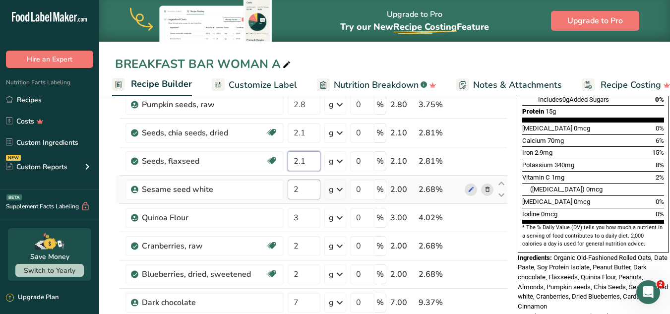
type input "2.1"
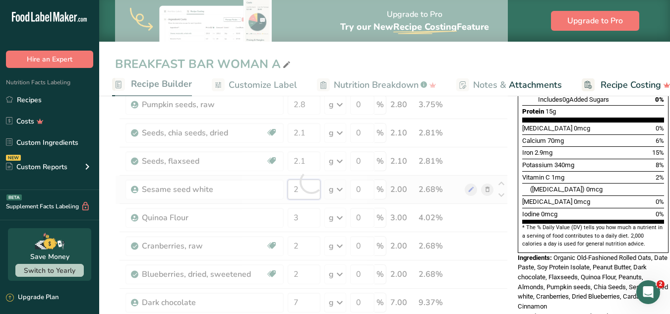
click at [308, 183] on div "Ingredient * Amount * Unit * Waste * .a-a{fill:#347362;}.b-a{fill:#fff;} Grams …" at bounding box center [311, 182] width 393 height 564
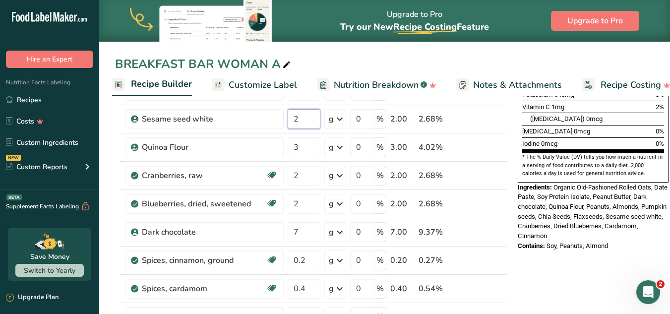
scroll to position [315, 0]
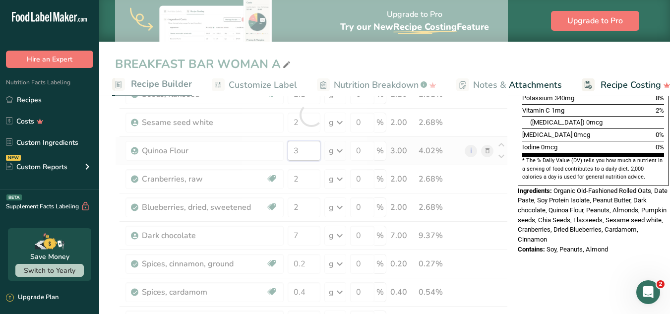
click at [299, 156] on div "Ingredient * Amount * Unit * Waste * .a-a{fill:#347362;}.b-a{fill:#fff;} Grams …" at bounding box center [311, 115] width 393 height 564
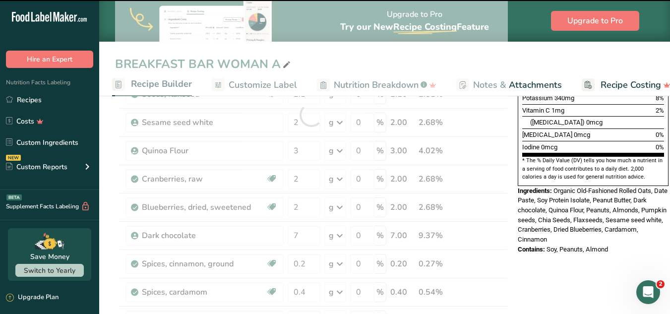
click at [311, 115] on div at bounding box center [311, 115] width 0 height 0
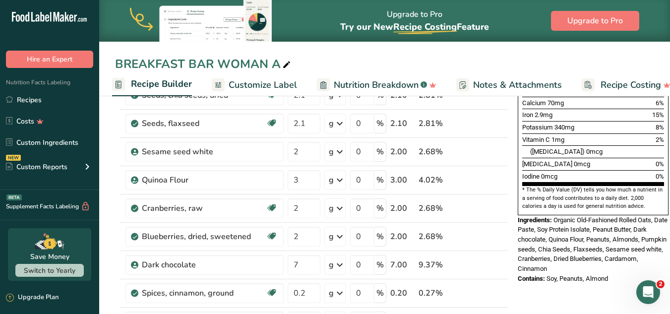
scroll to position [270, 0]
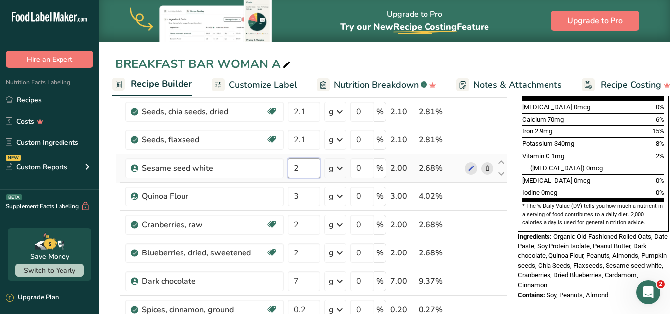
click at [315, 172] on input "2" at bounding box center [304, 168] width 33 height 20
paste input "1.68"
type input "1.68"
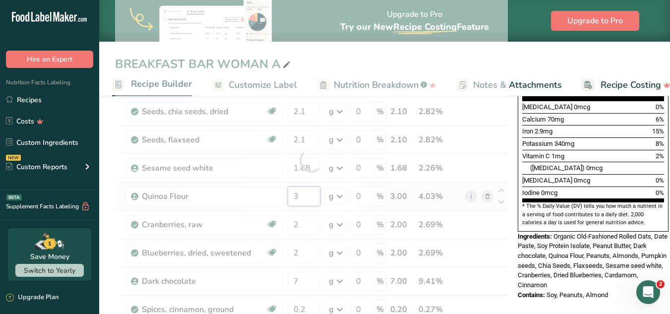
click at [305, 197] on div "Ingredient * Amount * Unit * Waste * .a-a{fill:#347362;}.b-a{fill:#fff;} Grams …" at bounding box center [311, 161] width 393 height 564
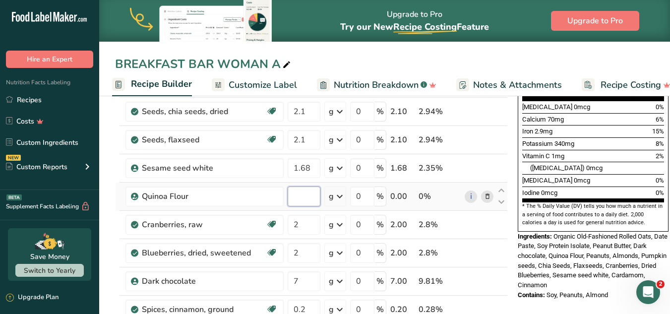
paste input "2.1"
type input "2.1"
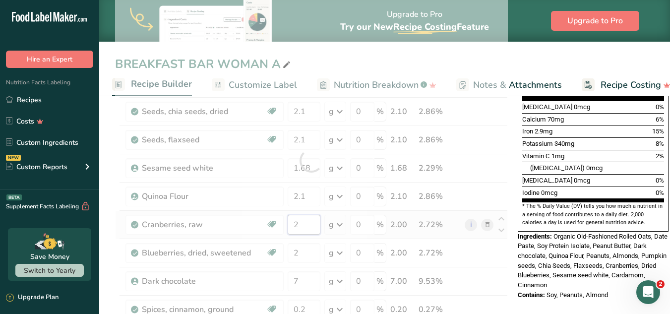
click at [309, 229] on div "Ingredient * Amount * Unit * Waste * .a-a{fill:#347362;}.b-a{fill:#fff;} Grams …" at bounding box center [311, 161] width 393 height 564
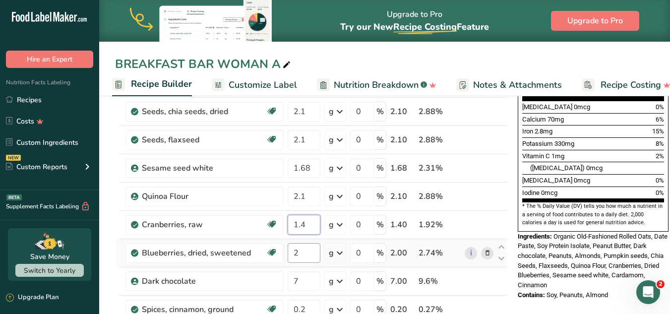
type input "1.4"
click at [305, 256] on div "Ingredient * Amount * Unit * Waste * .a-a{fill:#347362;}.b-a{fill:#fff;} Grams …" at bounding box center [311, 161] width 393 height 564
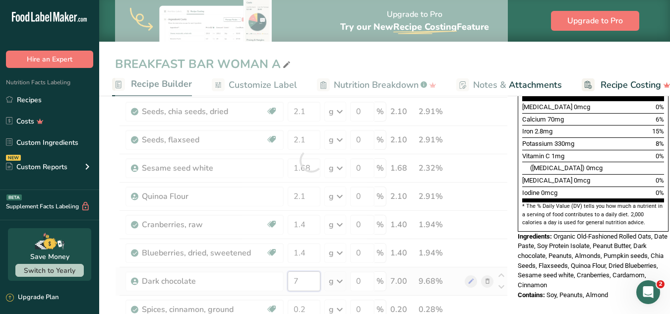
click at [305, 283] on div "Ingredient * Amount * Unit * Waste * .a-a{fill:#347362;}.b-a{fill:#fff;} Grams …" at bounding box center [311, 161] width 393 height 564
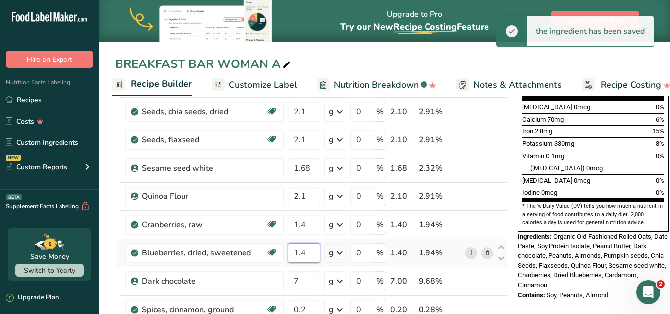
click at [305, 253] on div "Ingredient * Amount * Unit * Waste * .a-a{fill:#347362;}.b-a{fill:#fff;} Grams …" at bounding box center [311, 161] width 393 height 564
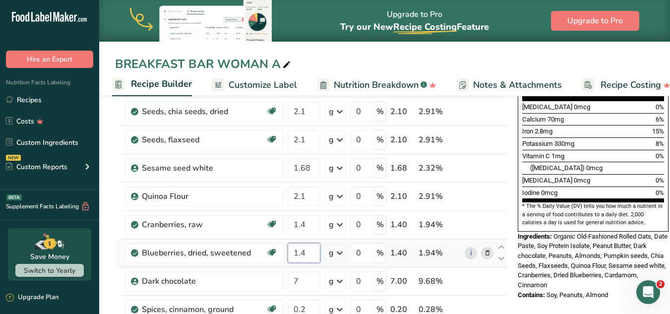
type input "1"
click at [309, 280] on div "Ingredient * Amount * Unit * Waste * .a-a{fill:#347362;}.b-a{fill:#fff;} Grams …" at bounding box center [311, 161] width 393 height 564
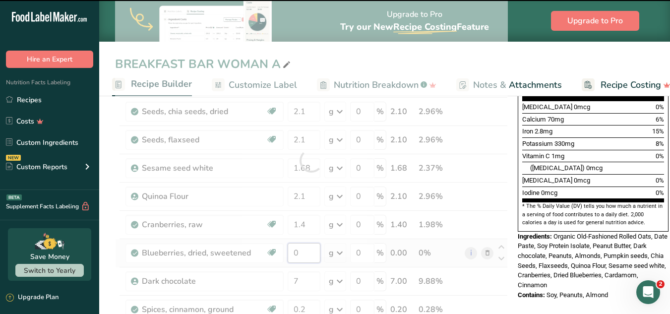
click at [308, 243] on div "Ingredient * Amount * Unit * Waste * .a-a{fill:#347362;}.b-a{fill:#fff;} Grams …" at bounding box center [311, 161] width 393 height 564
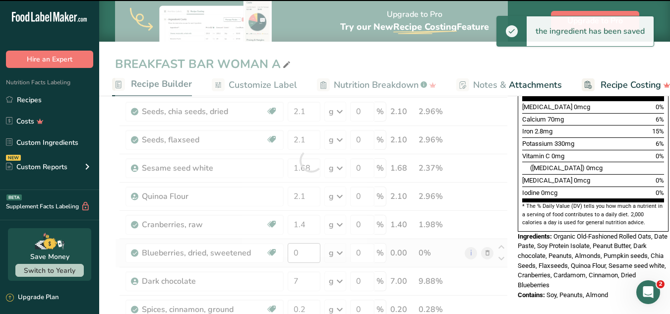
click at [302, 254] on div at bounding box center [311, 161] width 393 height 564
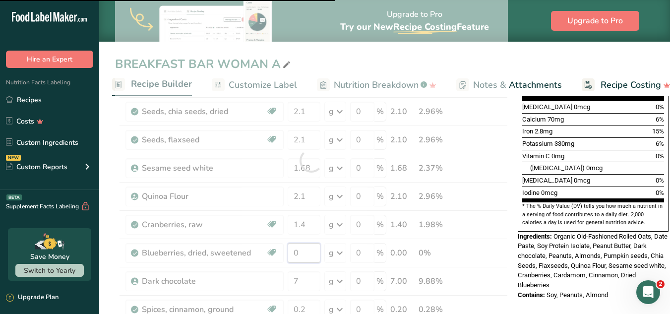
click at [292, 249] on input "0" at bounding box center [304, 253] width 33 height 20
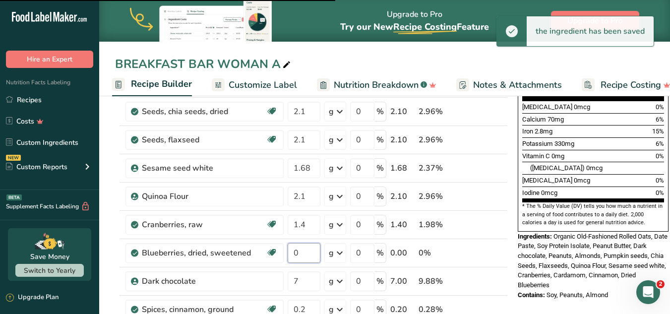
click at [292, 249] on input "0" at bounding box center [304, 253] width 33 height 20
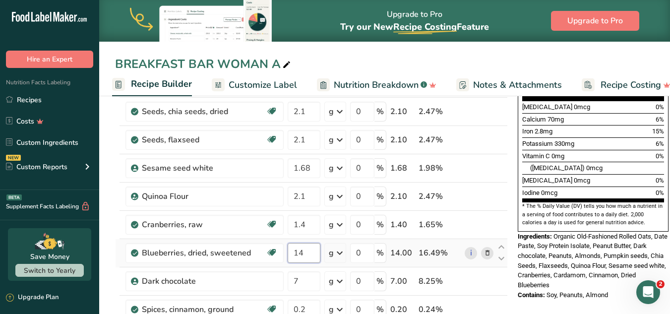
click at [298, 256] on input "14" at bounding box center [304, 253] width 33 height 20
type input "1.4"
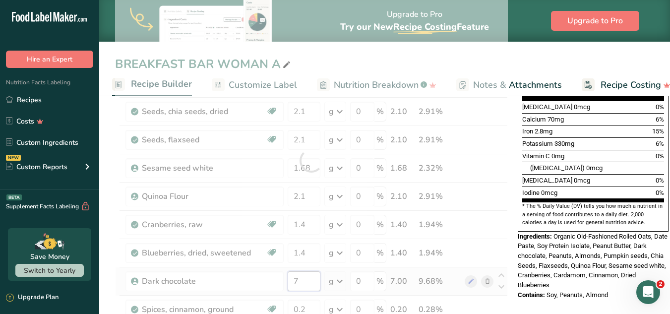
click at [304, 286] on div "Ingredient * Amount * Unit * Waste * .a-a{fill:#347362;}.b-a{fill:#fff;} Grams …" at bounding box center [311, 161] width 393 height 564
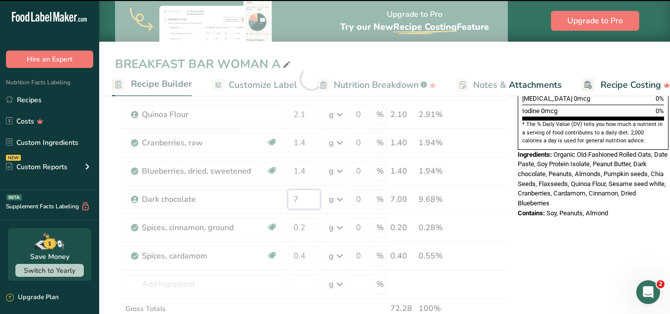
scroll to position [353, 0]
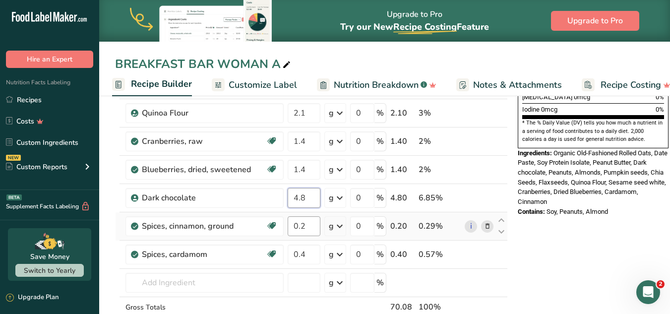
type input "4.8"
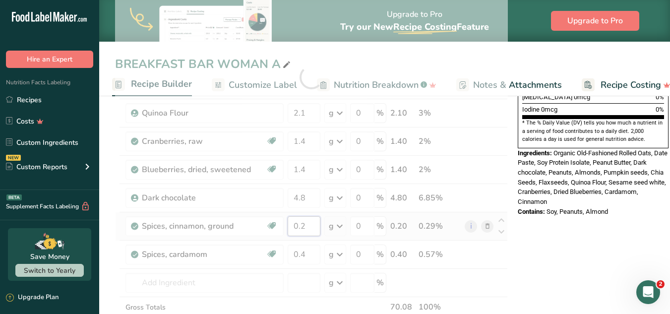
click at [307, 232] on div "Ingredient * Amount * Unit * Waste * .a-a{fill:#347362;}.b-a{fill:#fff;} Grams …" at bounding box center [311, 77] width 393 height 564
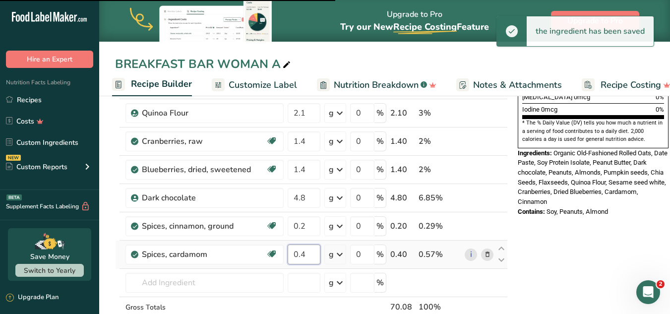
click at [307, 255] on div "Ingredient * Amount * Unit * Waste * .a-a{fill:#347362;}.b-a{fill:#fff;} Grams …" at bounding box center [311, 77] width 393 height 564
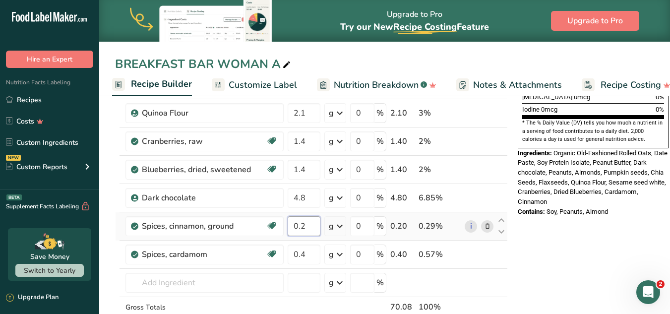
click at [305, 228] on input "0.2" at bounding box center [304, 226] width 33 height 20
type input "0.42"
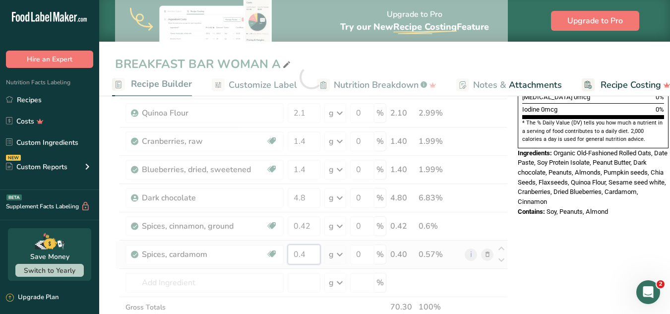
click at [309, 257] on div "Ingredient * Amount * Unit * Waste * .a-a{fill:#347362;}.b-a{fill:#fff;} Grams …" at bounding box center [311, 77] width 393 height 564
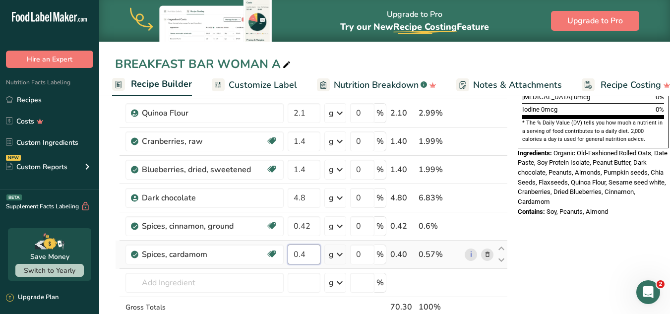
click at [310, 251] on input "0.4" at bounding box center [304, 254] width 33 height 20
type input "0.28"
click at [482, 199] on div "Ingredient * Amount * Unit * Waste * .a-a{fill:#347362;}.b-a{fill:#fff;} Grams …" at bounding box center [311, 77] width 393 height 564
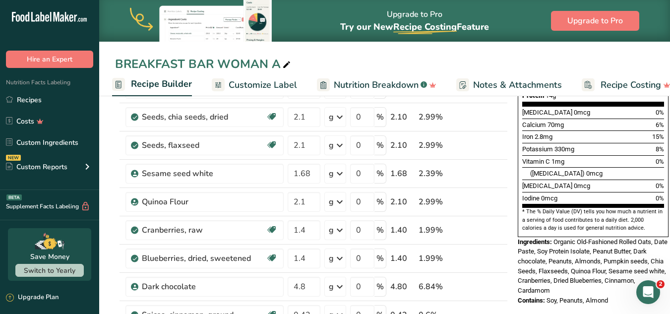
scroll to position [248, 0]
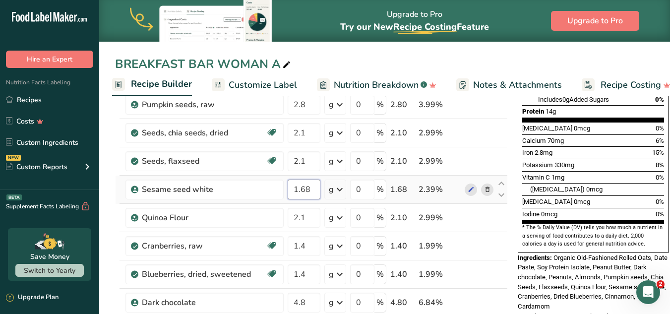
click at [313, 187] on input "1.68" at bounding box center [304, 190] width 33 height 20
type input "1.4"
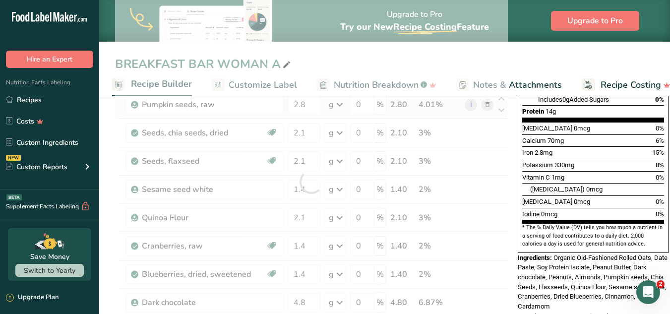
click at [434, 114] on div "Ingredient * Amount * Unit * Waste * .a-a{fill:#347362;}.b-a{fill:#fff;} Grams …" at bounding box center [311, 182] width 393 height 564
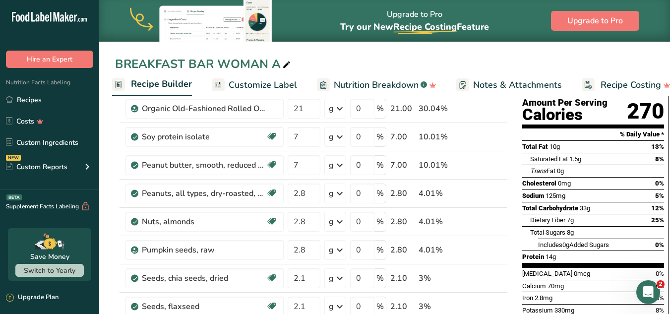
scroll to position [96, 0]
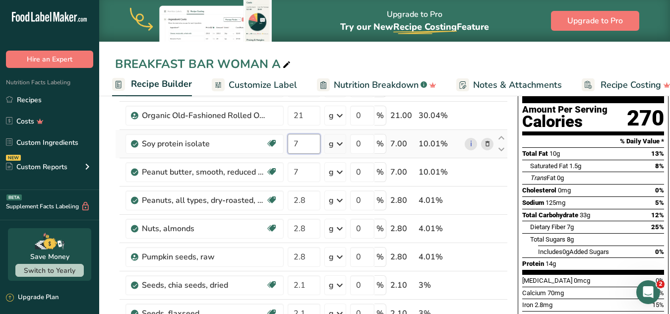
click at [303, 147] on input "7" at bounding box center [304, 144] width 33 height 20
type input "8"
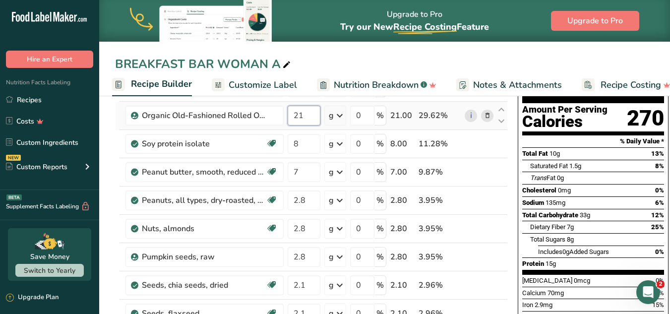
click at [320, 108] on input "21" at bounding box center [304, 116] width 33 height 20
type input "20"
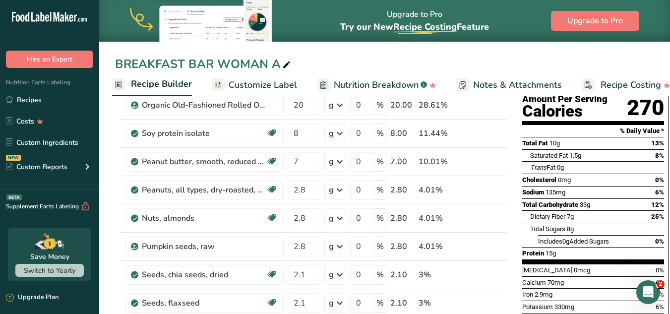
scroll to position [107, 0]
click at [569, 212] on span "7g" at bounding box center [570, 215] width 7 height 7
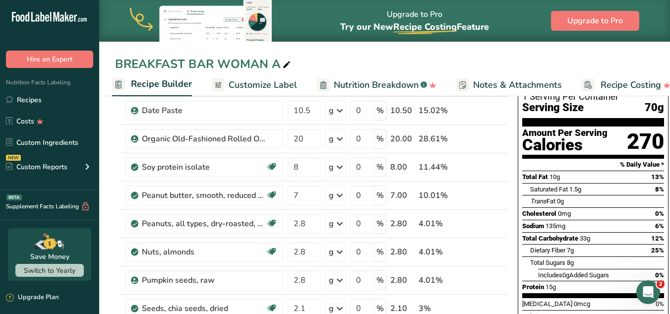
scroll to position [0, 0]
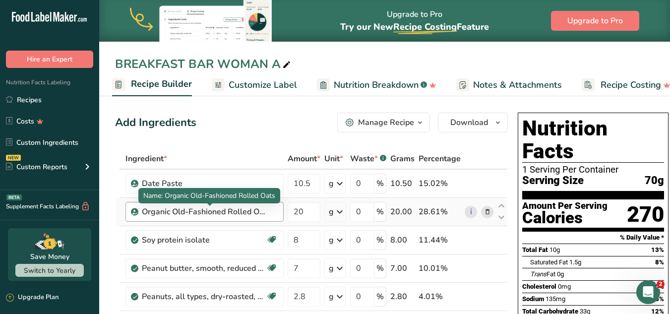
click at [204, 207] on div "Organic Old-Fashioned Rolled Oats" at bounding box center [204, 212] width 124 height 12
drag, startPoint x: 144, startPoint y: 211, endPoint x: 216, endPoint y: 207, distance: 72.0
click at [216, 207] on div "Organic Old-Fashioned Rolled Oats" at bounding box center [204, 212] width 124 height 12
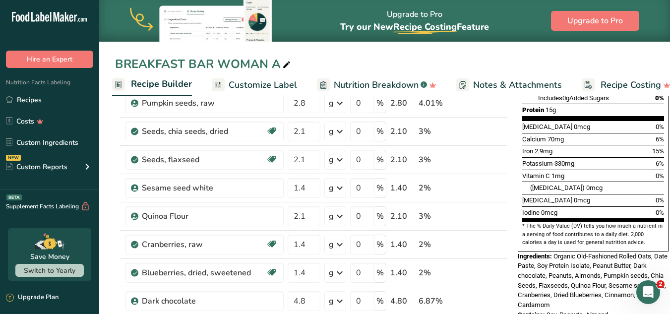
scroll to position [243, 0]
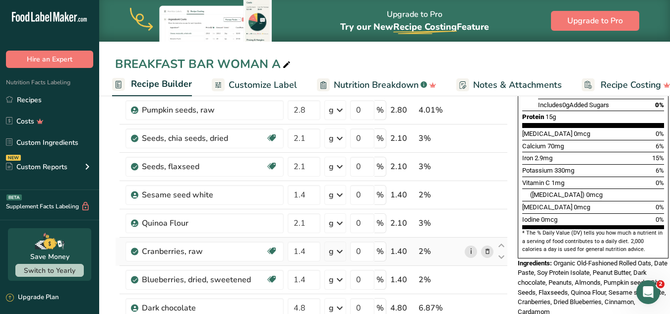
click at [467, 252] on link "i" at bounding box center [471, 251] width 12 height 12
click at [486, 251] on icon at bounding box center [487, 251] width 7 height 10
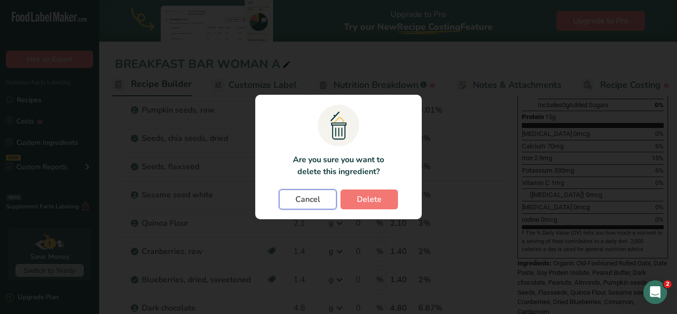
click at [301, 196] on span "Cancel" at bounding box center [308, 199] width 25 height 12
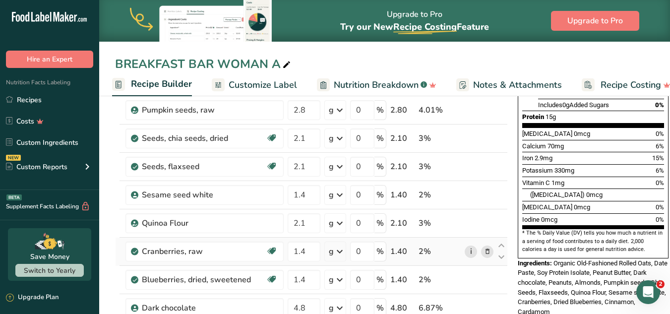
click at [472, 250] on link "i" at bounding box center [471, 251] width 12 height 12
click at [488, 249] on icon at bounding box center [487, 251] width 7 height 10
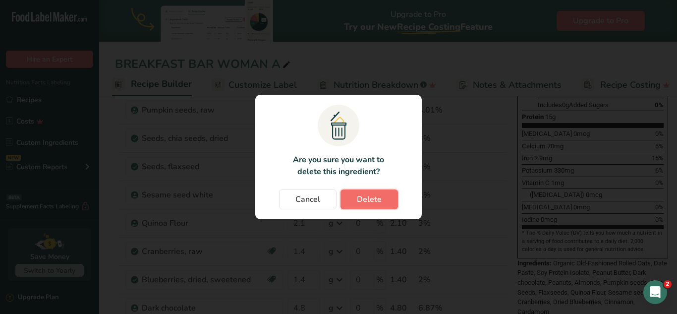
click at [375, 196] on span "Delete" at bounding box center [369, 199] width 25 height 12
type input "4.8"
type input "0.42"
type input "0.28"
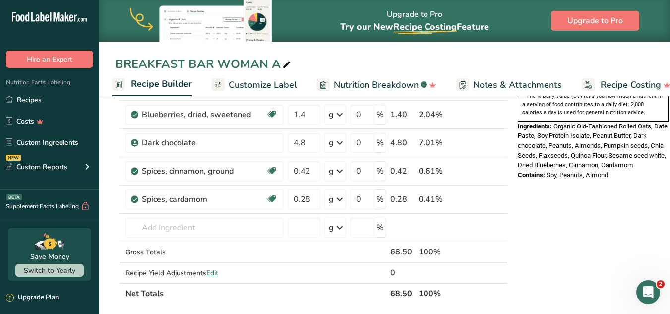
scroll to position [392, 0]
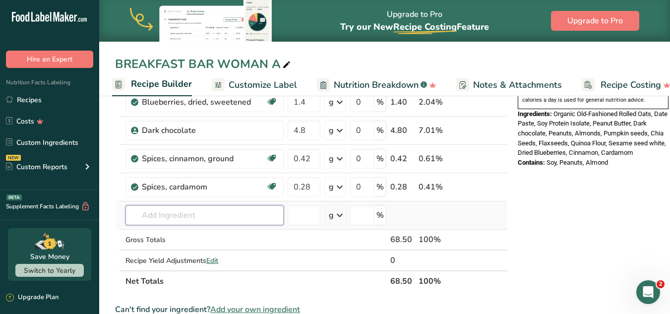
click at [168, 219] on input "text" at bounding box center [204, 215] width 158 height 20
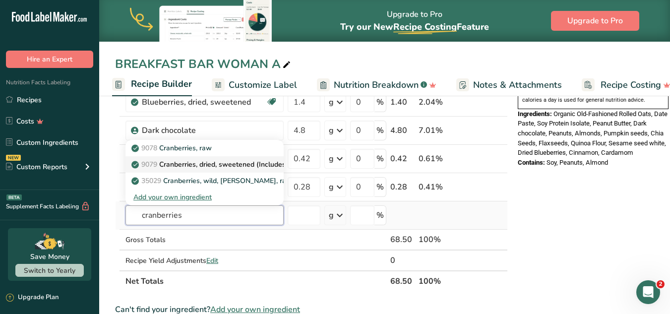
type input "cranberries"
click at [215, 161] on p "9079 Cranberries, dried, sweetened (Includes foods for USDA's Food Distribution…" at bounding box center [282, 164] width 298 height 10
type input "Cranberries, dried, sweetened (Includes foods for USDA's Food Distribution Prog…"
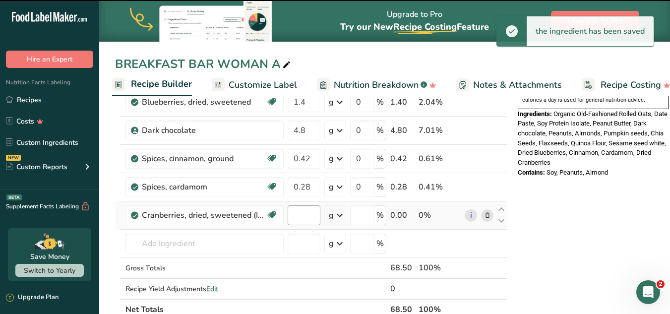
type input "0"
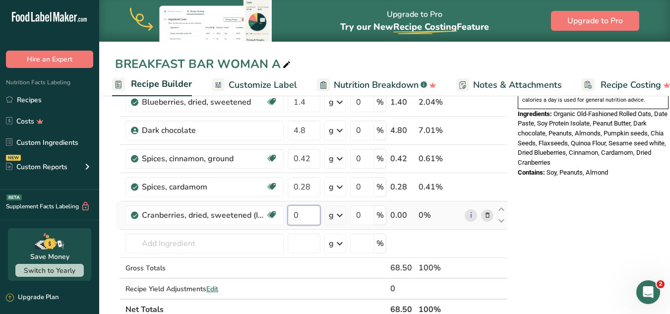
click at [303, 224] on input "0" at bounding box center [304, 215] width 33 height 20
type input "1.4"
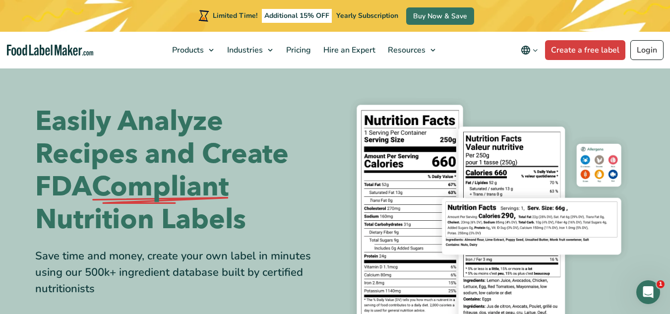
click at [646, 47] on link "Login" at bounding box center [646, 50] width 33 height 20
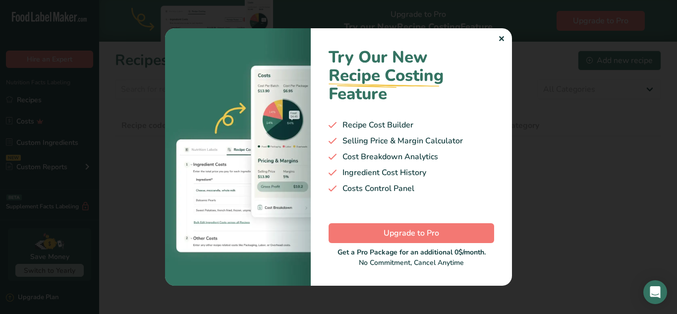
click at [505, 35] on div ".a-20{fill:#fff;} Hire an Expert Nutrition Facts Labeling Recipes Costs Custom …" at bounding box center [338, 157] width 677 height 314
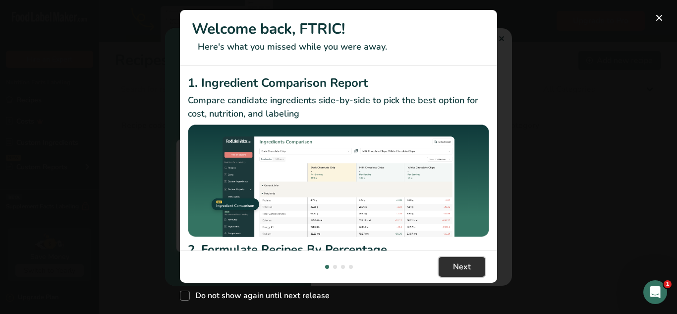
click at [458, 268] on span "Next" at bounding box center [462, 267] width 18 height 12
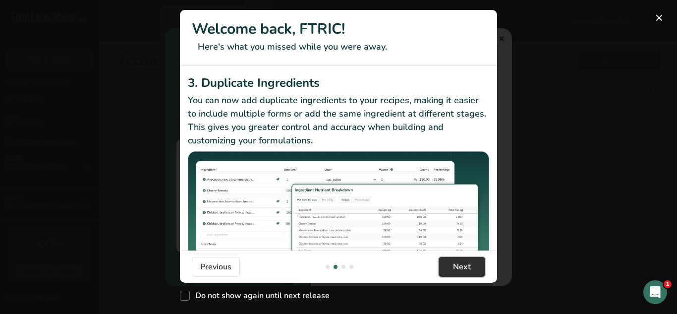
click at [458, 268] on span "Next" at bounding box center [462, 267] width 18 height 12
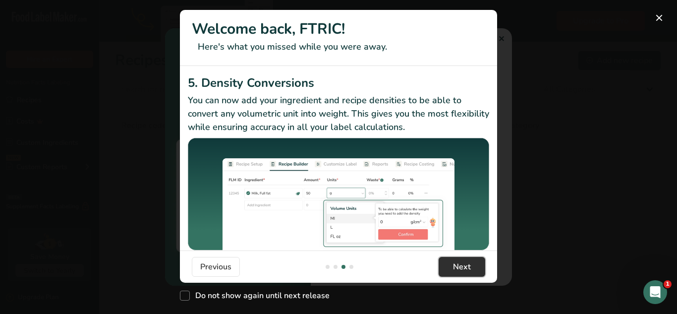
click at [458, 268] on span "Next" at bounding box center [462, 267] width 18 height 12
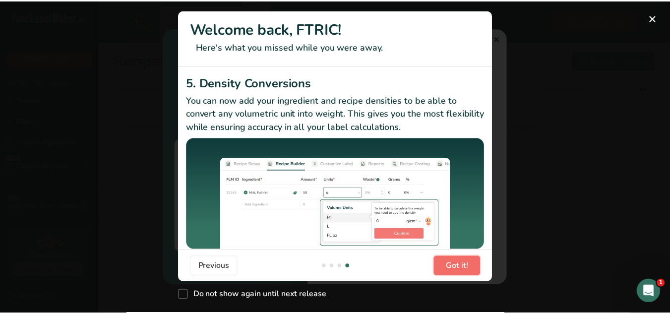
scroll to position [0, 952]
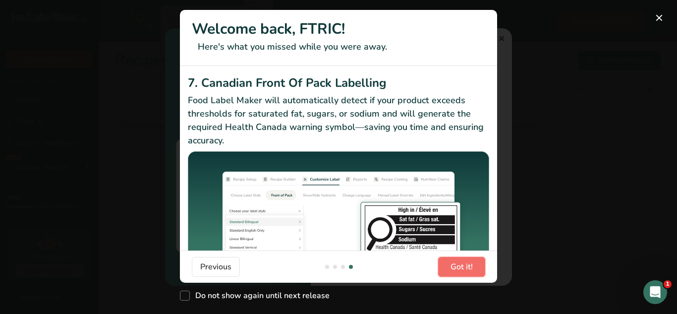
click at [458, 268] on span "Got it!" at bounding box center [462, 267] width 22 height 12
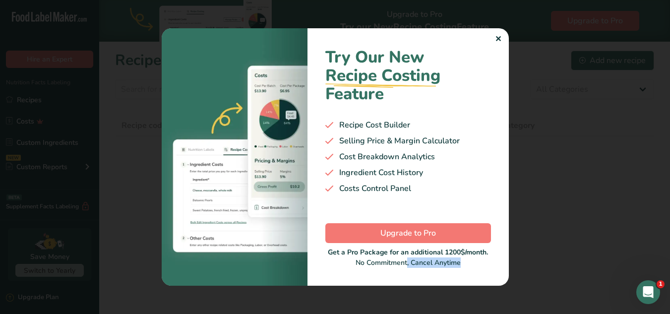
click at [458, 268] on div "Try Our New Recipe Costing .a-29{fill:none;stroke-linecap:round;stroke-width:3p…" at bounding box center [407, 156] width 201 height 257
click at [495, 38] on div "✕" at bounding box center [498, 39] width 6 height 12
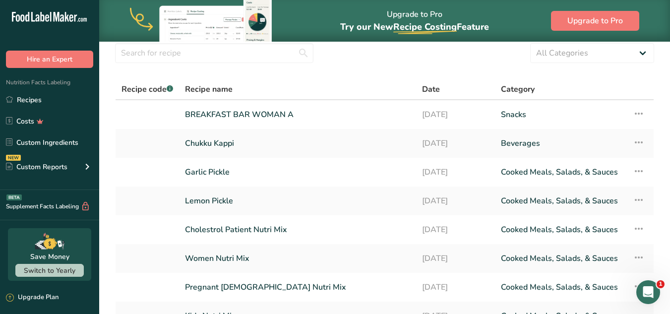
scroll to position [0, 0]
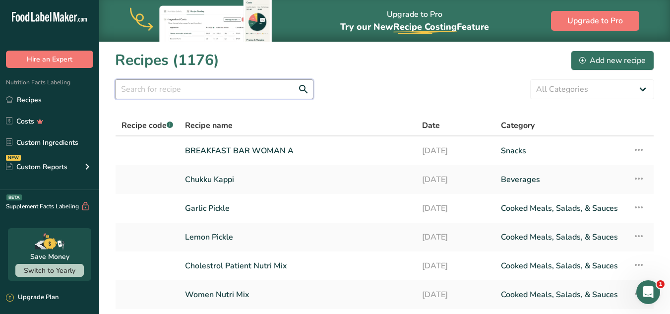
click at [206, 87] on input "text" at bounding box center [214, 89] width 198 height 20
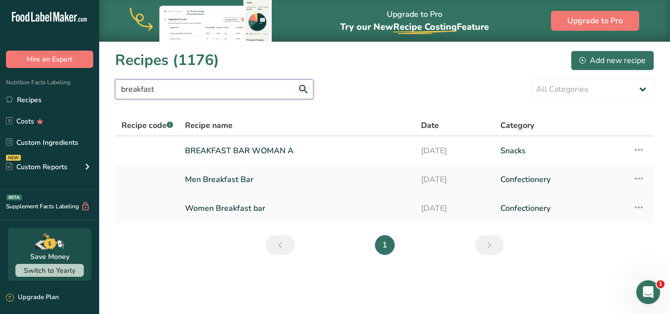
type input "breakfast"
click at [239, 205] on link "Women Breakfast bar" at bounding box center [297, 208] width 224 height 21
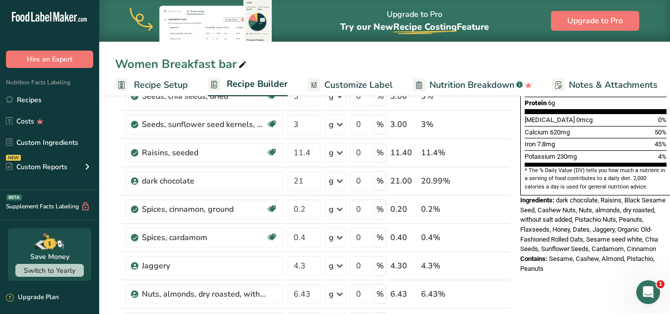
scroll to position [249, 0]
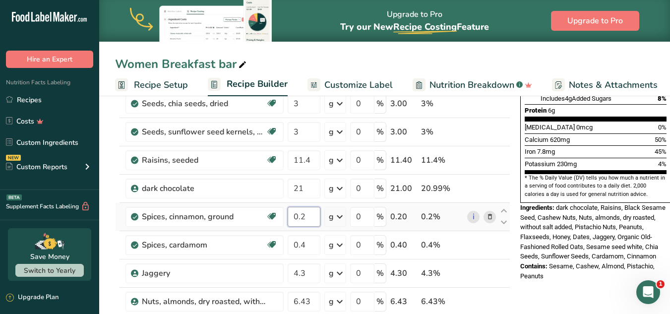
click at [309, 220] on input "0.2" at bounding box center [304, 217] width 33 height 20
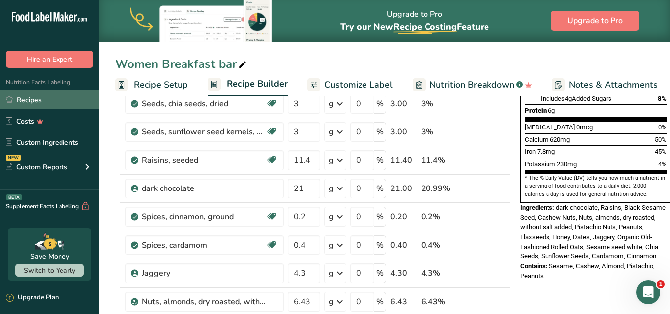
click at [34, 104] on link "Recipes" at bounding box center [49, 99] width 99 height 19
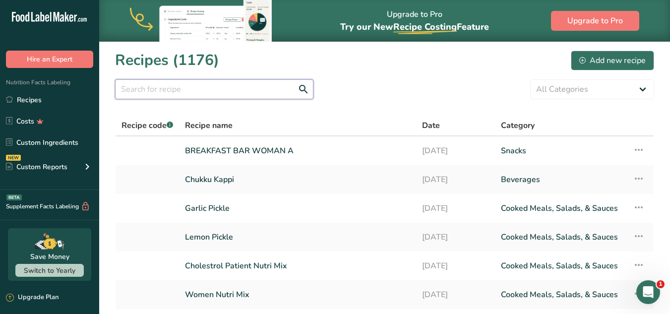
click at [220, 84] on input "text" at bounding box center [214, 89] width 198 height 20
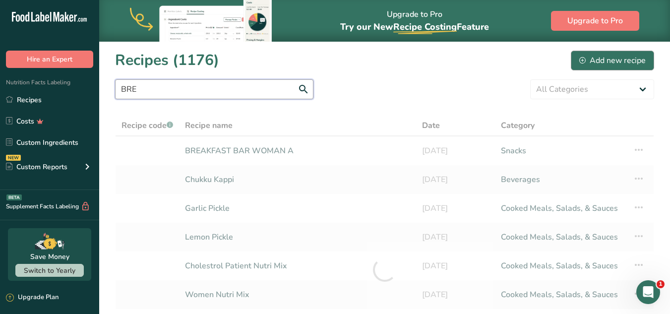
type input "BRE"
click at [622, 57] on div "Add new recipe" at bounding box center [612, 61] width 66 height 12
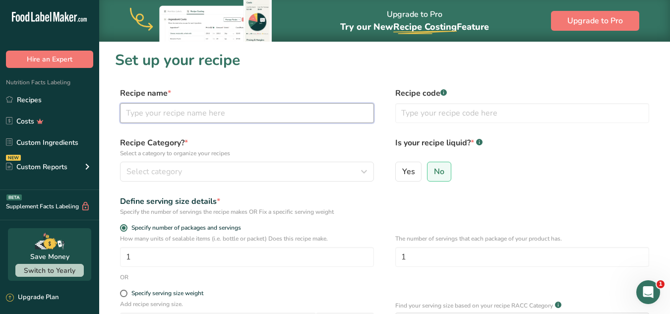
click at [188, 111] on input "text" at bounding box center [247, 113] width 254 height 20
drag, startPoint x: 206, startPoint y: 112, endPoint x: 191, endPoint y: 112, distance: 15.4
click at [191, 112] on input "BREAKFAST BAR WOMAN A" at bounding box center [247, 113] width 254 height 20
type input "BREAKFAST BAR MAN A"
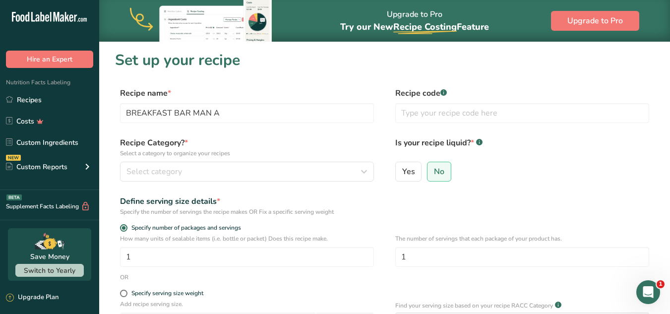
click at [550, 159] on div "Is your recipe liquid? * .a-a{fill:#347362;}.b-a{fill:#fff;} Yes No" at bounding box center [522, 162] width 254 height 51
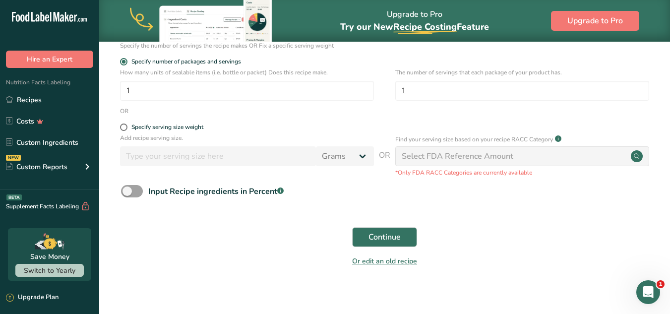
scroll to position [169, 0]
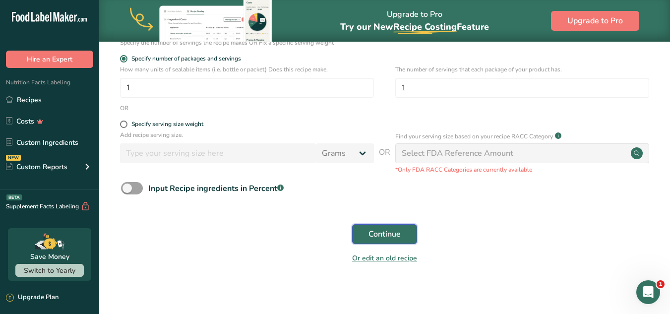
click at [407, 232] on button "Continue" at bounding box center [384, 234] width 65 height 20
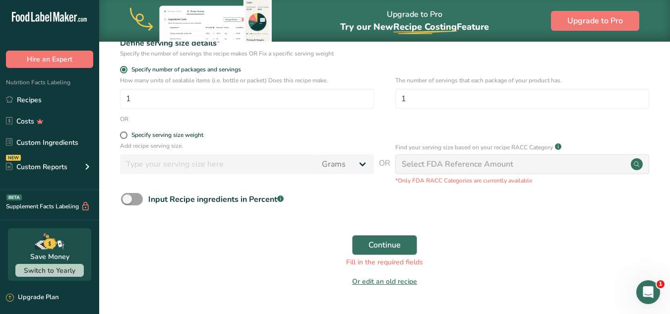
click at [407, 232] on div "Continue Fill in the required fields" at bounding box center [384, 251] width 539 height 44
click at [404, 238] on button "Continue" at bounding box center [384, 245] width 65 height 20
click at [412, 236] on button "Continue" at bounding box center [384, 245] width 65 height 20
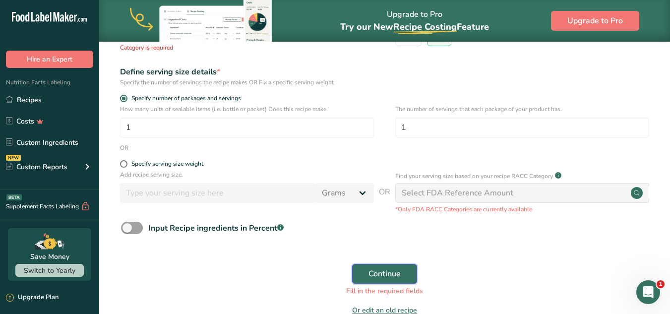
scroll to position [196, 0]
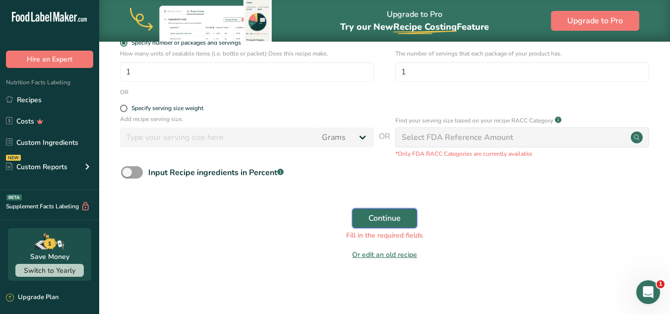
click at [402, 228] on button "Continue" at bounding box center [384, 218] width 65 height 20
click at [389, 229] on div "Continue Fill in the required fields" at bounding box center [384, 224] width 539 height 44
click at [377, 219] on span "Continue" at bounding box center [384, 218] width 32 height 12
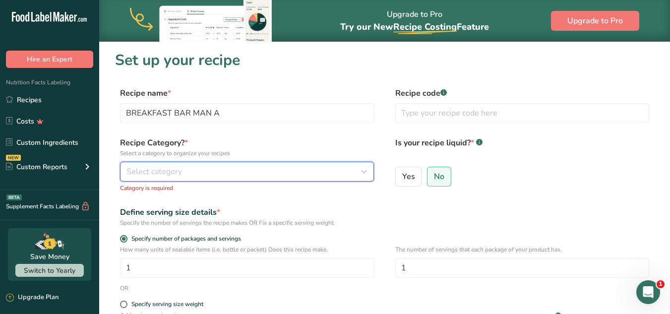
click at [177, 175] on span "Select category" at bounding box center [154, 172] width 56 height 12
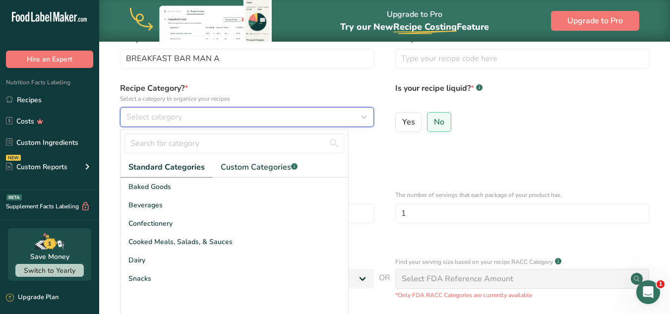
scroll to position [57, 0]
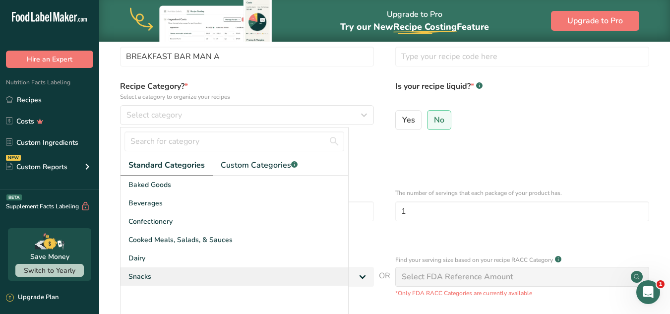
click at [133, 277] on span "Snacks" at bounding box center [139, 276] width 23 height 10
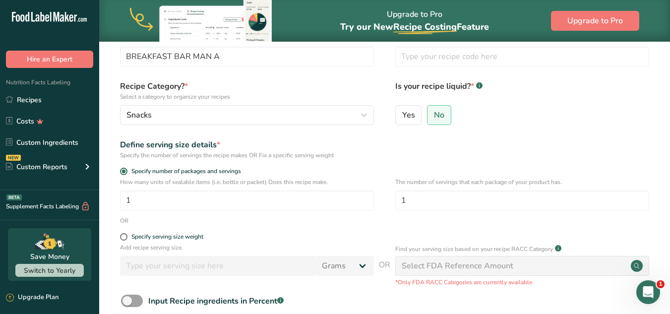
scroll to position [185, 0]
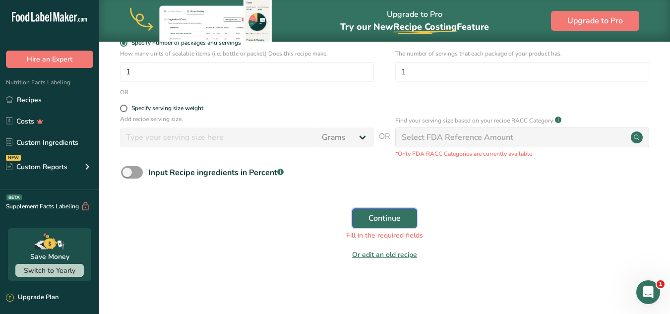
click at [382, 222] on span "Continue" at bounding box center [384, 218] width 32 height 12
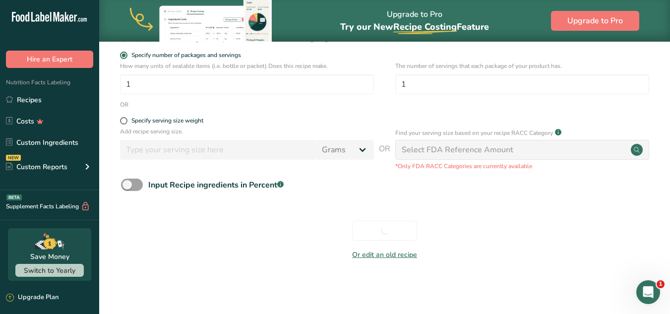
scroll to position [173, 0]
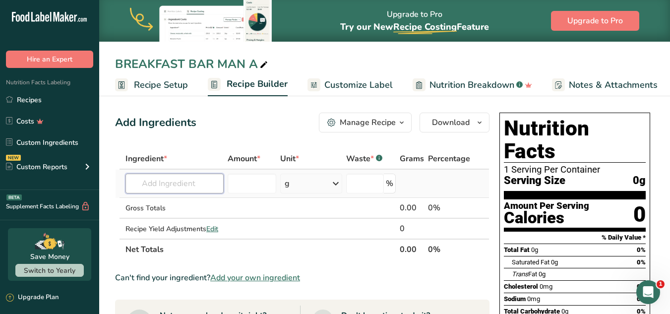
click at [199, 186] on input "text" at bounding box center [174, 184] width 98 height 20
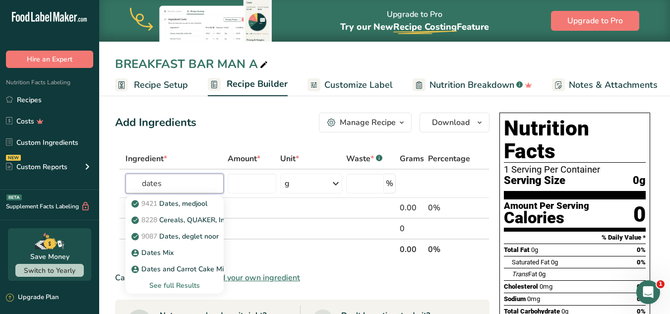
type input "dates"
click at [178, 200] on p "9421 Dates, medjool" at bounding box center [170, 203] width 74 height 10
type input "Dates, medjool"
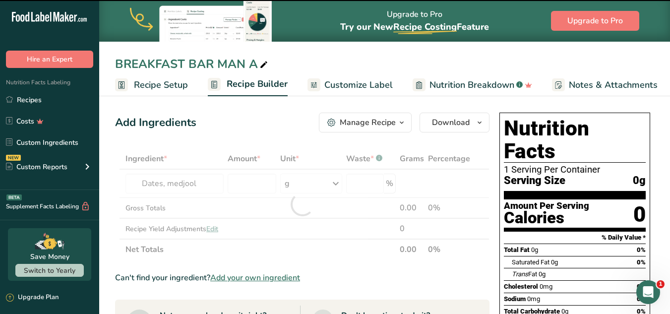
type input "0"
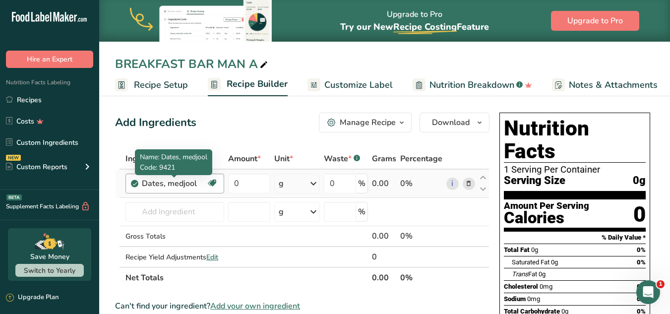
click at [195, 180] on div "Dates, medjool" at bounding box center [174, 184] width 64 height 12
drag, startPoint x: 195, startPoint y: 180, endPoint x: 163, endPoint y: 180, distance: 32.2
click at [163, 180] on div "Dates, medjool" at bounding box center [174, 184] width 64 height 12
click at [471, 181] on icon at bounding box center [468, 184] width 7 height 10
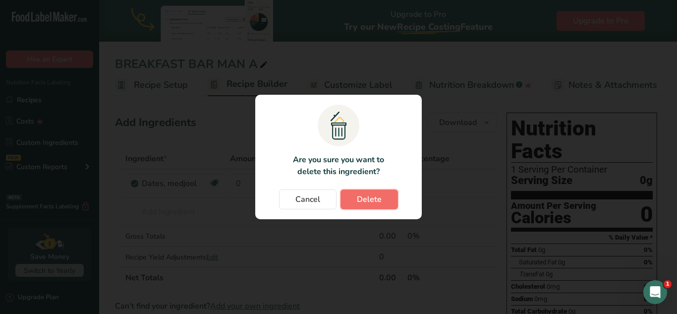
click at [352, 199] on button "Delete" at bounding box center [370, 199] width 58 height 20
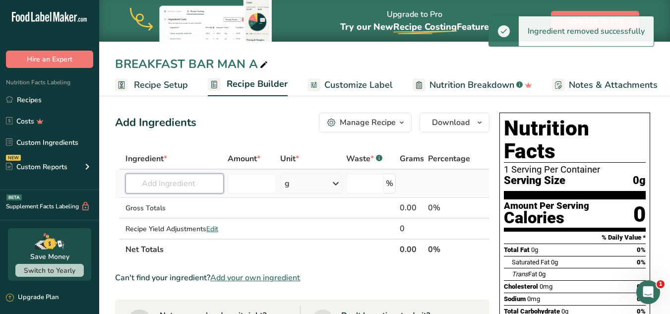
click at [197, 183] on input "text" at bounding box center [174, 184] width 98 height 20
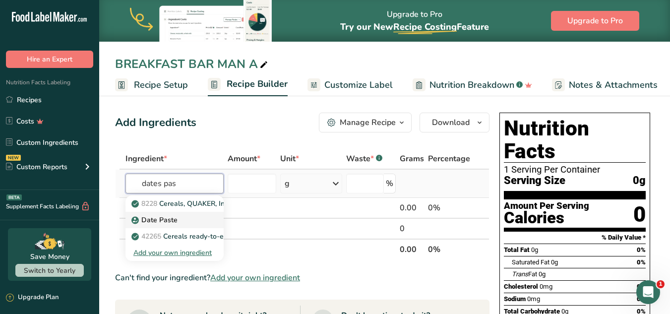
type input "dates pas"
click at [172, 224] on p "Date Paste" at bounding box center [155, 220] width 44 height 10
type input "Date Paste"
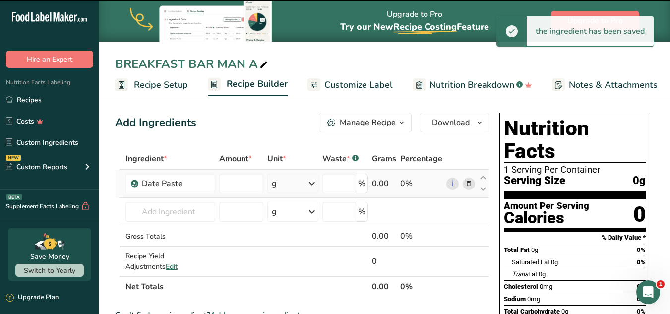
type input "0"
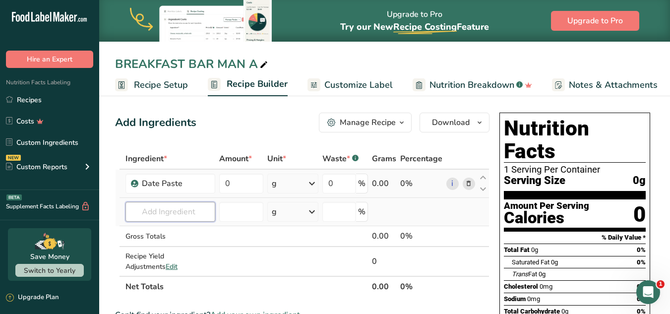
click at [175, 209] on input "text" at bounding box center [170, 212] width 90 height 20
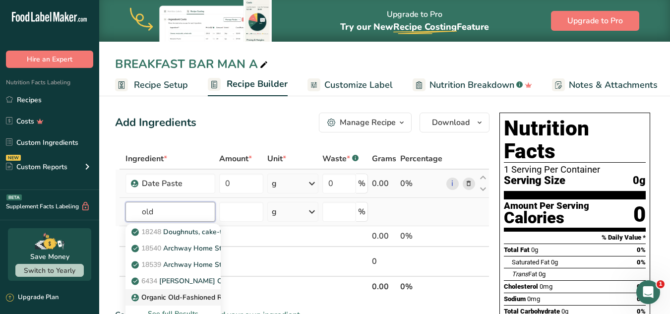
type input "old"
click at [183, 297] on p "Organic Old-Fashioned Rolled Oats" at bounding box center [193, 297] width 121 height 10
type input "Organic Old-Fashioned Rolled Oats"
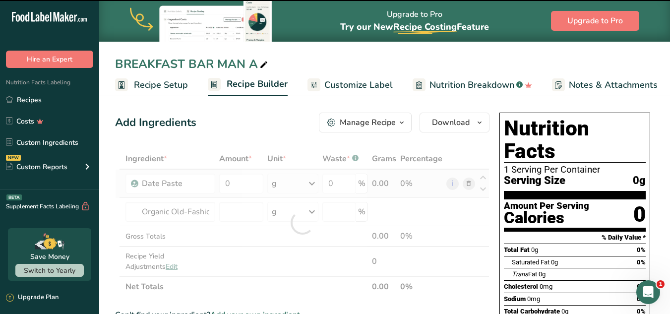
type input "0"
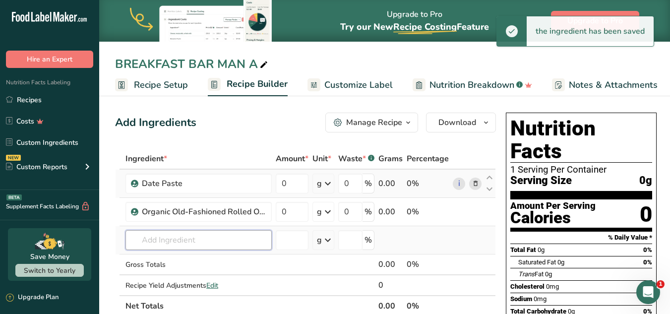
click at [157, 240] on input "text" at bounding box center [198, 240] width 146 height 20
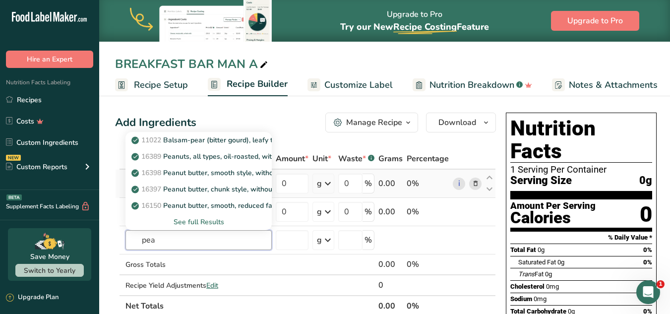
type input "pea"
type input "peanuts"
click at [209, 186] on p "16090 Peanuts, all types, dry-roasted, with salt" at bounding box center [212, 189] width 159 height 10
type input "Peanuts, all types, dry-roasted, with salt"
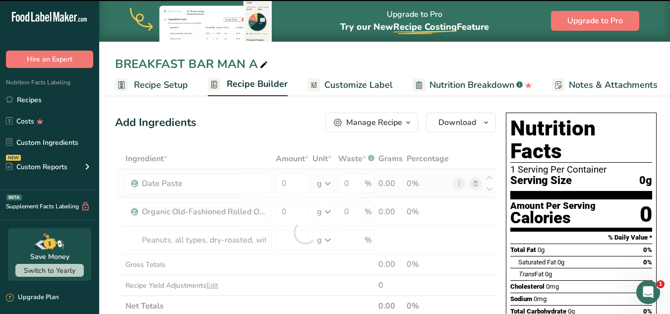
type input "0"
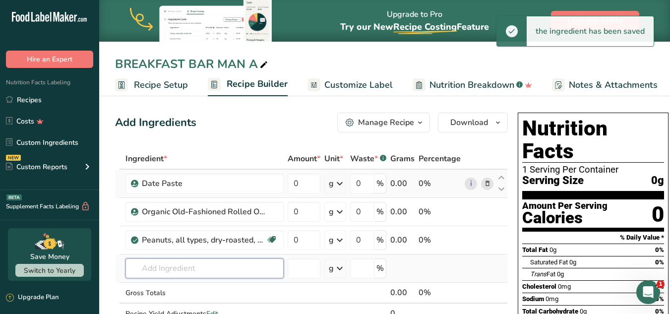
click at [211, 266] on input "text" at bounding box center [204, 268] width 158 height 20
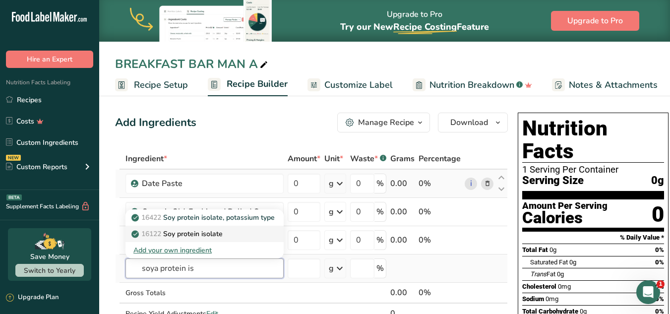
type input "soya protein is"
click at [203, 233] on p "16122 Soy protein isolate" at bounding box center [177, 234] width 89 height 10
type input "Soy protein isolate"
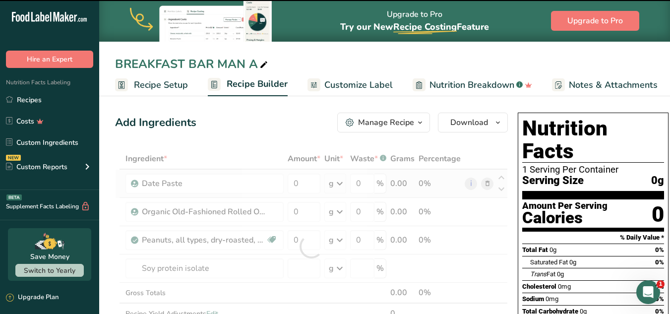
type input "0"
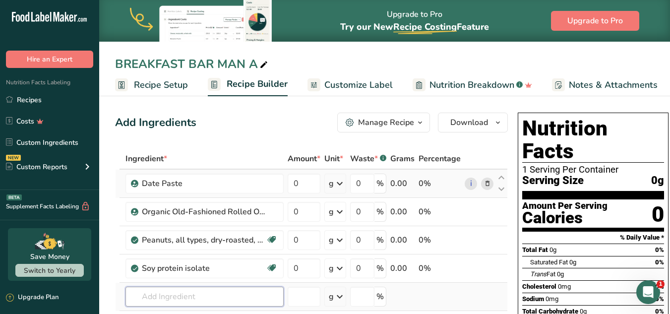
click at [174, 291] on input "text" at bounding box center [204, 297] width 158 height 20
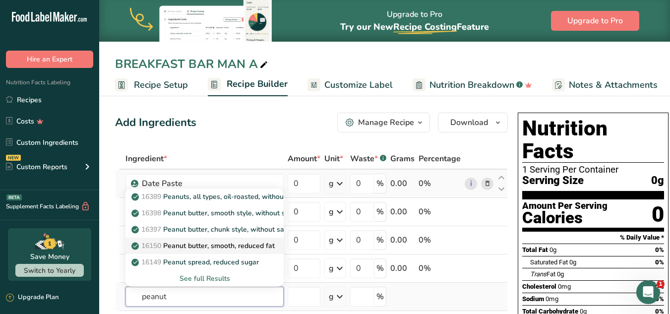
type input "peanut"
click at [215, 245] on p "16150 Peanut butter, smooth, reduced fat" at bounding box center [203, 245] width 141 height 10
type input "Peanut butter, smooth, reduced fat"
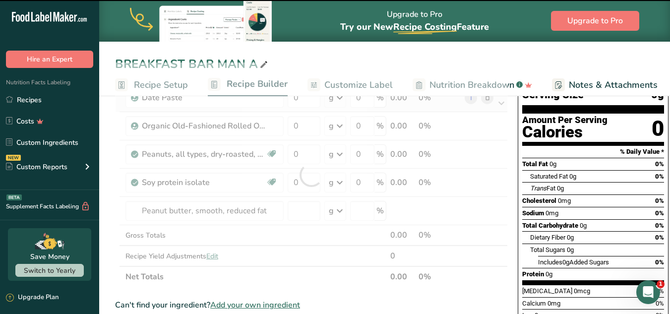
scroll to position [101, 0]
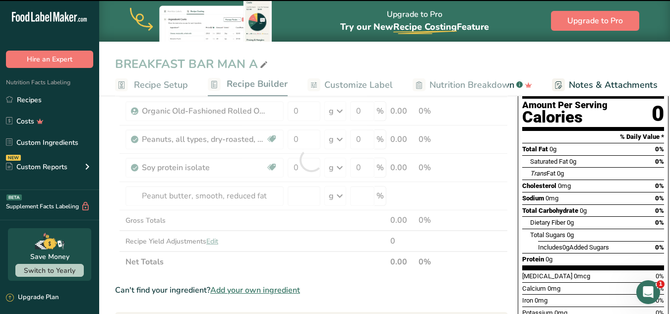
type input "0"
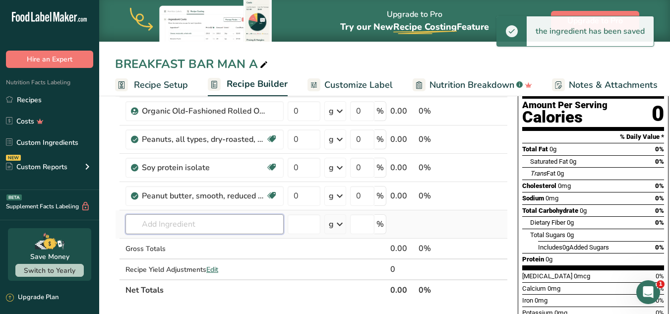
click at [163, 221] on input "text" at bounding box center [204, 224] width 158 height 20
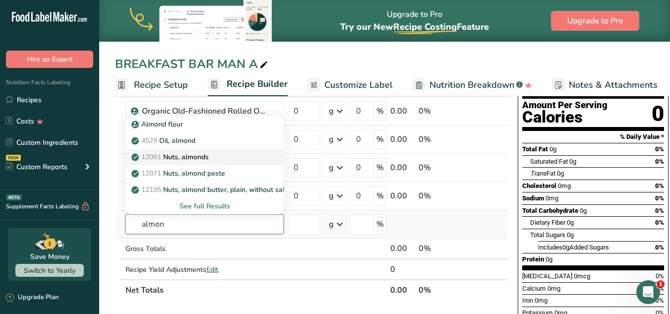
type input "almon"
click at [200, 159] on p "12061 Nuts, almonds" at bounding box center [170, 157] width 75 height 10
type input "Nuts, almonds"
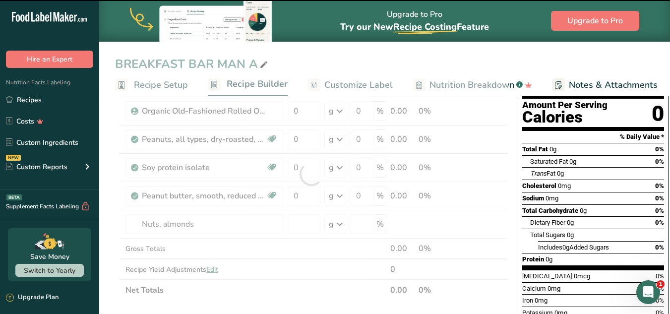
type input "0"
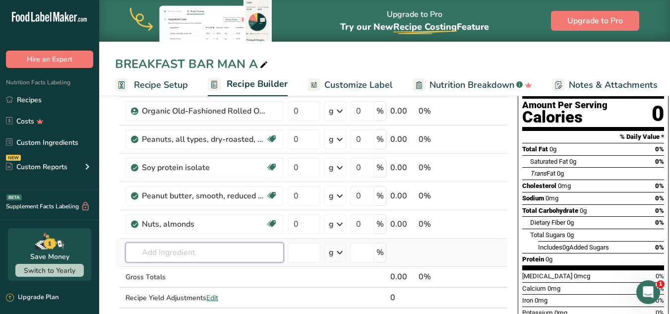
click at [182, 253] on input "text" at bounding box center [204, 252] width 158 height 20
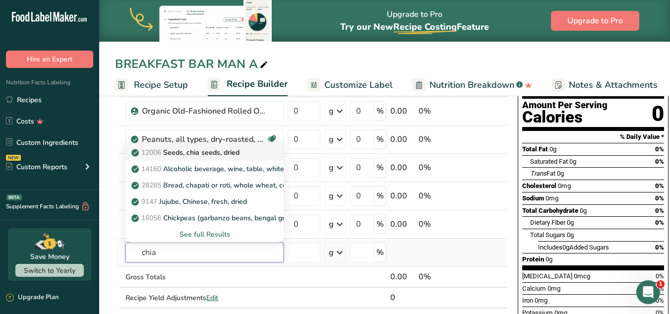
type input "chia"
click at [187, 149] on p "12006 Seeds, chia seeds, dried" at bounding box center [186, 152] width 106 height 10
type input "Seeds, chia seeds, dried"
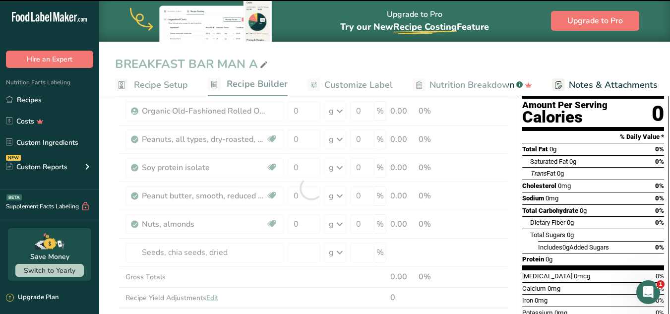
type input "0"
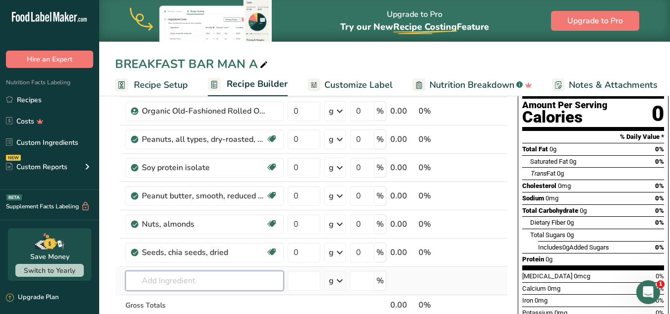
click at [168, 281] on input "text" at bounding box center [204, 281] width 158 height 20
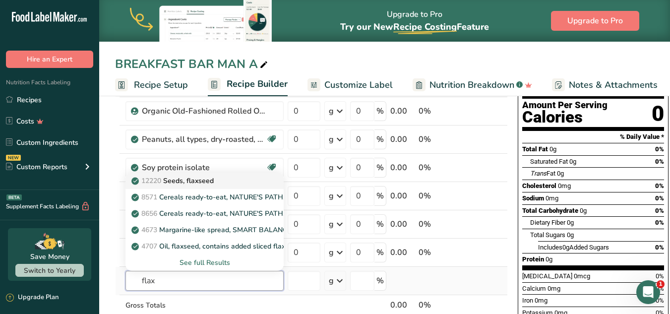
type input "flax"
click at [218, 175] on link "12220 Seeds, flaxseed" at bounding box center [204, 181] width 158 height 16
type input "Seeds, flaxseed"
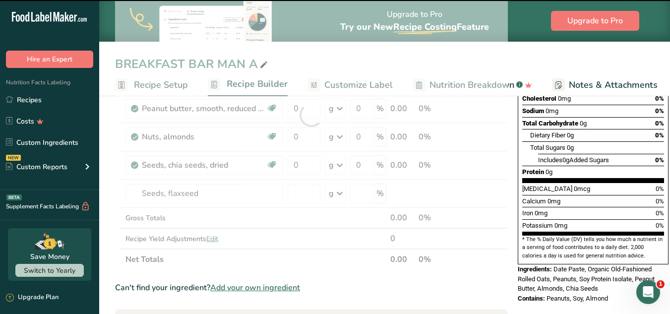
scroll to position [189, 0]
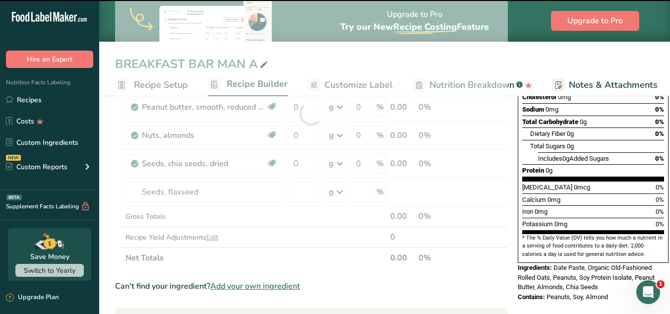
type input "0"
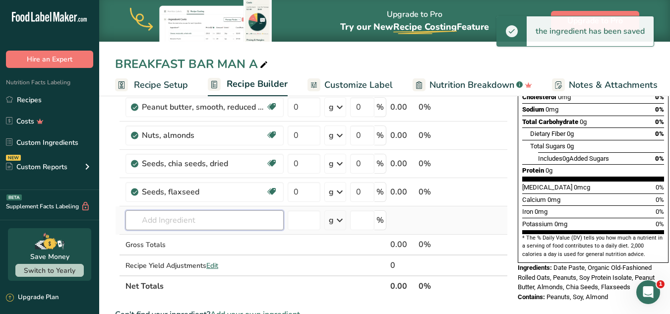
click at [169, 227] on input "text" at bounding box center [204, 220] width 158 height 20
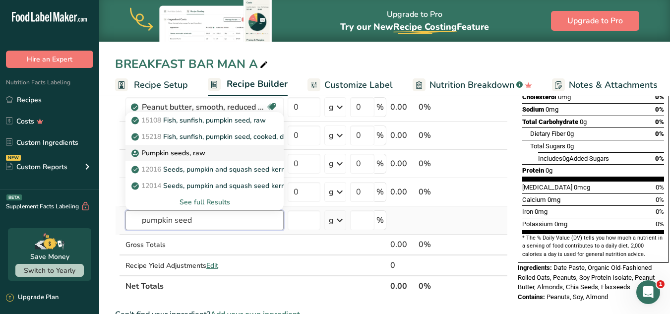
type input "pumpkin seed"
click at [183, 155] on p "Pumpkin seeds, raw" at bounding box center [169, 153] width 72 height 10
type input "Pumpkin seeds, raw"
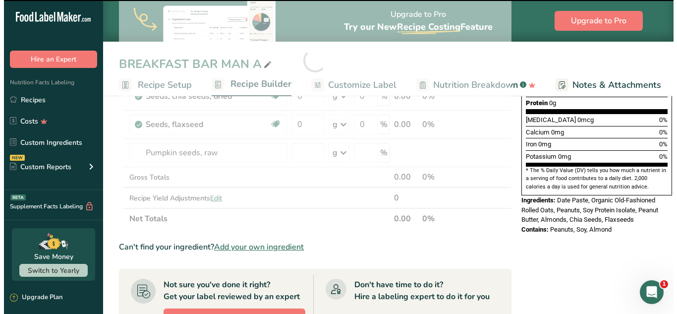
scroll to position [257, 0]
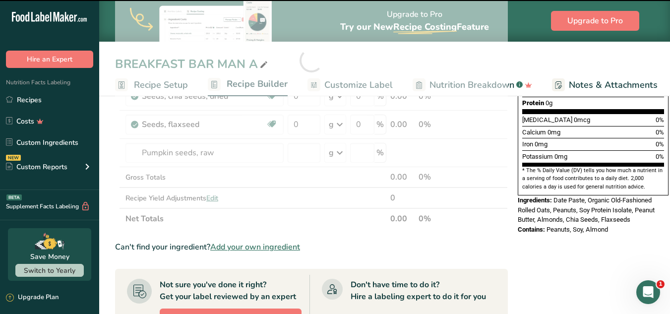
type input "0"
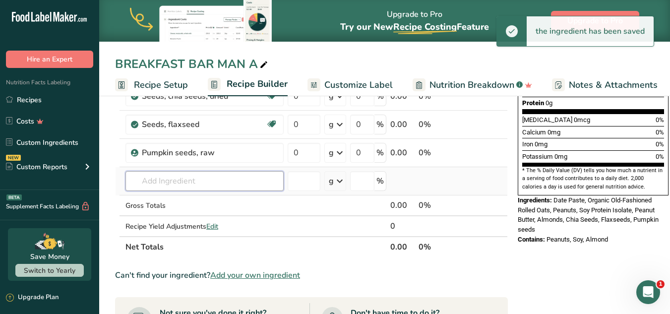
click at [176, 180] on input "text" at bounding box center [204, 181] width 158 height 20
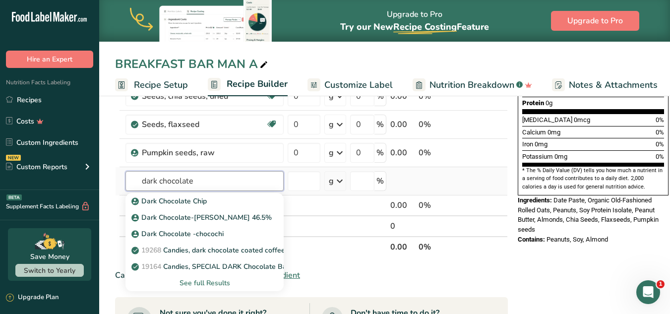
type input "dark chocolate"
click at [190, 284] on div "See full Results" at bounding box center [204, 283] width 142 height 10
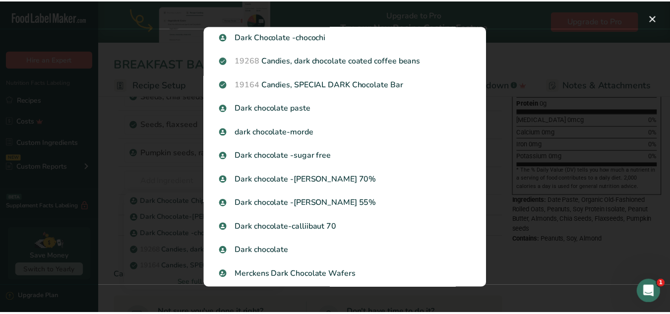
scroll to position [81, 0]
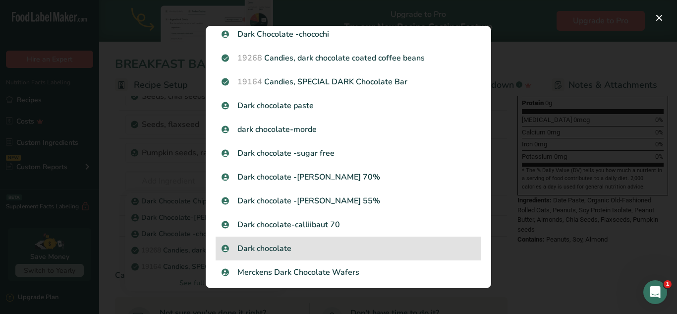
click at [306, 250] on p "Dark chocolate" at bounding box center [349, 248] width 254 height 12
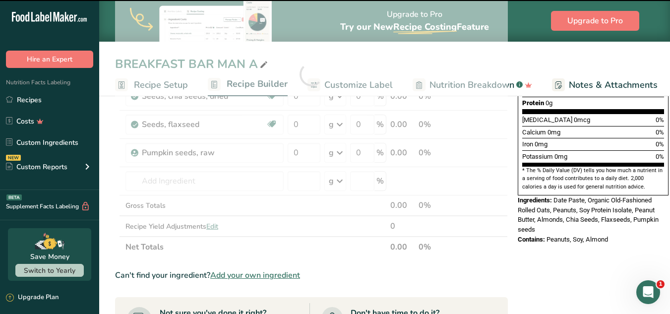
type input "0"
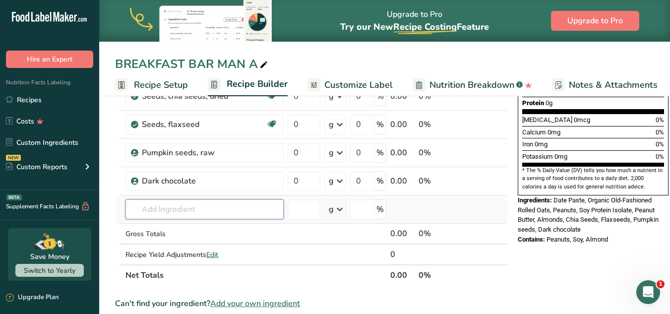
drag, startPoint x: 154, startPoint y: 215, endPoint x: 155, endPoint y: 204, distance: 11.4
click at [155, 204] on input "text" at bounding box center [204, 209] width 158 height 20
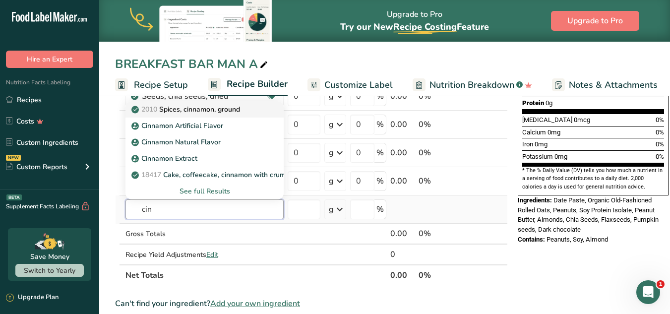
type input "cin"
click at [226, 106] on p "2010 Spices, cinnamon, ground" at bounding box center [186, 109] width 107 height 10
type input "Spices, cinnamon, ground"
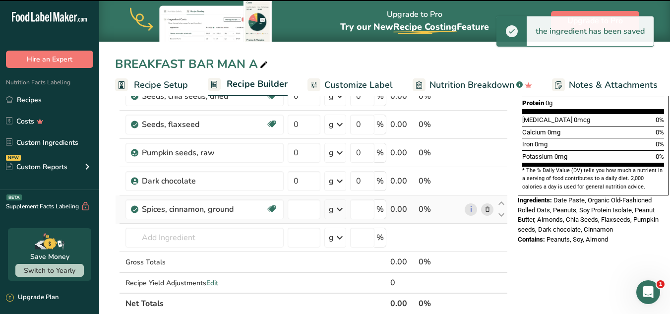
type input "0"
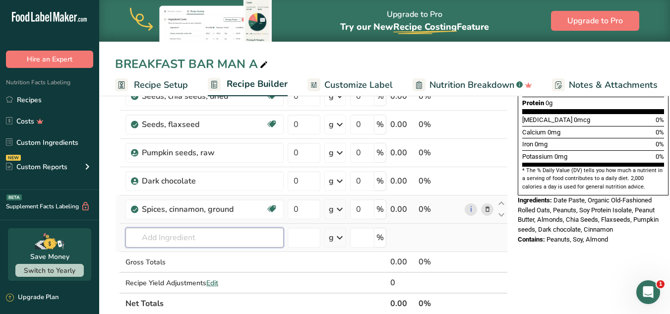
click at [182, 241] on input "text" at bounding box center [204, 238] width 158 height 20
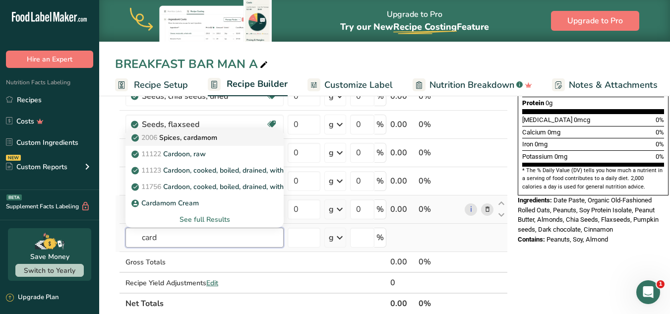
type input "card"
click at [176, 138] on p "2006 Spices, cardamom" at bounding box center [175, 137] width 84 height 10
type input "Spices, cardamom"
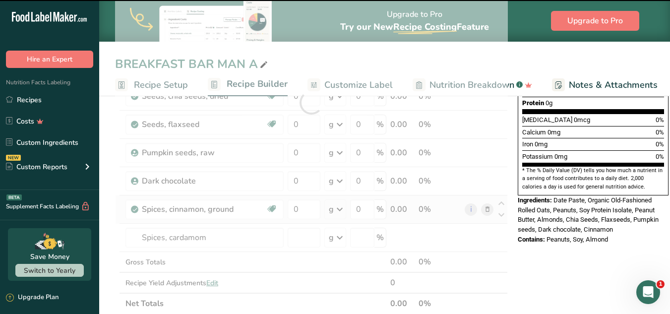
type input "0"
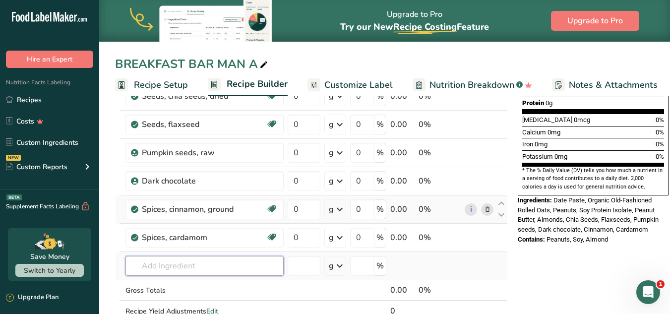
click at [229, 259] on input "text" at bounding box center [204, 266] width 158 height 20
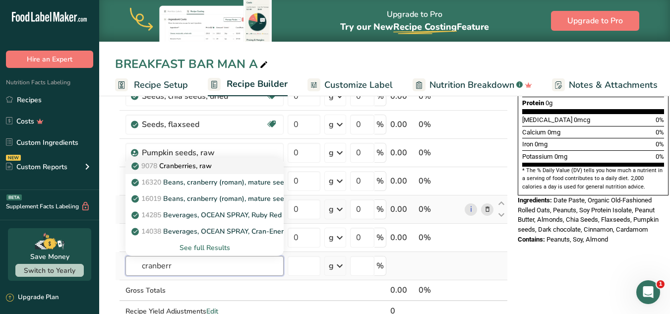
type input "cranberr"
click at [193, 165] on p "9078 Cranberries, raw" at bounding box center [172, 166] width 78 height 10
type input "Cranberries, raw"
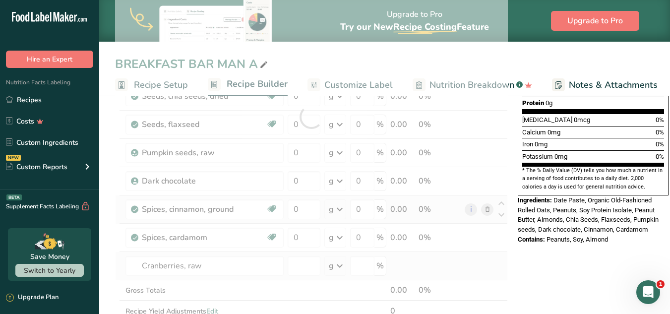
click at [193, 165] on div at bounding box center [311, 116] width 393 height 451
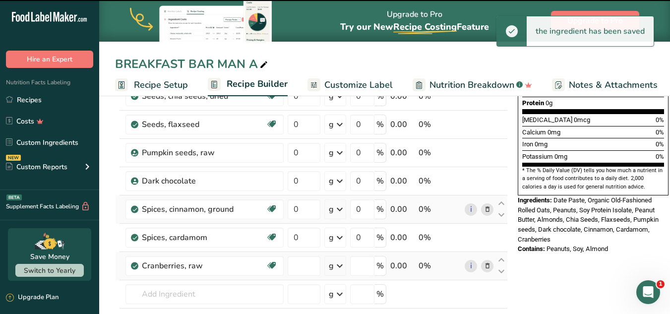
type input "0"
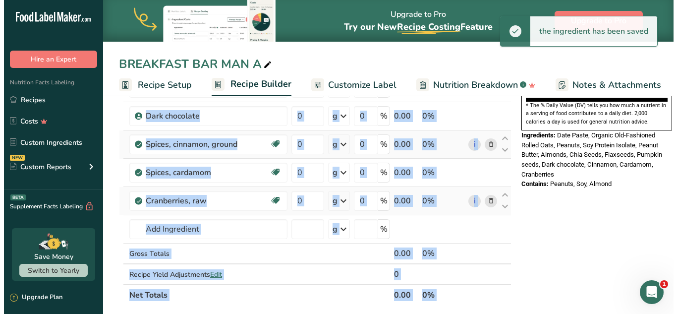
scroll to position [325, 0]
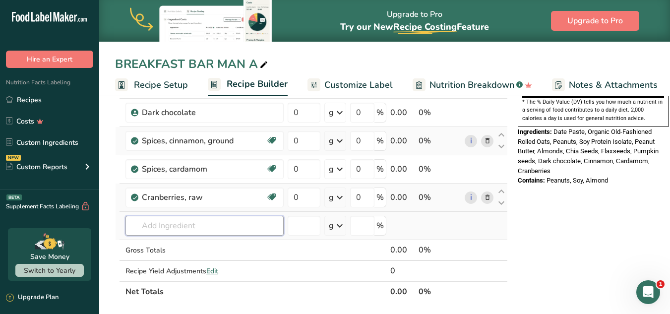
click at [259, 231] on input "text" at bounding box center [204, 226] width 158 height 20
click at [484, 198] on icon at bounding box center [487, 197] width 7 height 10
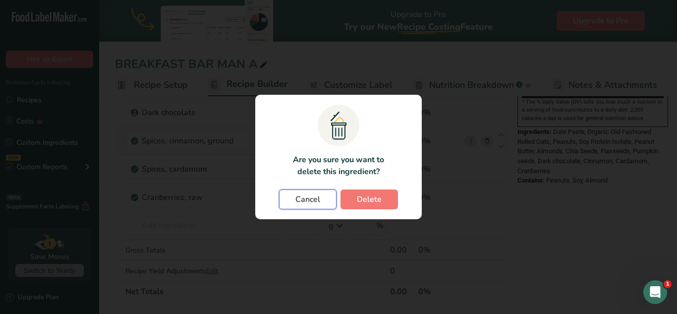
click at [317, 198] on span "Cancel" at bounding box center [308, 199] width 25 height 12
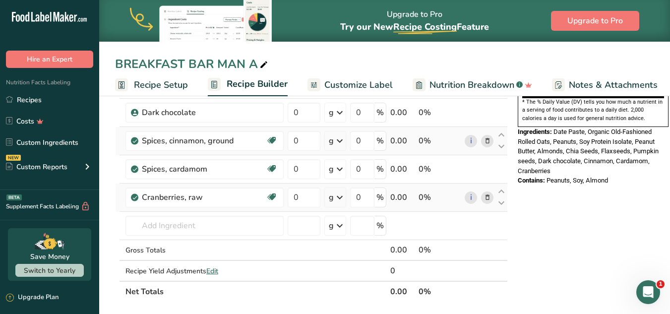
click at [490, 196] on span at bounding box center [487, 197] width 12 height 12
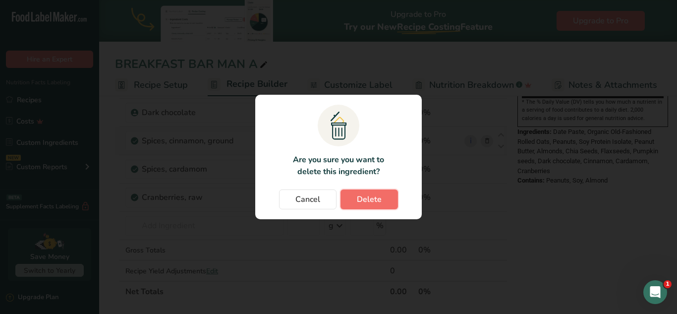
click at [377, 198] on span "Delete" at bounding box center [369, 199] width 25 height 12
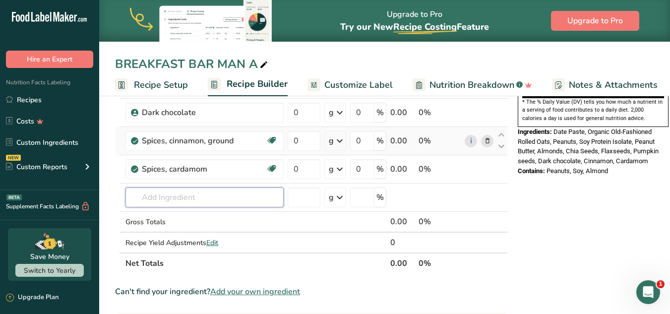
click at [168, 196] on input "text" at bounding box center [204, 197] width 158 height 20
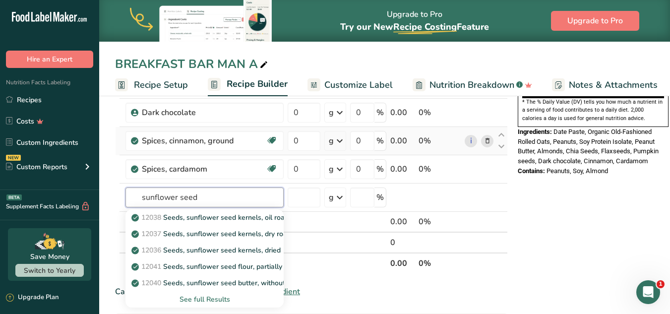
type input "sunflower seed"
click at [204, 295] on div "See full Results" at bounding box center [204, 299] width 142 height 10
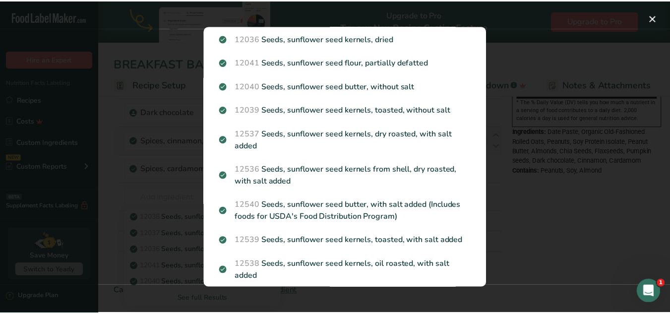
scroll to position [76, 0]
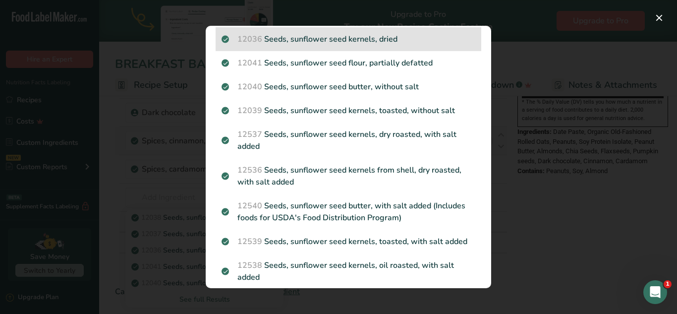
click at [356, 36] on p "12036 Seeds, sunflower seed kernels, dried" at bounding box center [349, 39] width 254 height 12
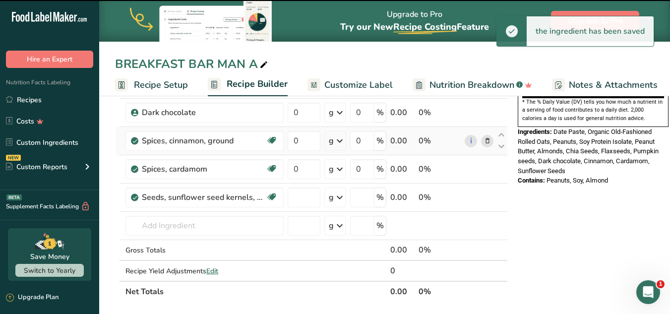
type input "0"
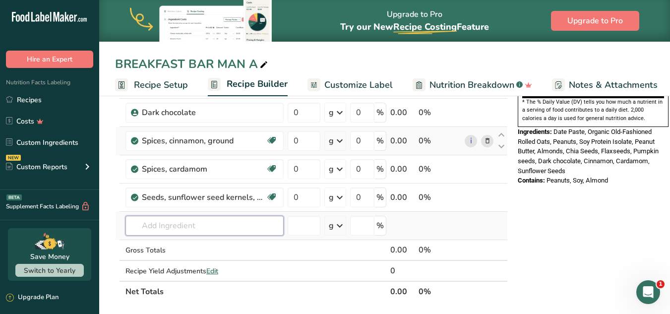
click at [152, 228] on input "text" at bounding box center [204, 226] width 158 height 20
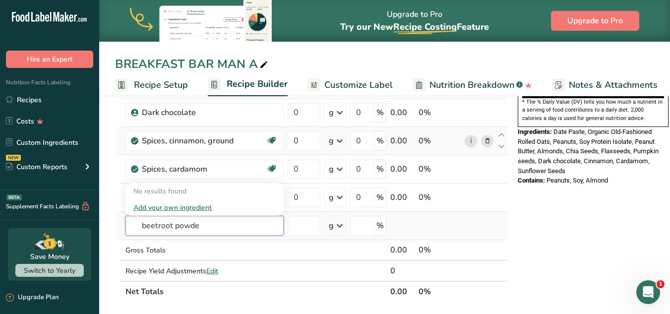
type input "beetroot powder"
drag, startPoint x: 222, startPoint y: 228, endPoint x: 115, endPoint y: 217, distance: 107.7
click at [115, 217] on section "Add Ingredients Manage Recipe Delete Recipe Duplicate Recipe Scale Recipe Save …" at bounding box center [384, 215] width 571 height 897
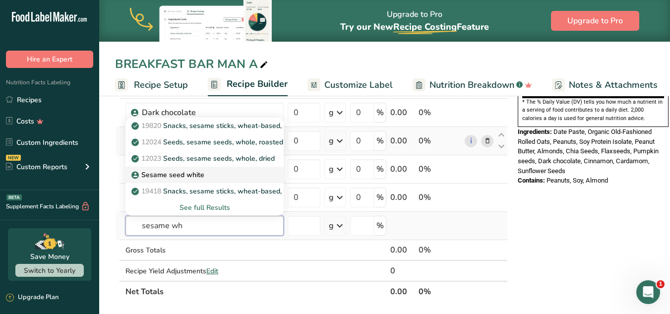
type input "sesame wh"
click at [155, 175] on p "Sesame seed white" at bounding box center [168, 175] width 71 height 10
type input "Sesame seed white"
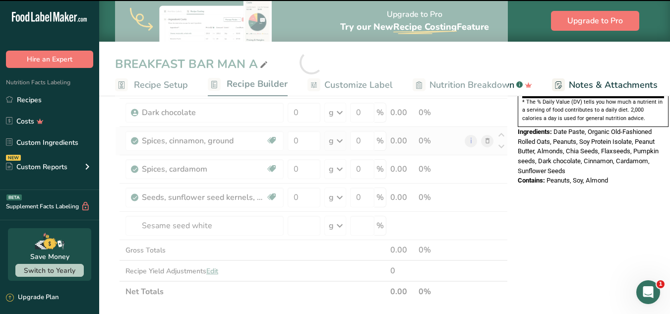
type input "0"
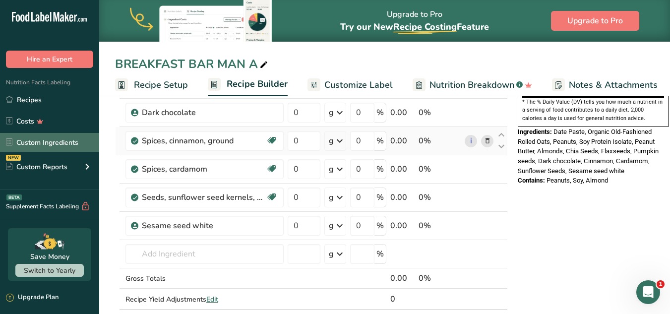
click at [46, 139] on link "Custom Ingredients" at bounding box center [49, 142] width 99 height 19
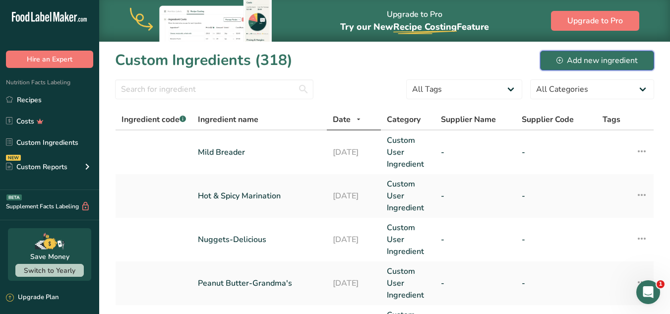
click at [603, 64] on div "Add new ingredient" at bounding box center [596, 61] width 81 height 12
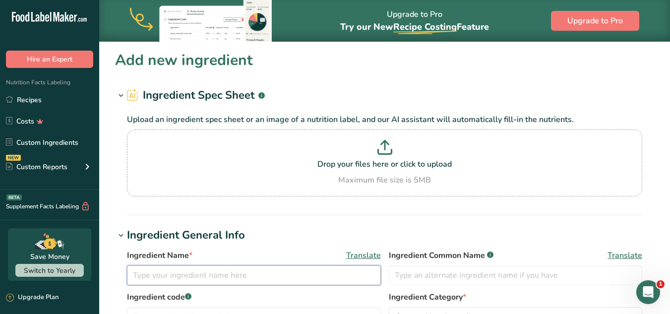
click at [160, 280] on input "text" at bounding box center [254, 275] width 254 height 20
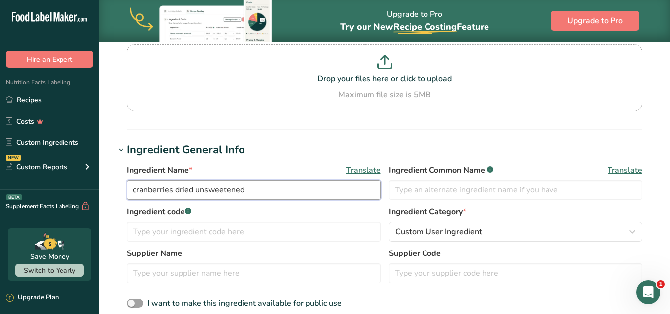
scroll to position [86, 0]
type input "cranberries dried unsweetened"
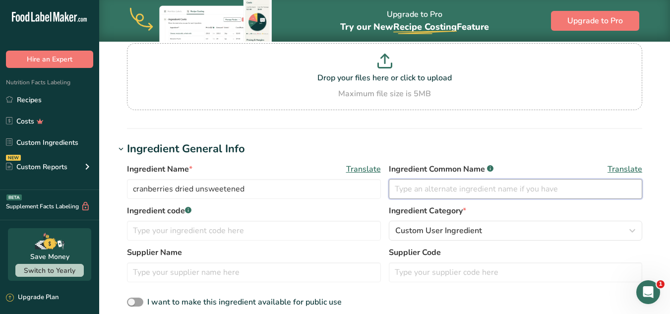
click at [435, 182] on input "text" at bounding box center [516, 189] width 254 height 20
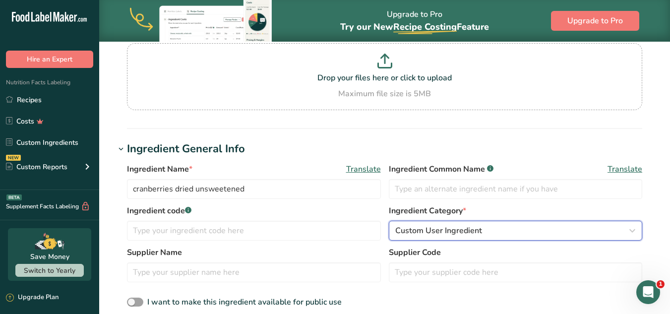
click at [432, 235] on span "Custom User Ingredient" at bounding box center [438, 231] width 87 height 12
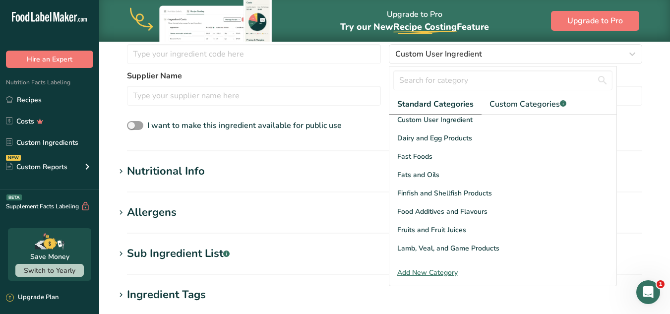
scroll to position [164, 0]
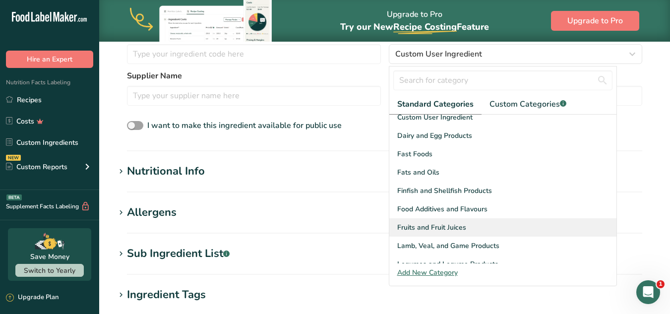
drag, startPoint x: 443, startPoint y: 217, endPoint x: 412, endPoint y: 221, distance: 31.5
click at [412, 222] on span "Fruits and Fruit Juices" at bounding box center [431, 227] width 69 height 10
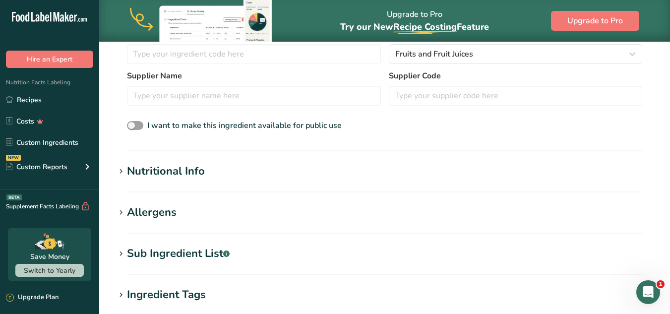
click at [412, 221] on h1 "Allergens" at bounding box center [384, 212] width 539 height 16
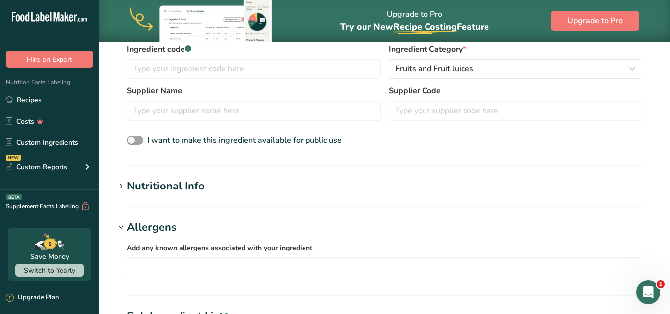
scroll to position [249, 0]
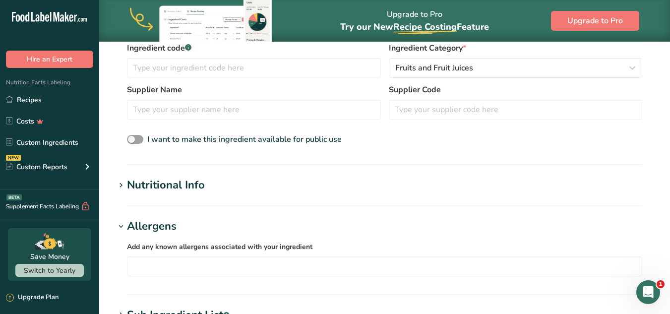
click at [208, 184] on h1 "Nutritional Info" at bounding box center [384, 185] width 539 height 16
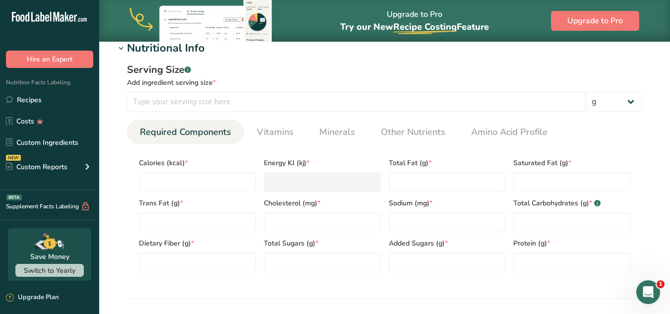
scroll to position [387, 0]
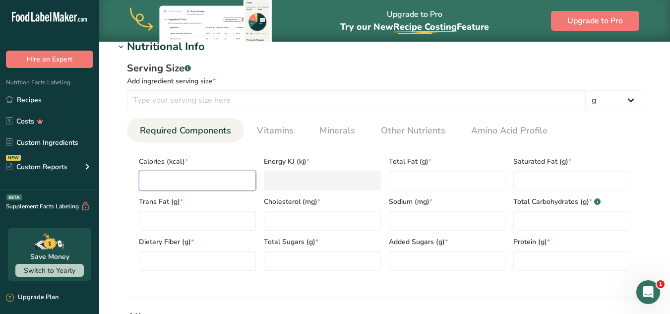
click at [170, 179] on input "number" at bounding box center [197, 181] width 117 height 20
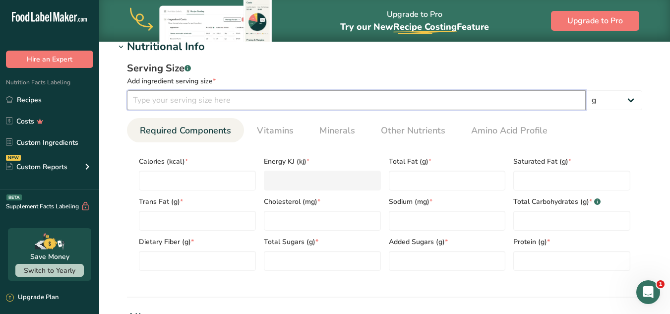
click at [169, 102] on input "number" at bounding box center [356, 100] width 459 height 20
type input "100"
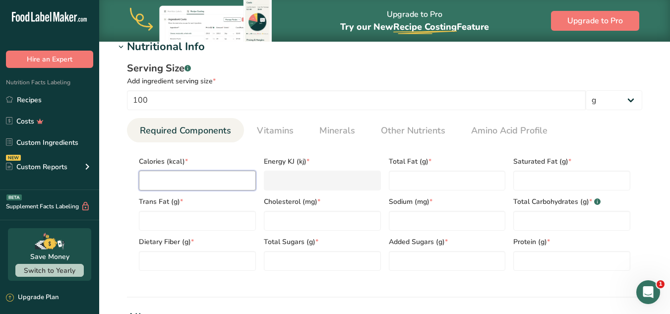
click at [170, 173] on input "number" at bounding box center [197, 181] width 117 height 20
type input "3"
type KJ "12.6"
type input "34"
type KJ "142.3"
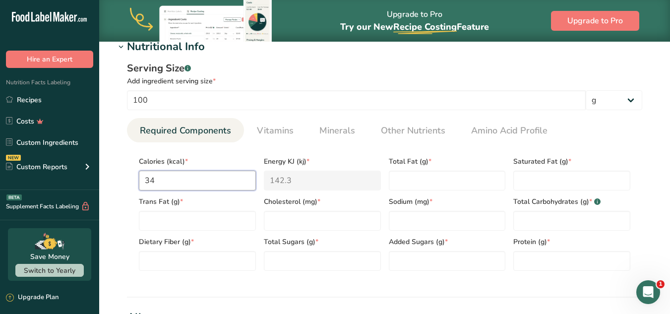
type input "349"
type KJ "1460.2"
type input "349"
click at [462, 181] on Fat "number" at bounding box center [447, 181] width 117 height 20
type Fat "0.87"
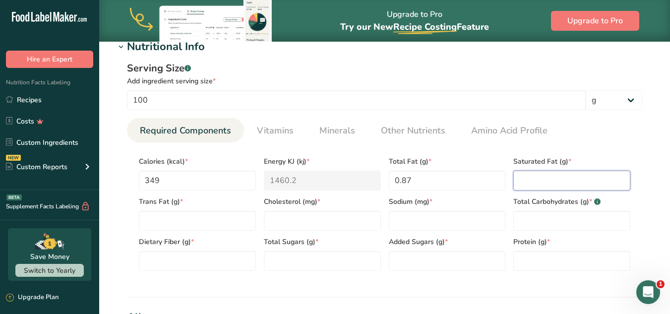
click at [518, 175] on Fat "number" at bounding box center [571, 181] width 117 height 20
type Fat "0.2"
click at [245, 221] on Fat "number" at bounding box center [197, 221] width 117 height 20
click at [542, 220] on Carbohydrates "number" at bounding box center [571, 221] width 117 height 20
type Carbohydrates "87.5"
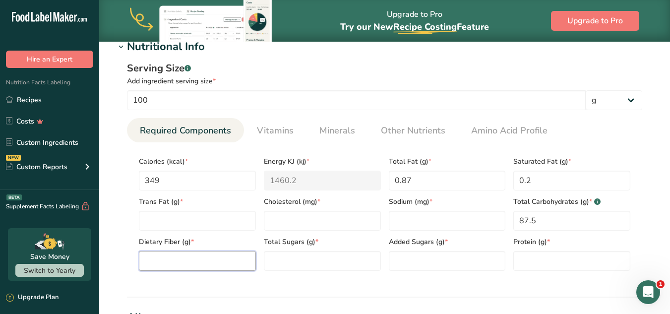
click at [219, 263] on Fiber "number" at bounding box center [197, 261] width 117 height 20
type Fiber "5"
click at [395, 216] on input "number" at bounding box center [447, 221] width 117 height 20
click at [407, 264] on Sugars "number" at bounding box center [447, 261] width 117 height 20
drag, startPoint x: 415, startPoint y: 263, endPoint x: 389, endPoint y: 258, distance: 26.3
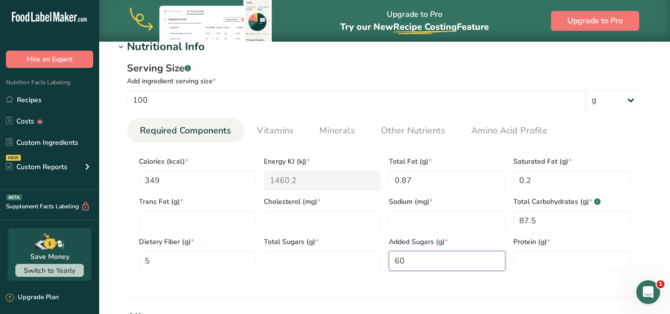
click at [389, 258] on Sugars "60" at bounding box center [447, 261] width 117 height 20
type Sugars "0"
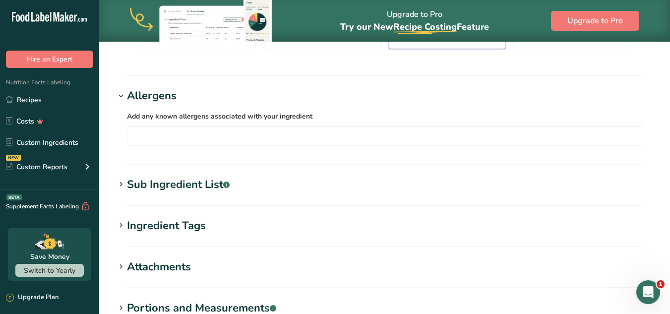
scroll to position [744, 0]
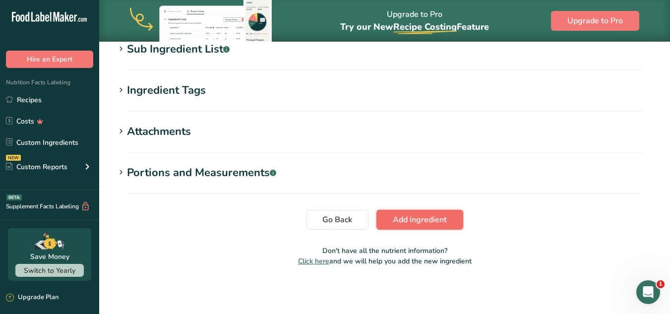
click at [437, 216] on span "Add ingredient" at bounding box center [420, 220] width 54 height 12
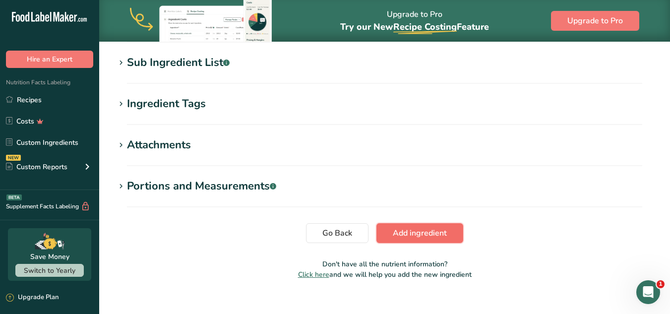
scroll to position [426, 0]
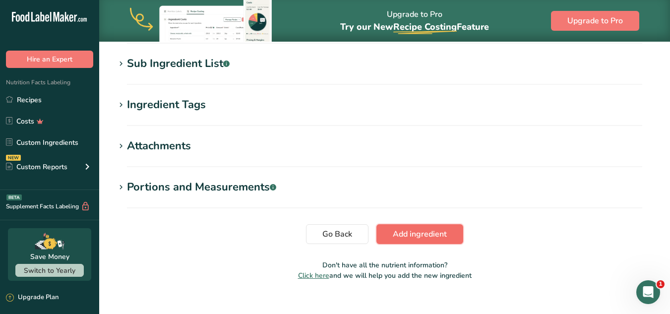
click at [431, 235] on span "Add ingredient" at bounding box center [420, 234] width 54 height 12
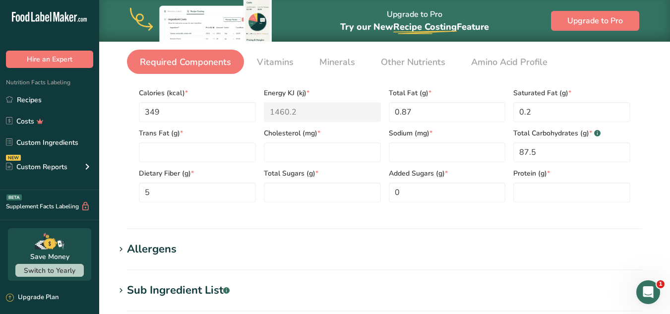
scroll to position [170, 0]
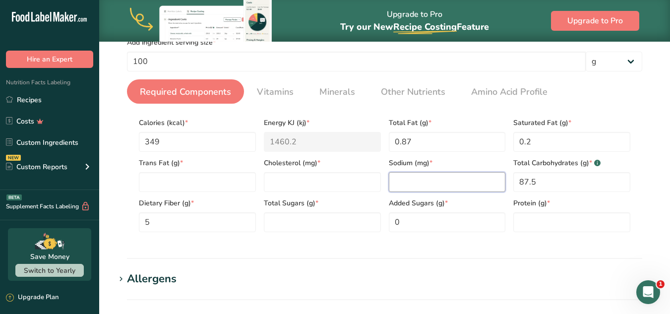
click at [403, 177] on input "number" at bounding box center [447, 182] width 117 height 20
type input "0"
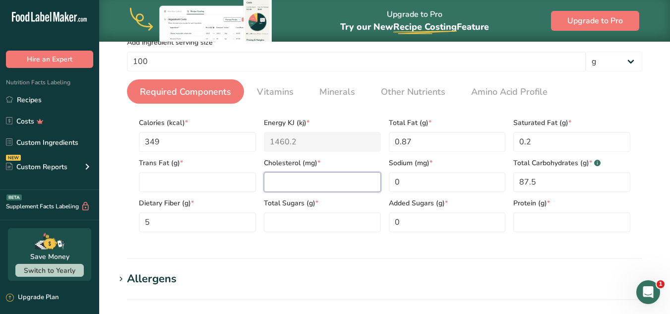
click at [361, 179] on input "number" at bounding box center [322, 182] width 117 height 20
type input "0"
click at [553, 218] on input "number" at bounding box center [571, 222] width 117 height 20
type input "0"
click at [330, 228] on Sugars "number" at bounding box center [322, 222] width 117 height 20
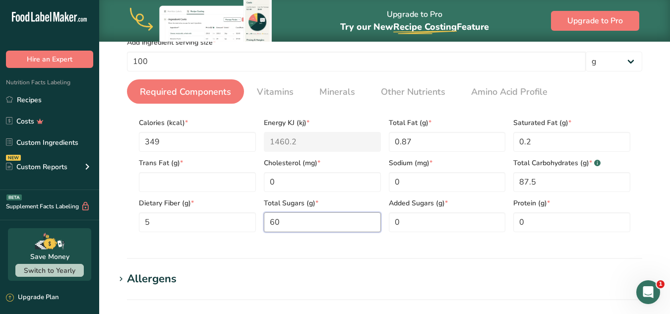
type Sugars "60"
click at [473, 256] on section "Nutritional Info Serving Size .a-a{fill:#347362;}.b-a{fill:#fff;} Add ingredien…" at bounding box center [384, 129] width 539 height 259
click at [228, 179] on Fat "number" at bounding box center [197, 182] width 117 height 20
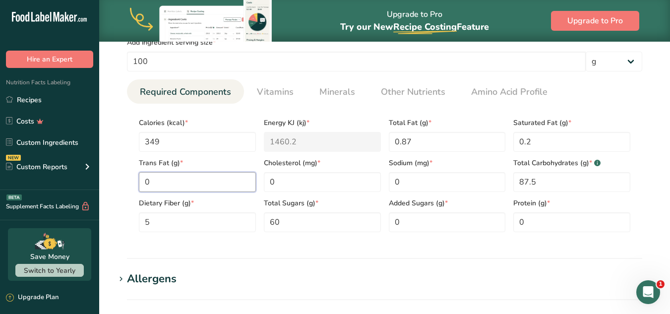
scroll to position [440, 0]
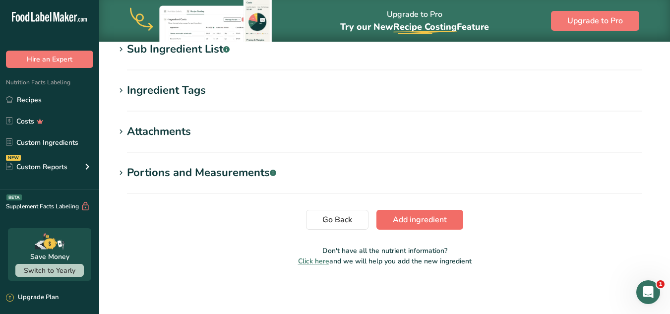
type Fat "0"
click at [442, 218] on span "Add ingredient" at bounding box center [420, 220] width 54 height 12
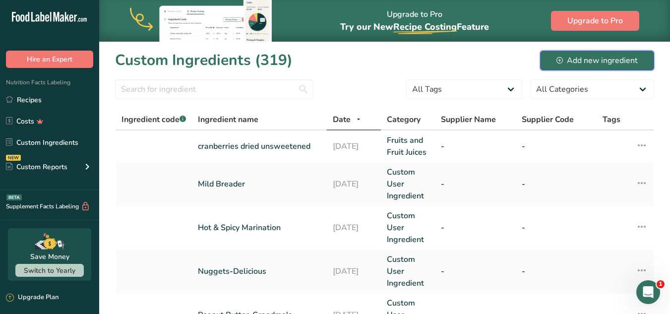
click at [587, 54] on button "Add new ingredient" at bounding box center [597, 61] width 114 height 20
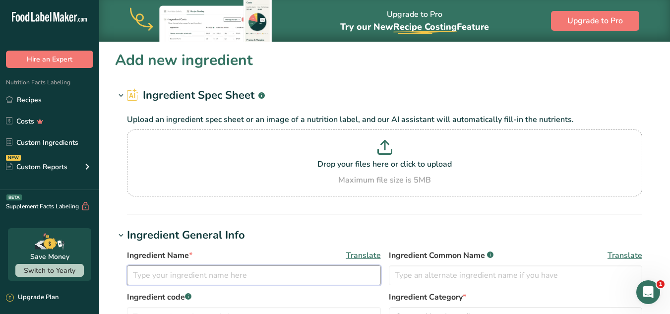
click at [279, 267] on input "text" at bounding box center [254, 275] width 254 height 20
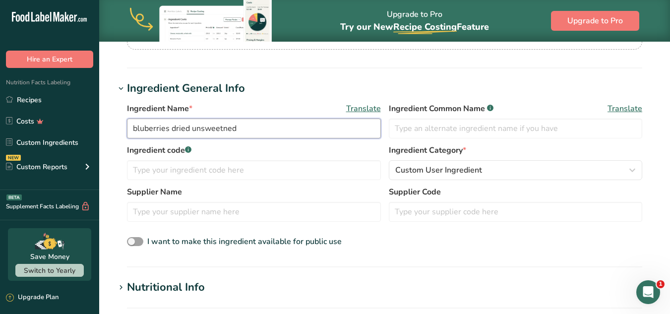
scroll to position [162, 0]
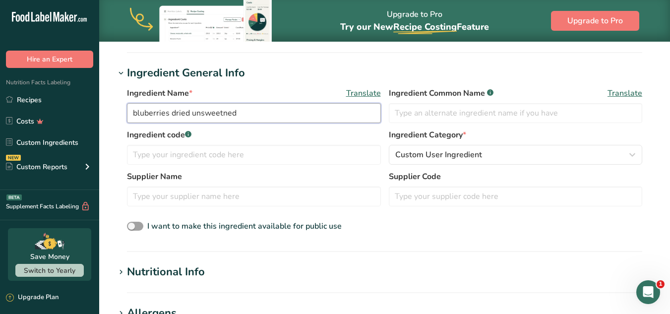
click at [173, 115] on input "bluberries dried unsweetned" at bounding box center [254, 113] width 254 height 20
click at [173, 114] on input "bluberries ,dried ,unsweetned" at bounding box center [254, 113] width 254 height 20
click at [240, 107] on input "bluberries , dried ,unsweetned" at bounding box center [254, 113] width 254 height 20
click at [197, 114] on input "bluberries , dried ,unsweetned" at bounding box center [254, 113] width 254 height 20
click at [229, 118] on input "bluberries , dried , unsweetned" at bounding box center [254, 113] width 254 height 20
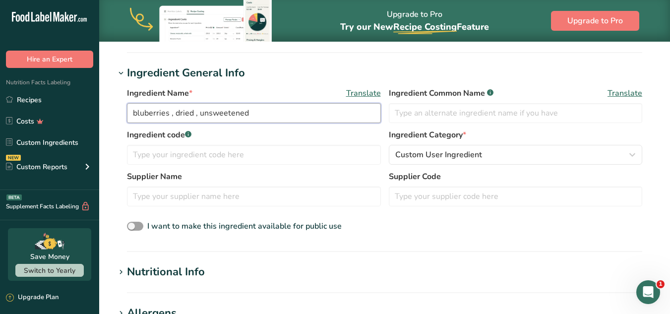
click at [149, 115] on input "bluberries , dried , unsweetened" at bounding box center [254, 113] width 254 height 20
click at [143, 115] on input "bluberries , dried , unsweetened" at bounding box center [254, 113] width 254 height 20
click at [252, 109] on input "blueberries , dried , unsweetened" at bounding box center [254, 113] width 254 height 20
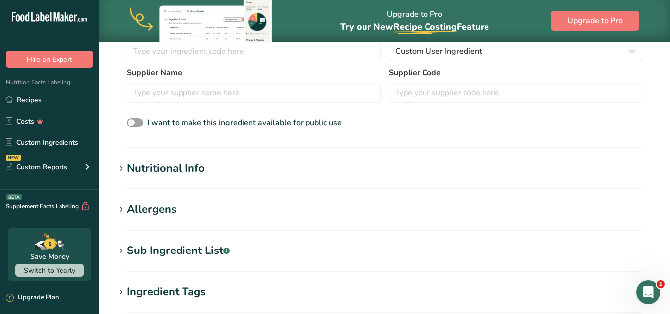
scroll to position [264, 0]
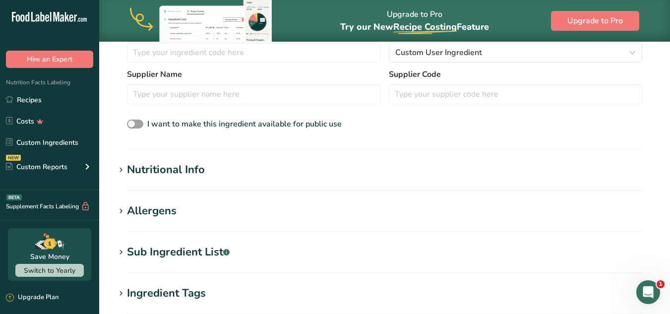
type input "blueberries , dried , unsweetened"
click at [221, 161] on section "Add new ingredient Ingredient Spec Sheet .a-a{fill:#347362;}.b-a{fill:#fff;} Up…" at bounding box center [384, 131] width 571 height 708
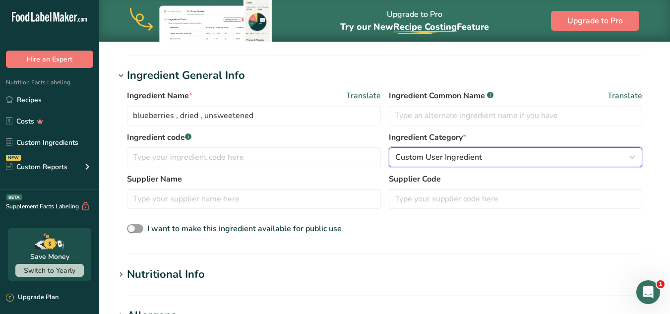
click at [436, 167] on button "Custom User Ingredient" at bounding box center [516, 157] width 254 height 20
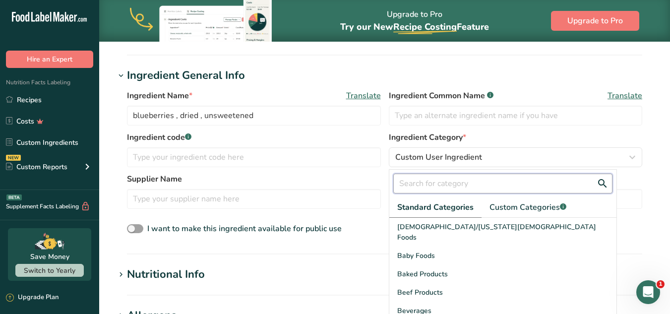
click at [461, 187] on input "text" at bounding box center [502, 184] width 219 height 20
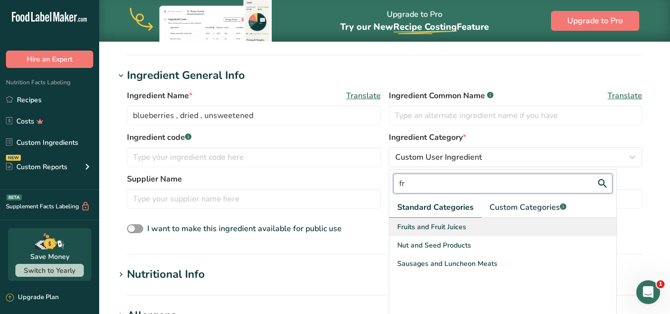
type input "fr"
click at [429, 227] on span "Fruits and Fruit Juices" at bounding box center [431, 227] width 69 height 10
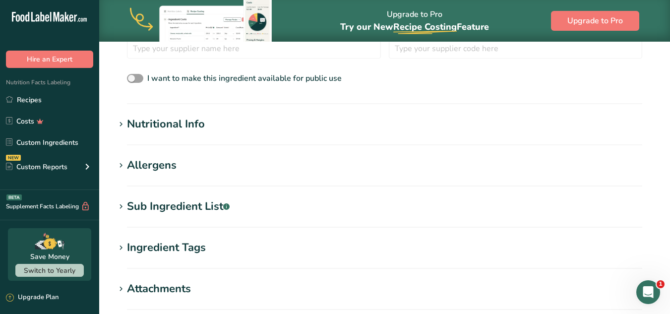
scroll to position [332, 0]
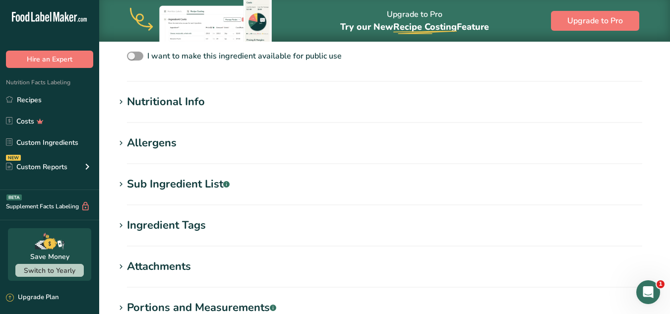
click at [179, 103] on div "Nutritional Info" at bounding box center [166, 102] width 78 height 16
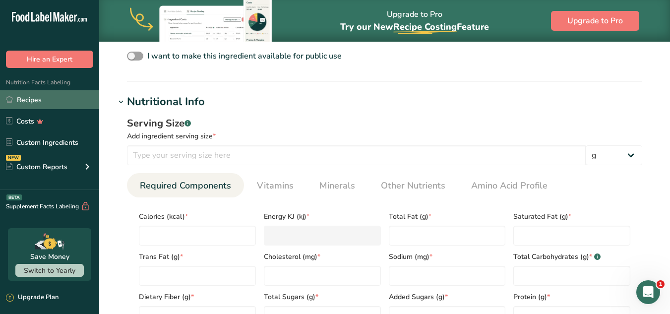
click at [40, 101] on link "Recipes" at bounding box center [49, 99] width 99 height 19
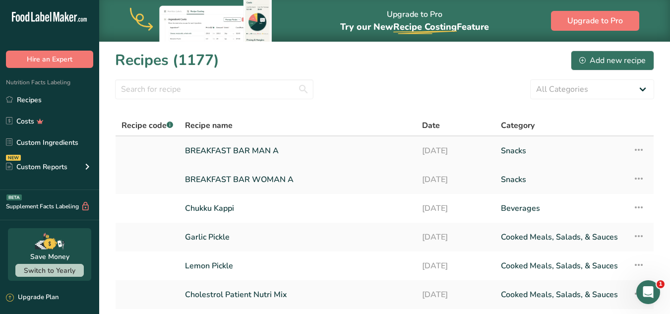
click at [251, 149] on link "BREAKFAST BAR MAN A" at bounding box center [297, 150] width 225 height 21
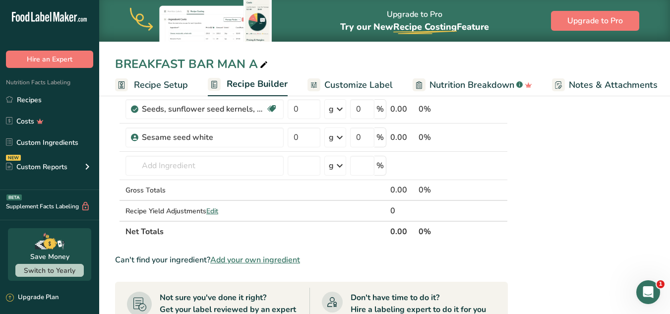
scroll to position [419, 0]
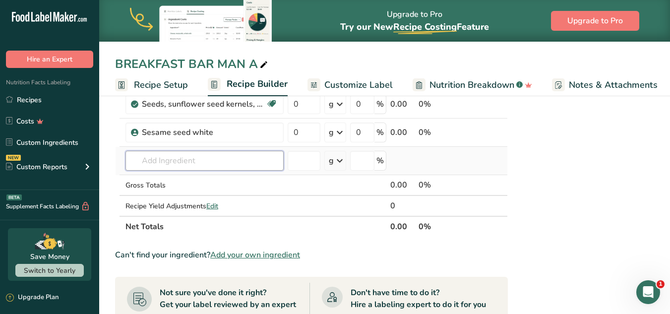
click at [182, 161] on input "text" at bounding box center [204, 161] width 158 height 20
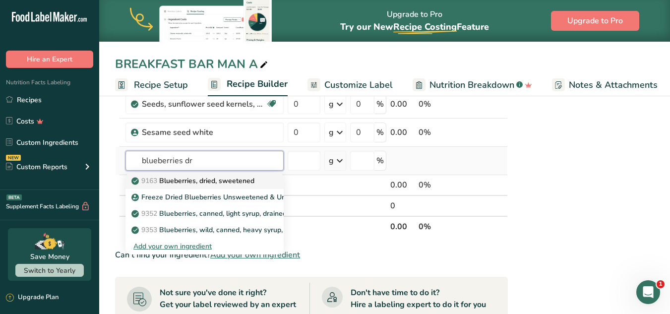
type input "blueberries dr"
click at [200, 180] on p "9163 Blueberries, dried, sweetened" at bounding box center [193, 181] width 121 height 10
type input "Blueberries, dried, sweetened"
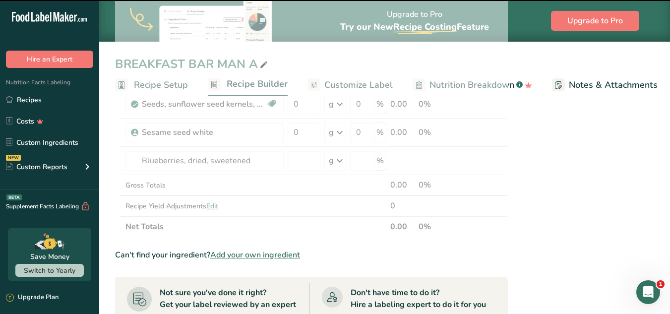
type input "0"
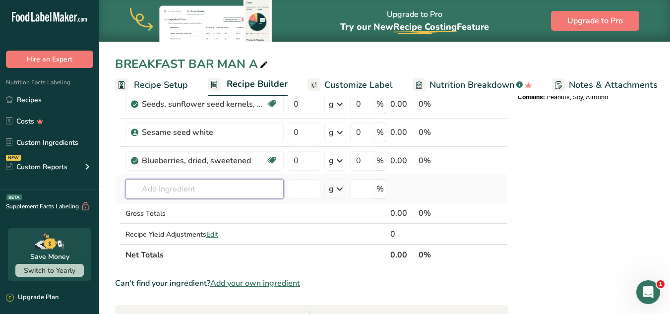
click at [250, 180] on input "text" at bounding box center [204, 189] width 158 height 20
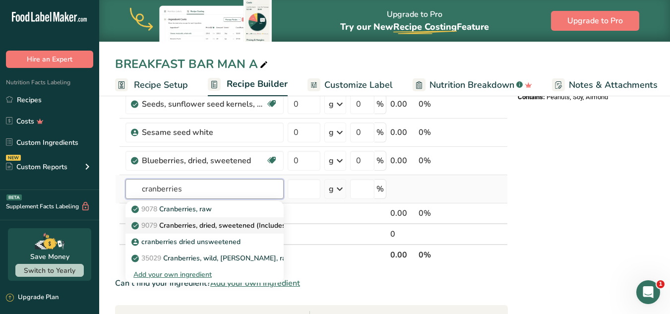
type input "cranberries"
click at [238, 223] on p "9079 Cranberries, dried, sweetened (Includes foods for USDA's Food Distribution…" at bounding box center [282, 225] width 298 height 10
type input "Cranberries, dried, sweetened (Includes foods for USDA's Food Distribution Prog…"
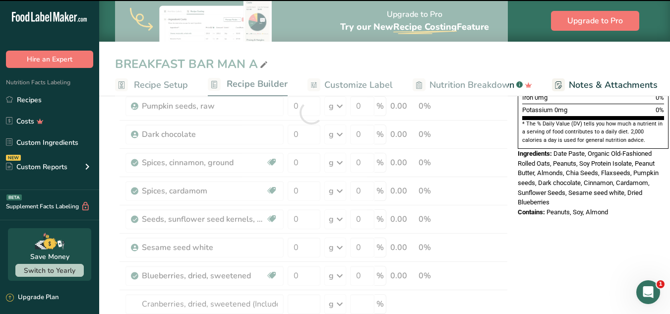
scroll to position [300, 0]
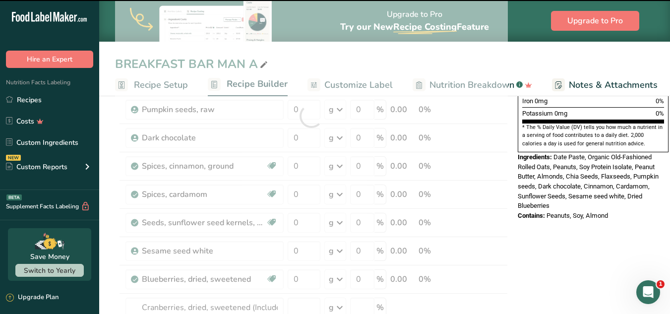
type input "0"
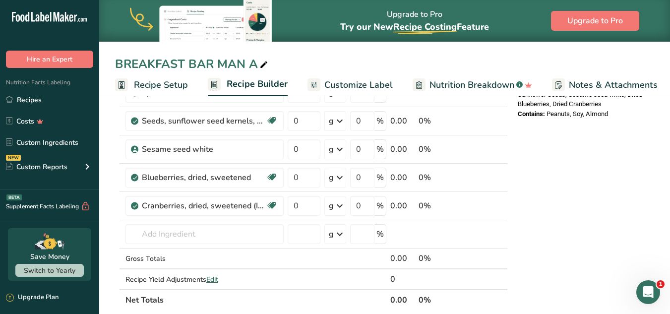
scroll to position [396, 0]
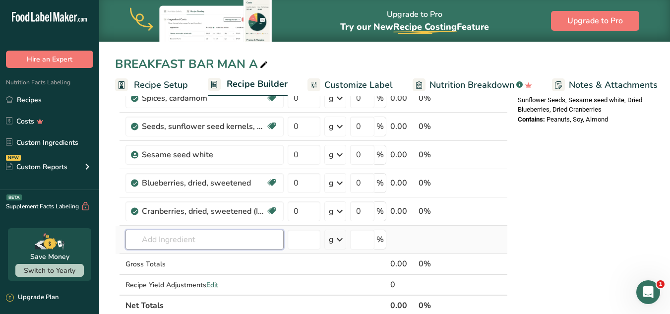
click at [224, 236] on input "text" at bounding box center [204, 240] width 158 height 20
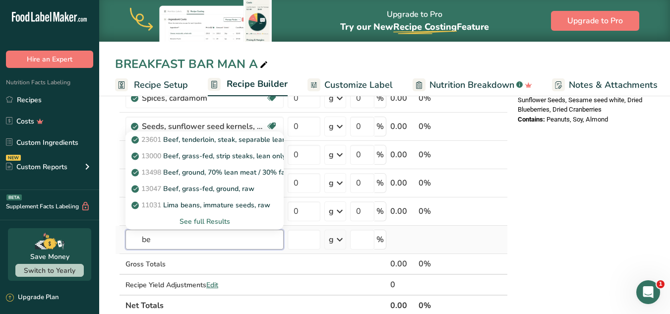
type input "b"
type input "beetr"
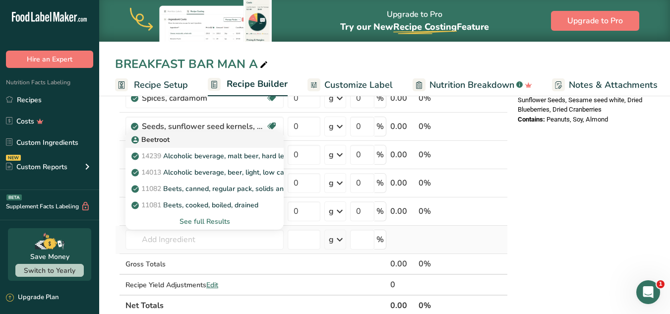
click at [141, 140] on p "Beetroot" at bounding box center [151, 139] width 36 height 10
type input "Beetroot"
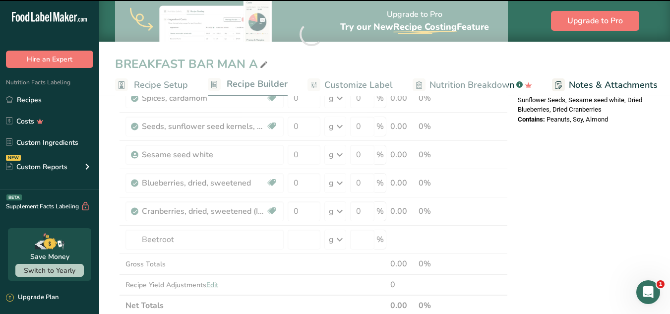
scroll to position [269, 0]
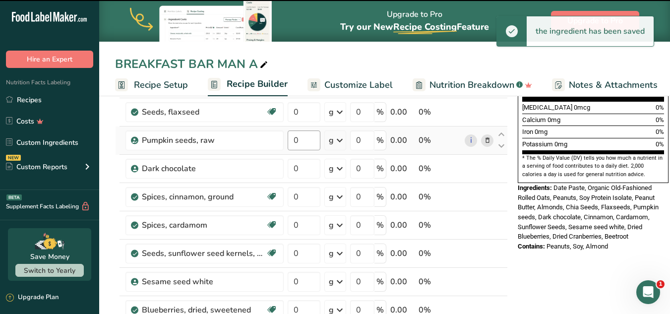
type input "0"
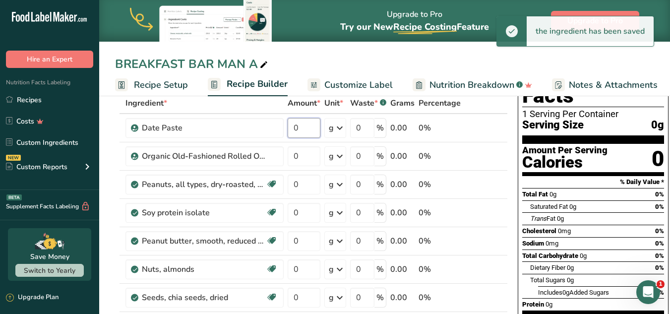
click at [301, 131] on input "0" at bounding box center [304, 128] width 33 height 20
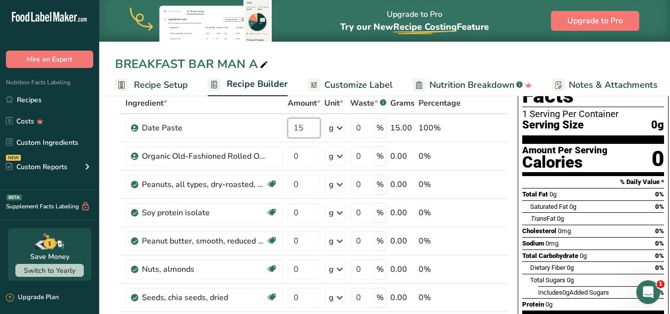
type input "1"
type input "10.5"
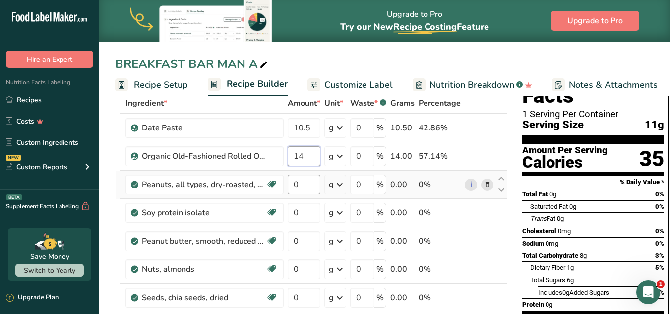
type input "14"
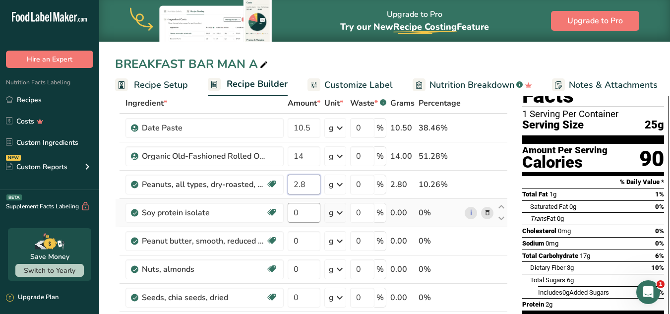
type input "2.8"
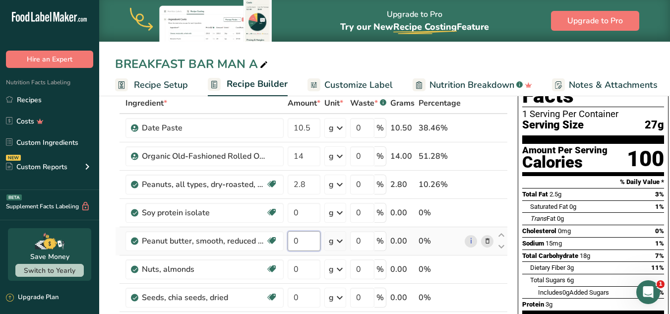
type input "7"
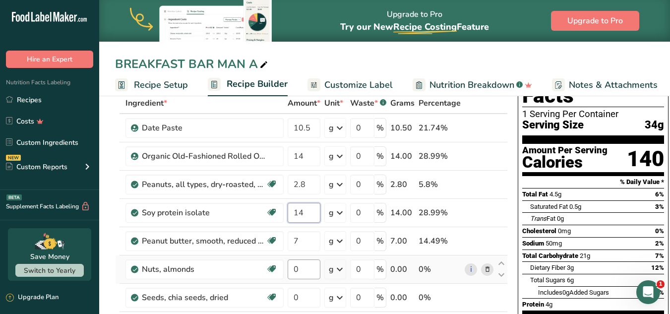
type input "14"
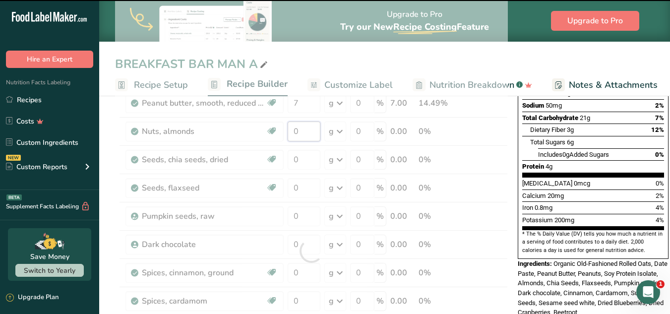
scroll to position [195, 0]
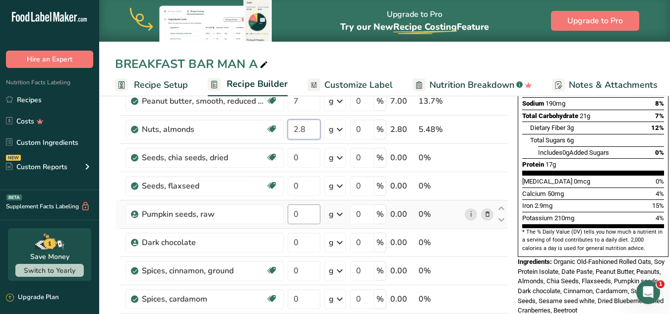
type input "2.8"
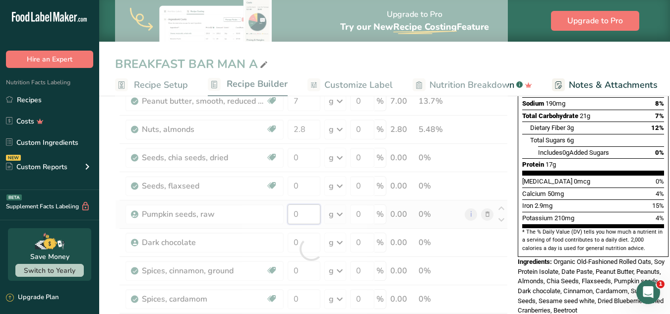
click at [297, 216] on div "Ingredient * Amount * Unit * Waste * .a-a{fill:#347362;}.b-a{fill:#fff;} Grams …" at bounding box center [311, 249] width 393 height 592
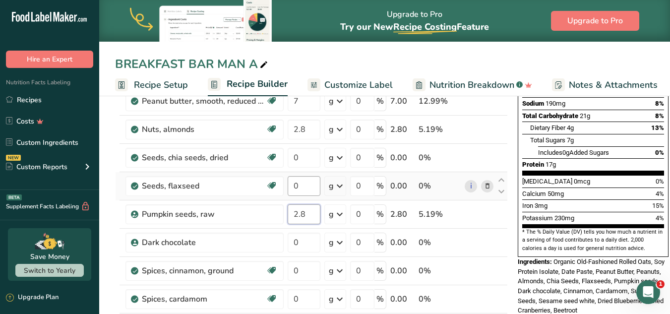
type input "2.8"
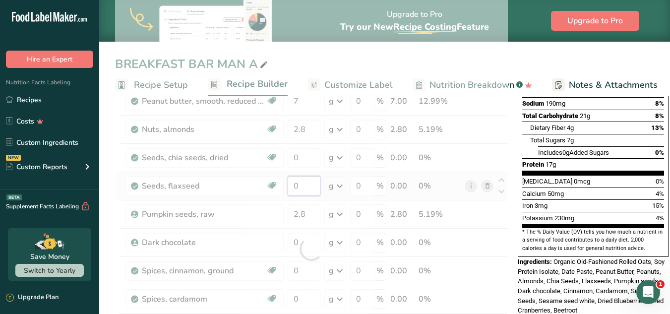
click at [306, 184] on div "Ingredient * Amount * Unit * Waste * .a-a{fill:#347362;}.b-a{fill:#fff;} Grams …" at bounding box center [311, 249] width 393 height 592
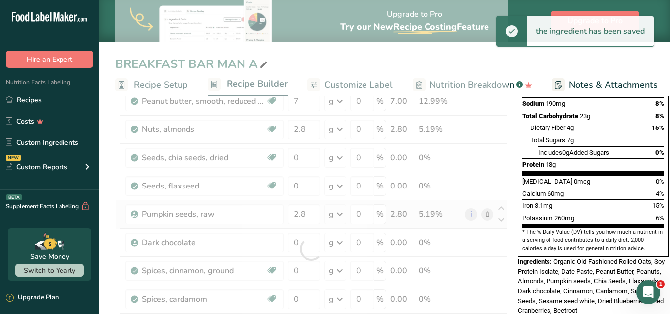
click at [308, 203] on div "Ingredient * Amount * Unit * Waste * .a-a{fill:#347362;}.b-a{fill:#fff;} Grams …" at bounding box center [311, 249] width 393 height 592
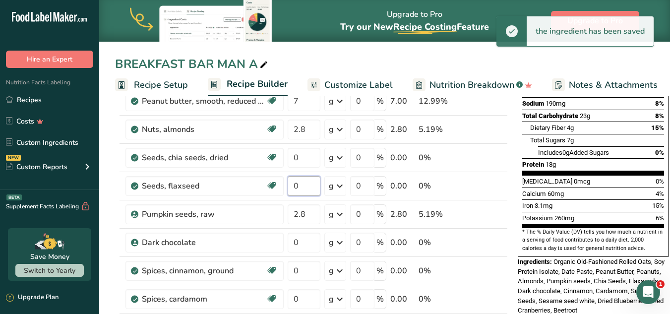
click at [301, 185] on input "0" at bounding box center [304, 186] width 33 height 20
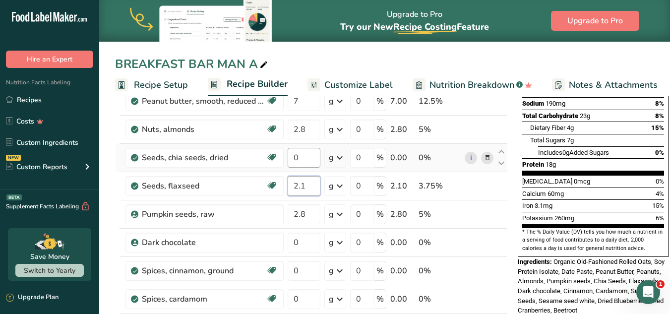
type input "2.1"
click at [302, 164] on div "Ingredient * Amount * Unit * Waste * .a-a{fill:#347362;}.b-a{fill:#fff;} Grams …" at bounding box center [311, 249] width 393 height 592
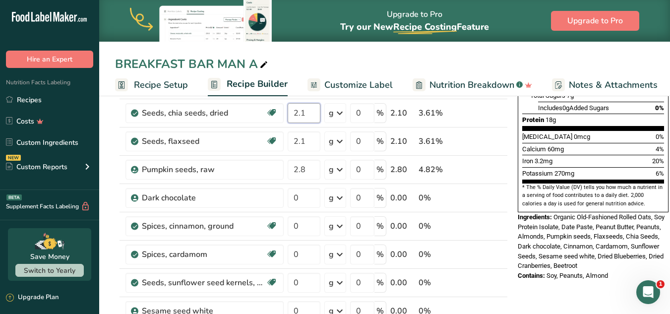
scroll to position [241, 0]
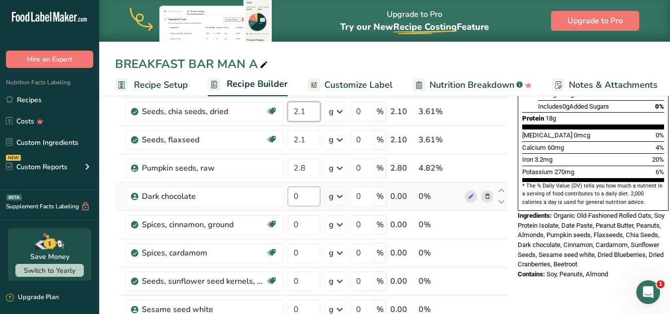
type input "2.1"
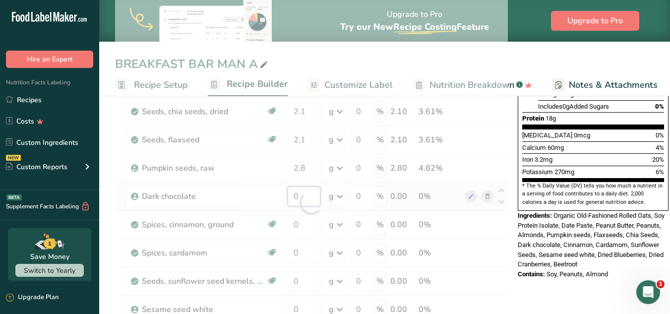
click at [296, 201] on div "Ingredient * Amount * Unit * Waste * .a-a{fill:#347362;}.b-a{fill:#fff;} Grams …" at bounding box center [311, 203] width 393 height 592
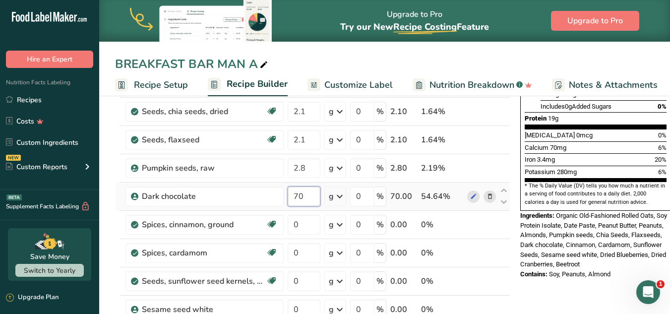
click at [297, 189] on input "70" at bounding box center [304, 196] width 33 height 20
click at [308, 194] on input "70" at bounding box center [304, 196] width 33 height 20
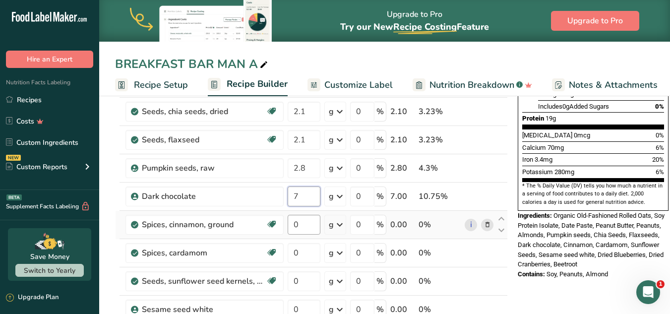
type input "7"
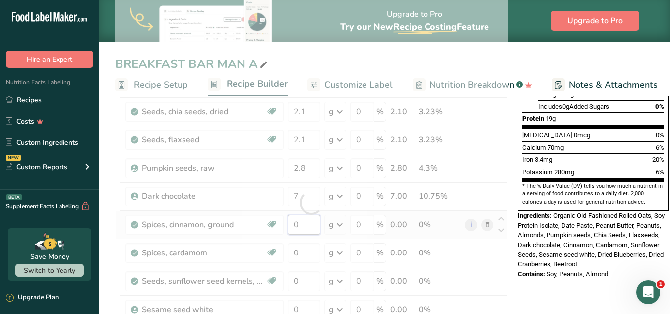
click at [316, 218] on div "Ingredient * Amount * Unit * Waste * .a-a{fill:#347362;}.b-a{fill:#fff;} Grams …" at bounding box center [311, 203] width 393 height 592
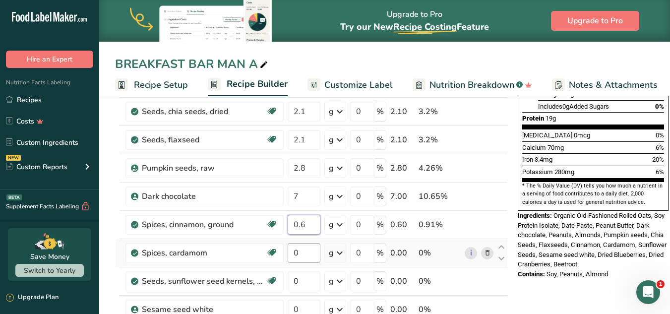
type input "0.6"
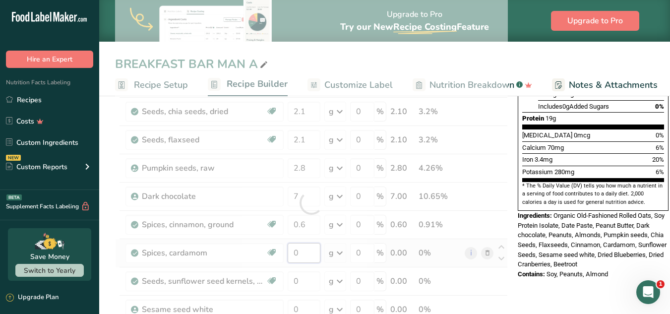
click at [304, 254] on div "Ingredient * Amount * Unit * Waste * .a-a{fill:#347362;}.b-a{fill:#fff;} Grams …" at bounding box center [311, 203] width 393 height 592
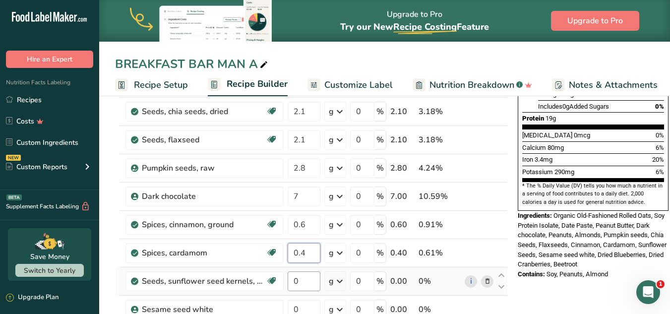
type input "0.4"
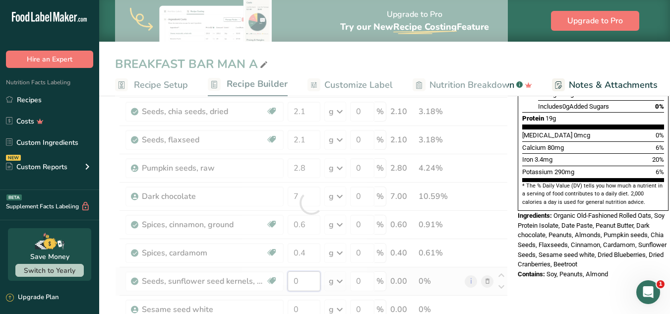
click at [297, 283] on div "Ingredient * Amount * Unit * Waste * .a-a{fill:#347362;}.b-a{fill:#fff;} Grams …" at bounding box center [311, 203] width 393 height 592
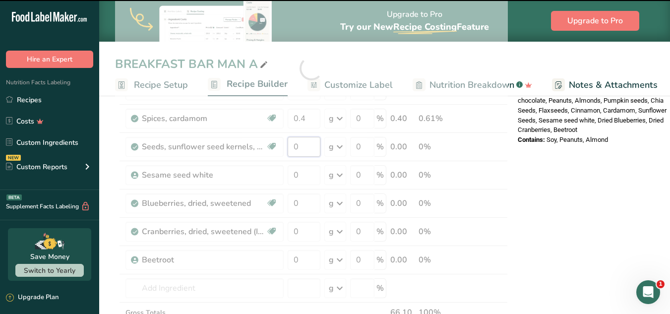
scroll to position [383, 0]
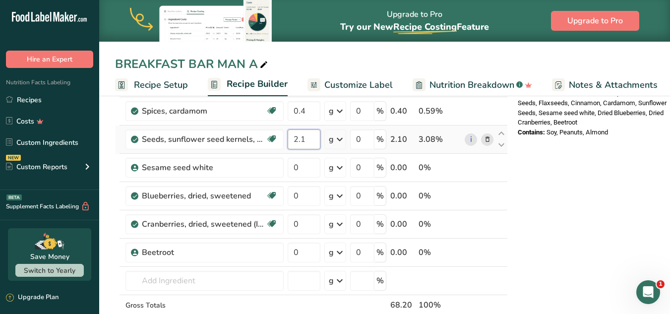
type input "2.1"
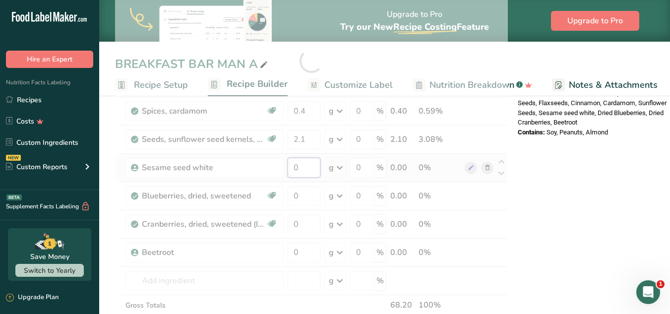
click at [308, 167] on div "Ingredient * Amount * Unit * Waste * .a-a{fill:#347362;}.b-a{fill:#fff;} Grams …" at bounding box center [311, 61] width 393 height 592
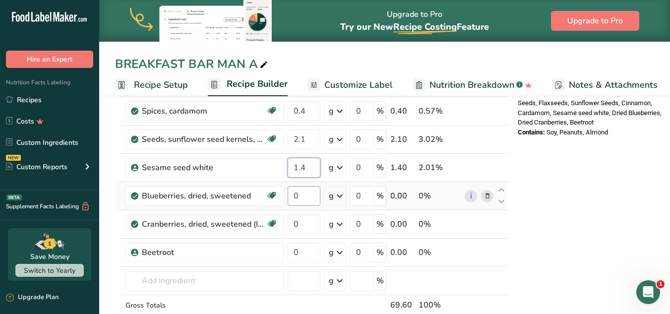
type input "1.4"
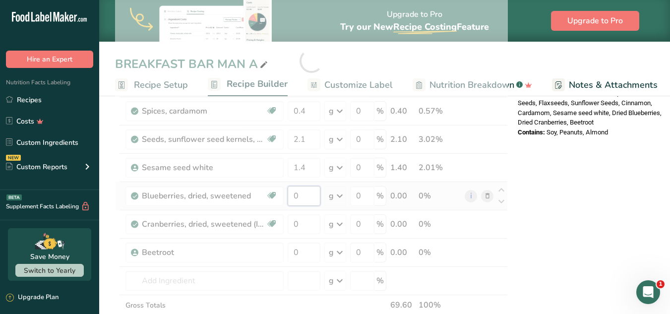
click at [305, 194] on div "Ingredient * Amount * Unit * Waste * .a-a{fill:#347362;}.b-a{fill:#fff;} Grams …" at bounding box center [311, 61] width 393 height 592
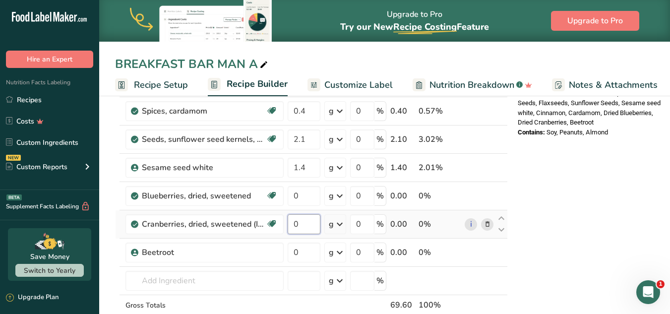
click at [307, 218] on div "Ingredient * Amount * Unit * Waste * .a-a{fill:#347362;}.b-a{fill:#fff;} Grams …" at bounding box center [311, 61] width 393 height 592
type input "1.4"
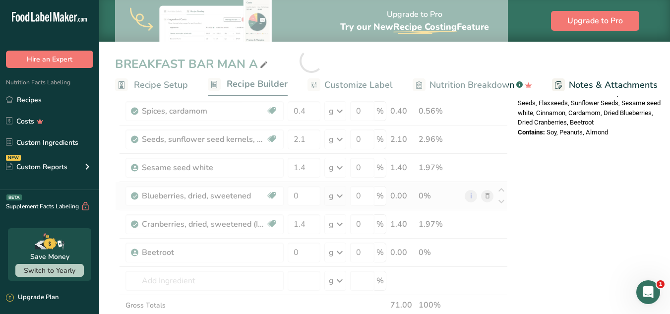
click at [484, 194] on div "Ingredient * Amount * Unit * Waste * .a-a{fill:#347362;}.b-a{fill:#fff;} Grams …" at bounding box center [311, 61] width 393 height 592
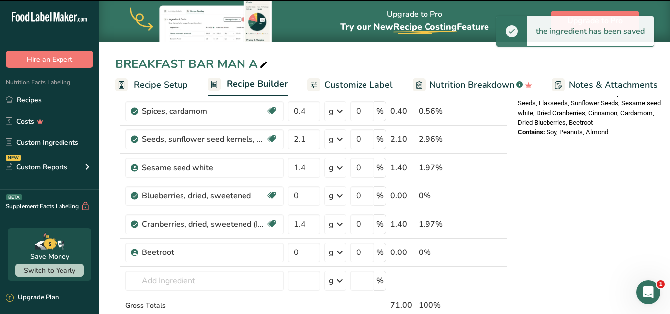
scroll to position [307, 0]
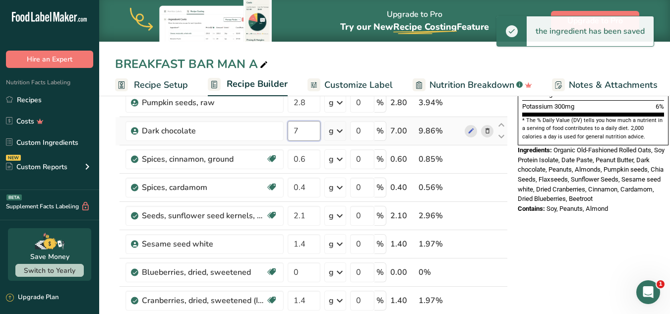
click at [310, 131] on input "7" at bounding box center [304, 131] width 33 height 20
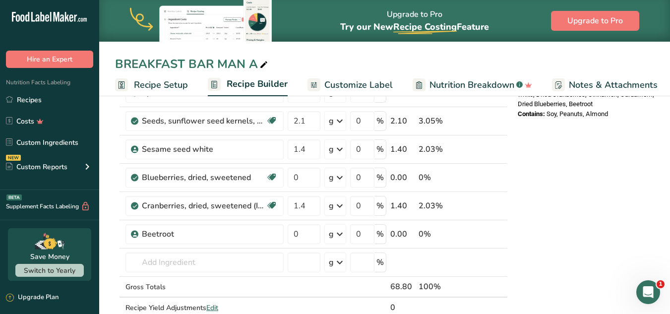
scroll to position [406, 0]
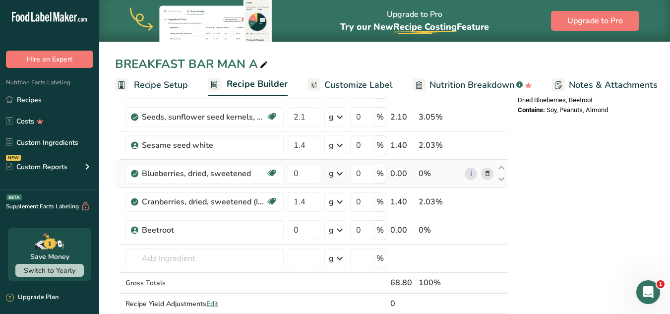
type input "4.8"
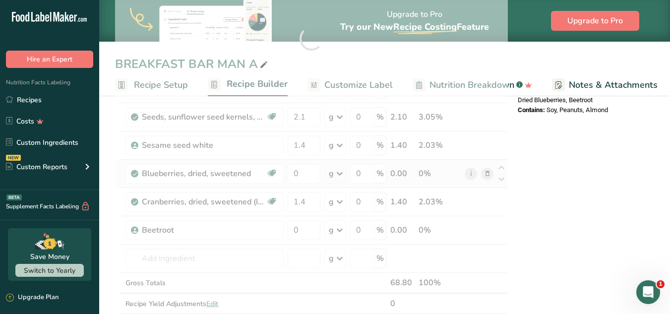
click at [403, 184] on div "Ingredient * Amount * Unit * Waste * .a-a{fill:#347362;}.b-a{fill:#fff;} Grams …" at bounding box center [311, 39] width 393 height 592
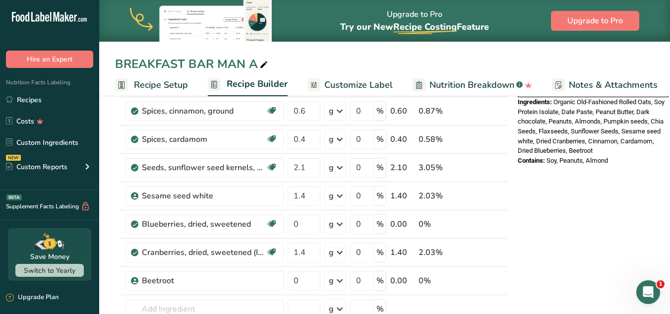
scroll to position [383, 0]
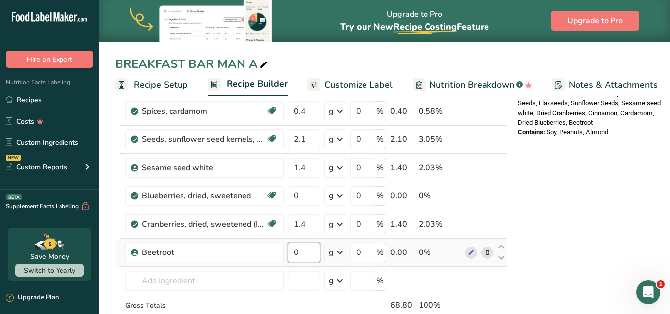
click at [304, 255] on input "0" at bounding box center [304, 252] width 33 height 20
type input "2"
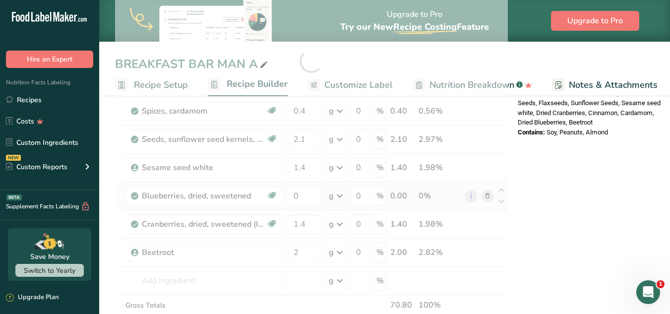
click at [486, 193] on div "Ingredient * Amount * Unit * Waste * .a-a{fill:#347362;}.b-a{fill:#fff;} Grams …" at bounding box center [311, 61] width 393 height 592
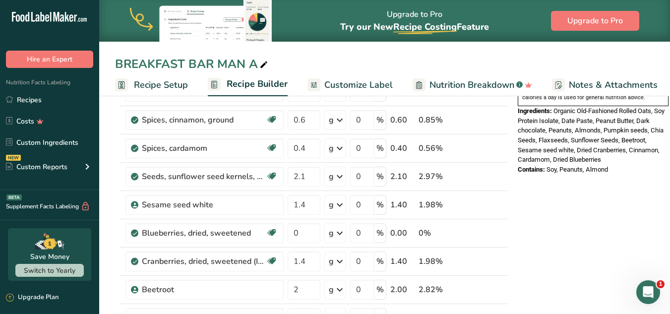
scroll to position [341, 0]
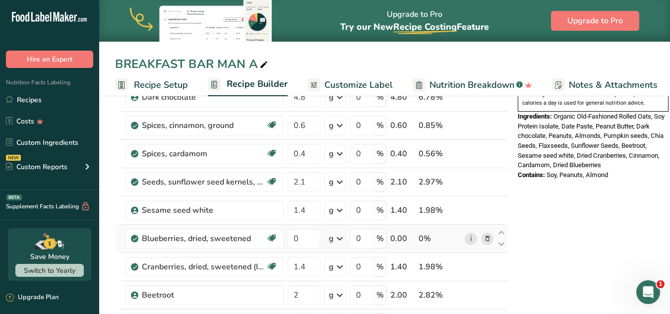
click at [492, 236] on span at bounding box center [487, 239] width 12 height 12
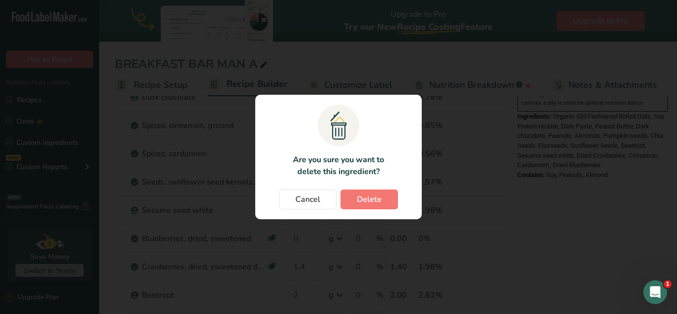
click at [339, 193] on div "Cancel Delete" at bounding box center [338, 199] width 147 height 20
click at [349, 197] on button "Delete" at bounding box center [370, 199] width 58 height 20
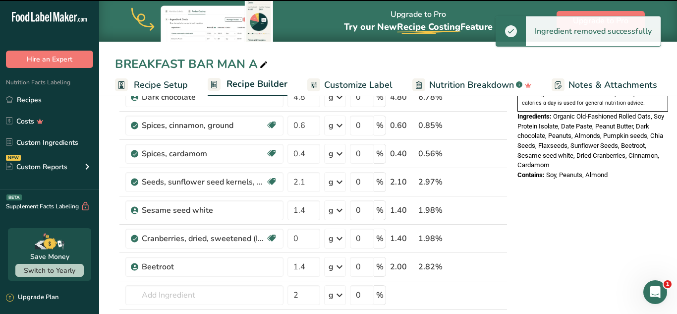
type input "1.4"
type input "2"
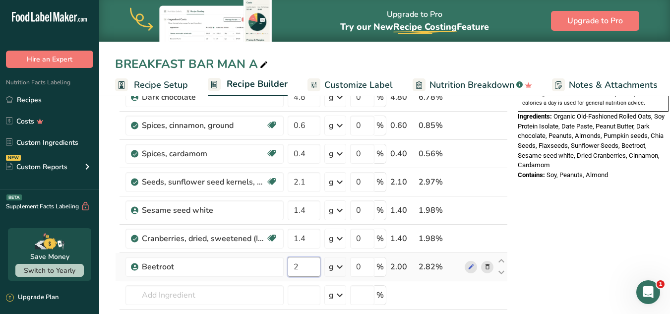
click at [306, 262] on input "2" at bounding box center [304, 267] width 33 height 20
type input "1.4"
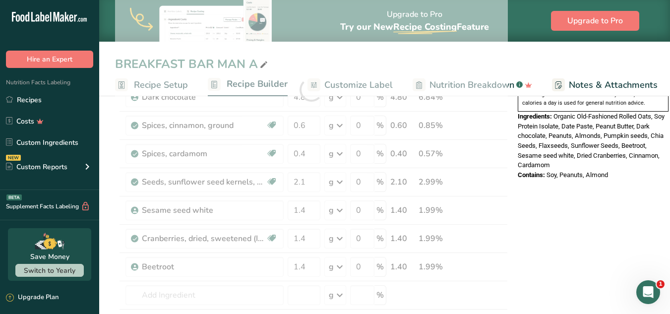
click at [518, 215] on div "Nutrition Facts 1 Serving Per Container Serving Size 71g Amount Per Serving Cal…" at bounding box center [593, 243] width 159 height 950
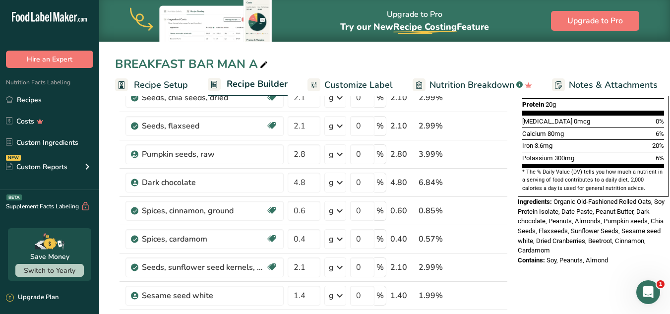
scroll to position [286, 0]
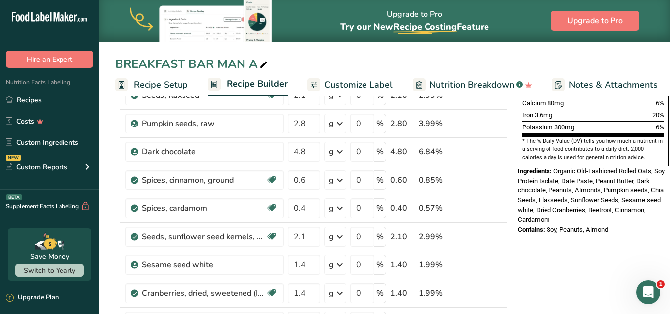
click at [357, 86] on span "Customize Label" at bounding box center [358, 84] width 68 height 13
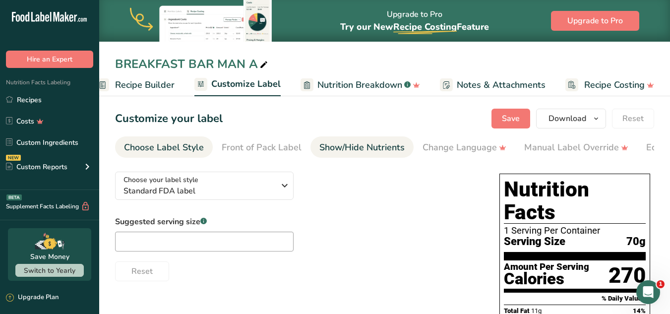
click at [369, 139] on link "Show/Hide Nutrients" at bounding box center [361, 147] width 85 height 22
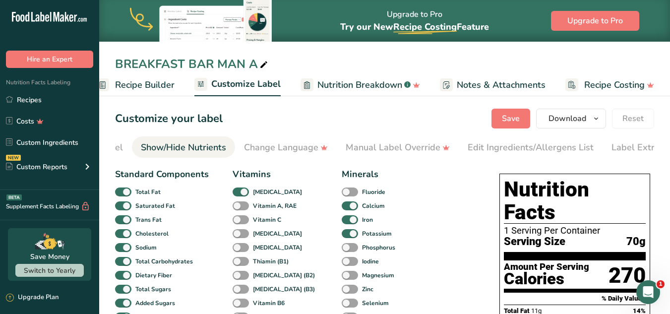
scroll to position [0, 192]
click at [238, 218] on span at bounding box center [241, 219] width 16 height 9
click at [238, 218] on input "Vitamin C" at bounding box center [236, 219] width 6 height 6
checkbox input "true"
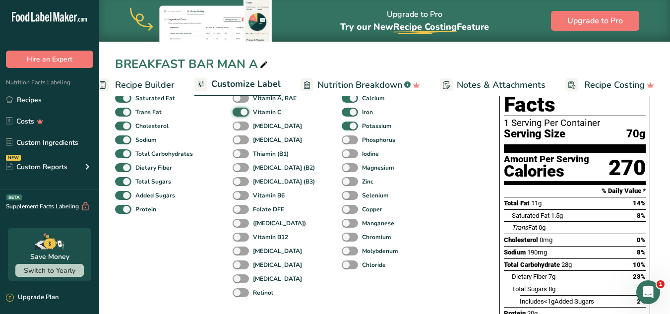
scroll to position [107, 0]
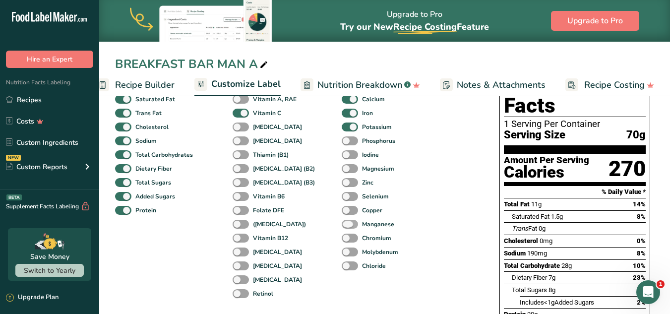
click at [342, 228] on span at bounding box center [350, 224] width 16 height 9
click at [342, 227] on input "Manganese" at bounding box center [345, 224] width 6 height 6
checkbox input "true"
click at [342, 199] on span at bounding box center [350, 196] width 16 height 9
click at [342, 199] on input "Selenium" at bounding box center [345, 196] width 6 height 6
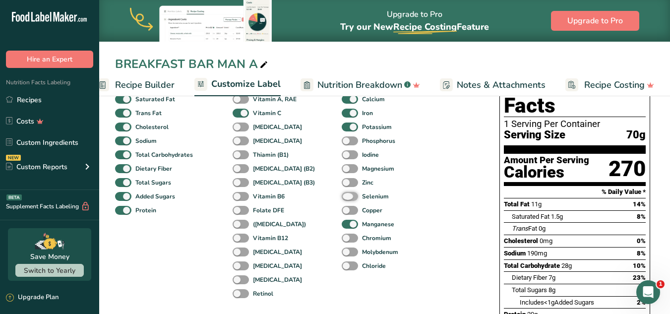
checkbox input "true"
click at [342, 182] on span at bounding box center [350, 182] width 16 height 9
click at [342, 182] on input "Zinc" at bounding box center [345, 182] width 6 height 6
checkbox input "true"
click at [342, 223] on span at bounding box center [350, 224] width 16 height 9
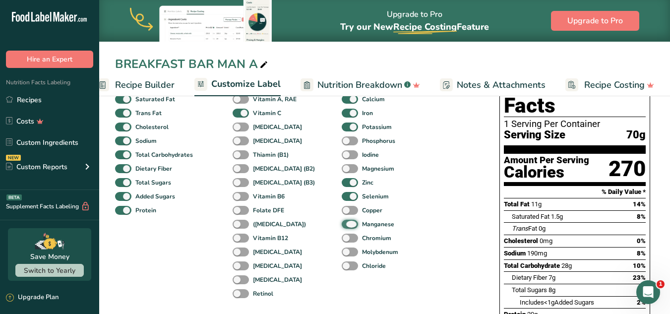
click at [342, 223] on input "Manganese" at bounding box center [345, 224] width 6 height 6
checkbox input "false"
click at [342, 170] on span at bounding box center [350, 168] width 16 height 9
click at [342, 170] on input "Magnesium" at bounding box center [345, 168] width 6 height 6
checkbox input "true"
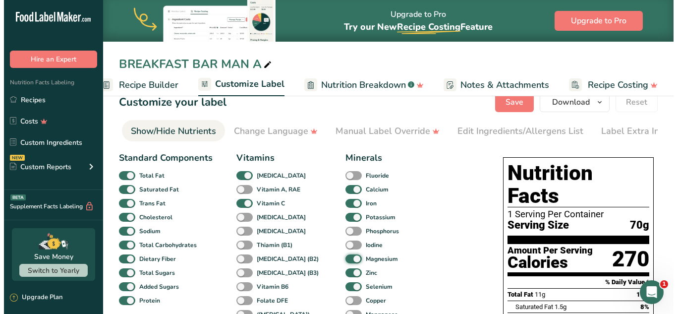
scroll to position [0, 0]
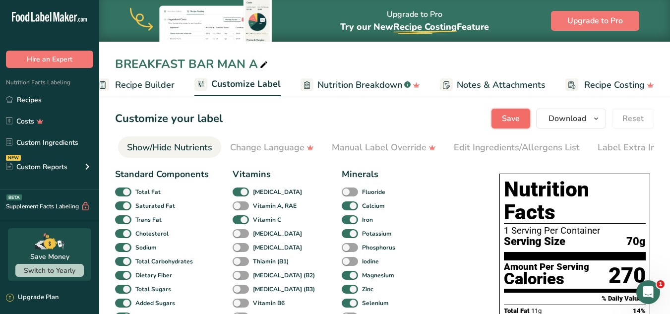
click at [499, 117] on button "Save" at bounding box center [510, 119] width 39 height 20
click at [160, 80] on span "Recipe Builder" at bounding box center [145, 84] width 60 height 13
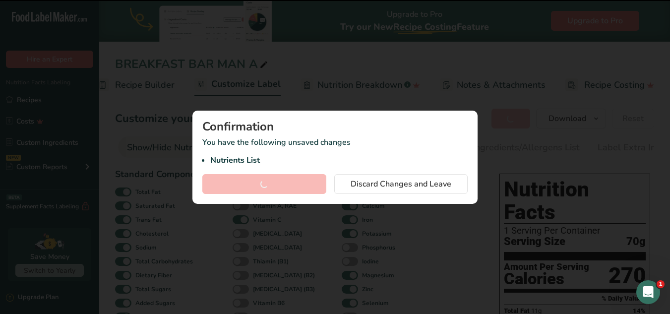
scroll to position [0, 96]
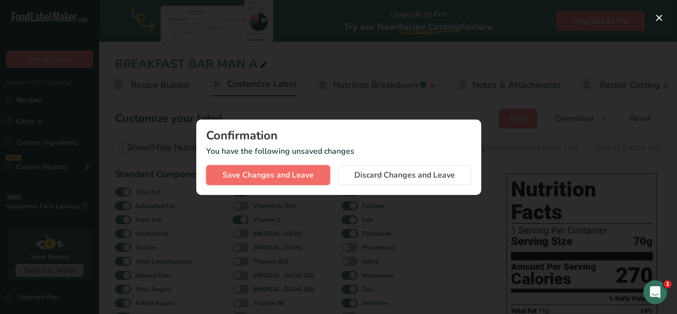
click at [288, 175] on span "Save Changes and Leave" at bounding box center [268, 175] width 91 height 12
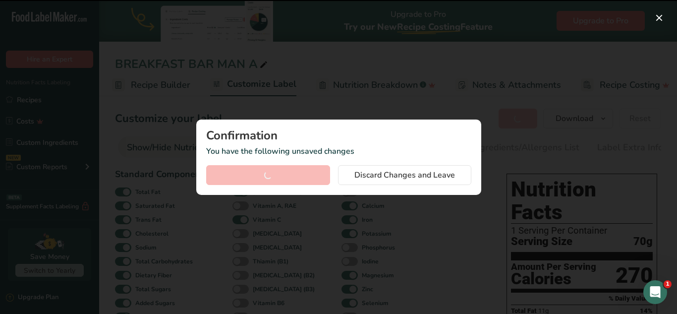
click at [288, 175] on div "Save Changes and Leave Discard Changes and Leave" at bounding box center [338, 175] width 265 height 20
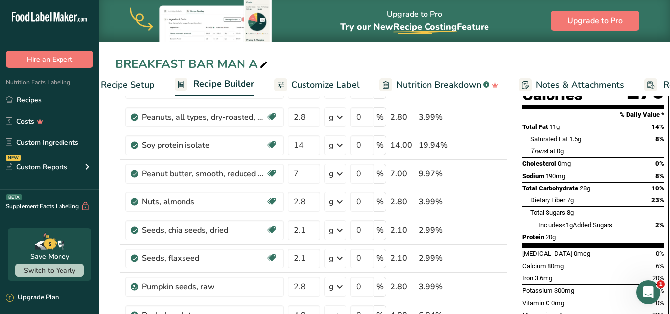
scroll to position [123, 0]
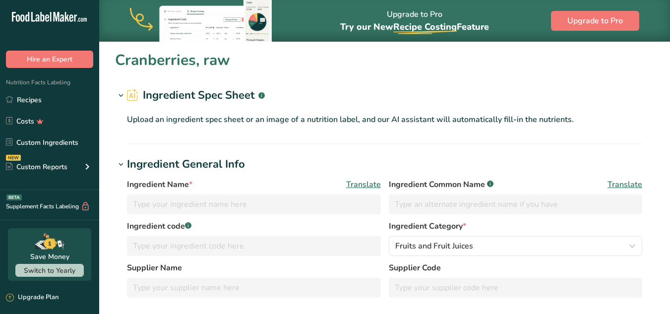
type input "Cranberries, raw"
type input "Cranberries"
